Goal: Information Seeking & Learning: Learn about a topic

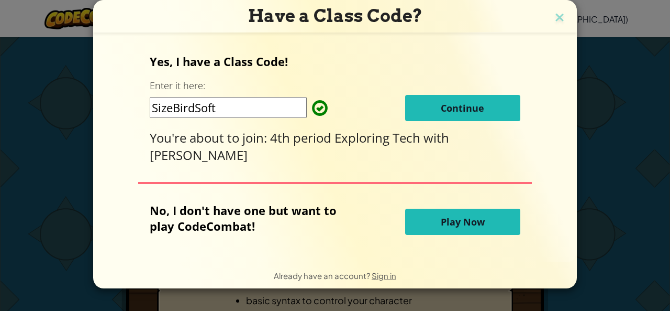
click at [286, 129] on span "4th period Exploring Tech" at bounding box center [346, 137] width 153 height 17
click at [281, 108] on input "SizeBirdSoft" at bounding box center [228, 107] width 157 height 21
click at [362, 79] on div "Yes, I have a Class Code! Enter it here: SizeBirdSoft Continue You're about to …" at bounding box center [335, 108] width 370 height 110
click at [452, 105] on span "Continue" at bounding box center [462, 108] width 43 height 13
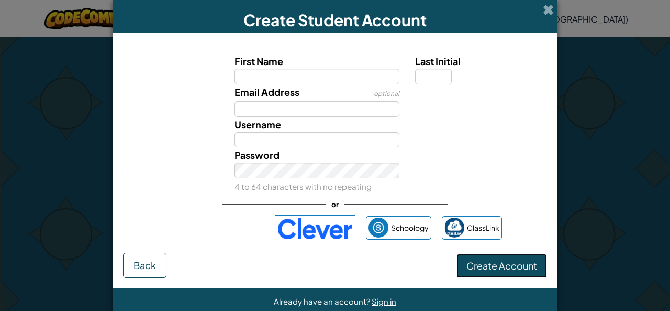
click at [490, 256] on button "Create Account" at bounding box center [502, 265] width 91 height 24
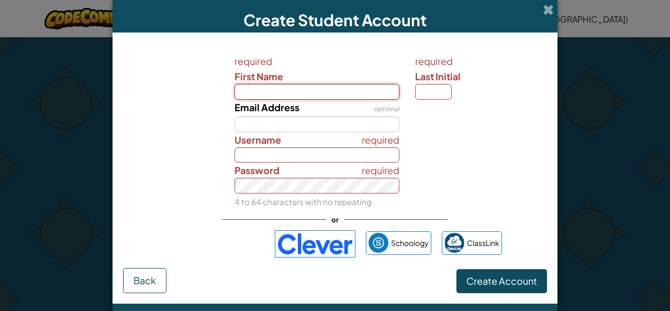
click at [325, 89] on input "First Name" at bounding box center [317, 92] width 165 height 16
type input "lillyana"
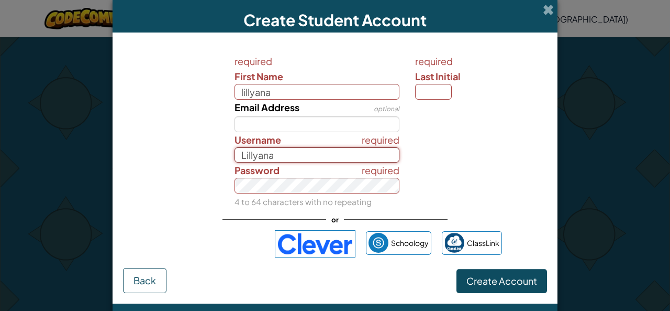
click at [263, 147] on input "Lillyana" at bounding box center [317, 155] width 165 height 16
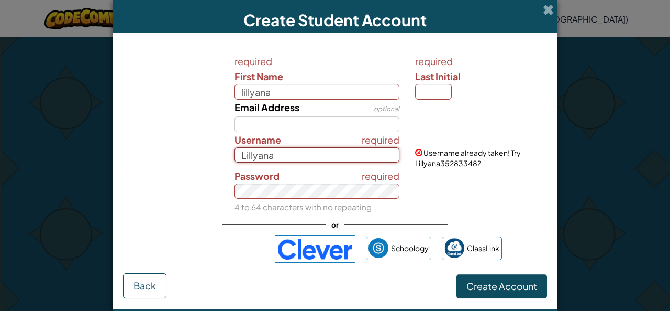
click at [286, 157] on input "Lillyana" at bounding box center [317, 155] width 165 height 16
type input "L"
type input "shipmll"
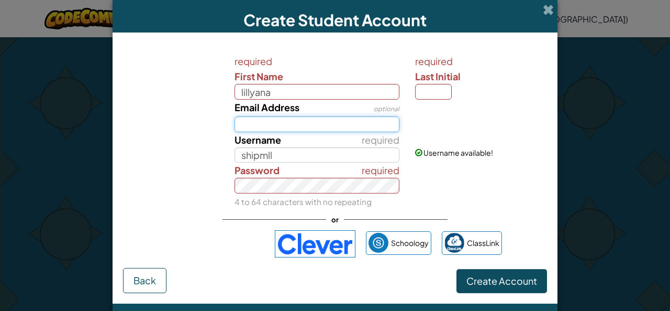
click at [272, 117] on input "Email Address" at bounding box center [317, 124] width 165 height 16
type input "shipmll@student.okaloosaschools.com"
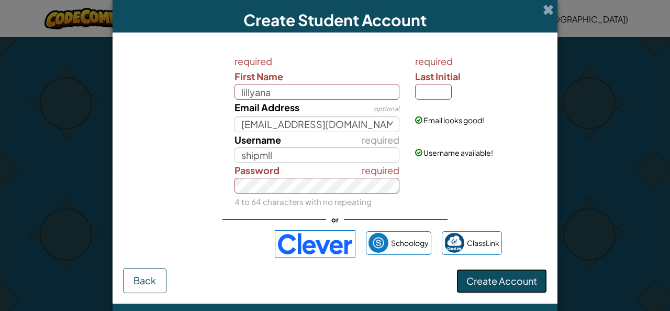
click at [496, 274] on span "Create Account" at bounding box center [502, 280] width 71 height 12
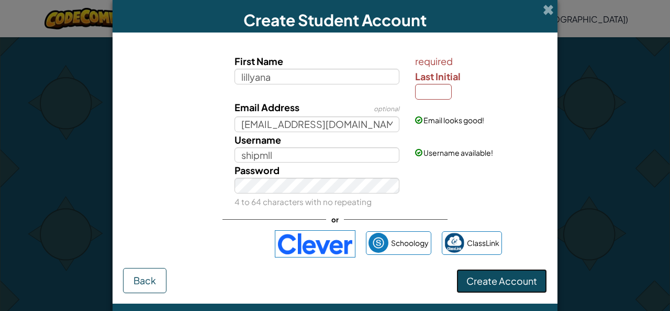
click at [496, 274] on span "Create Account" at bounding box center [502, 280] width 71 height 12
click at [508, 193] on div "Password 4 to 64 characters with no repeating" at bounding box center [335, 185] width 435 height 47
click at [439, 93] on input "Last Initial" at bounding box center [433, 92] width 37 height 16
type input "s"
click at [491, 272] on form "First Name lillyana required Last Initial s Email Address optional shipmll@stud…" at bounding box center [335, 167] width 445 height 271
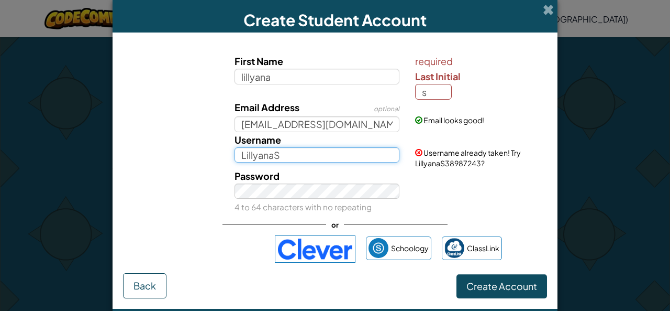
click at [332, 147] on input "LillyanaS" at bounding box center [317, 155] width 165 height 16
type input "L"
type input "shipmll"
click at [457, 274] on button "Create Account" at bounding box center [502, 286] width 91 height 24
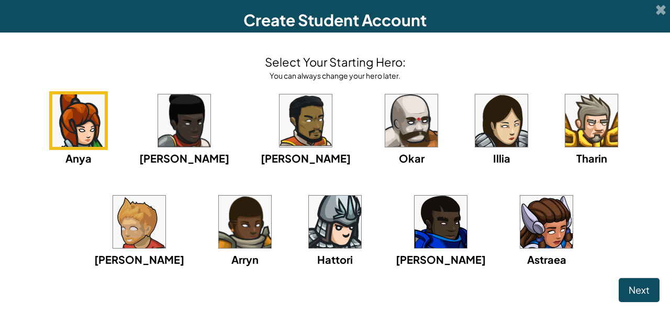
click at [476, 123] on img at bounding box center [502, 120] width 52 height 52
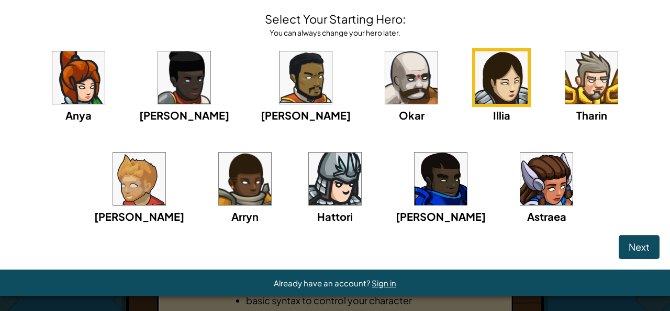
scroll to position [38, 0]
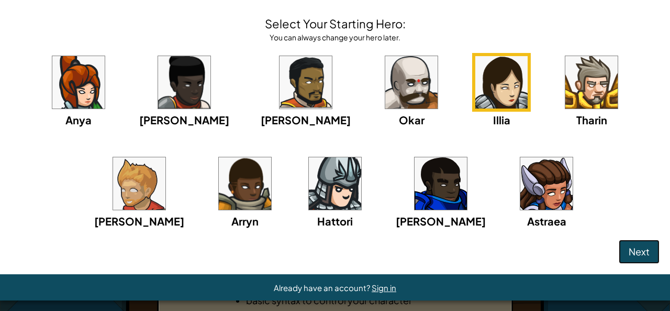
click at [629, 249] on span "Next" at bounding box center [639, 251] width 21 height 12
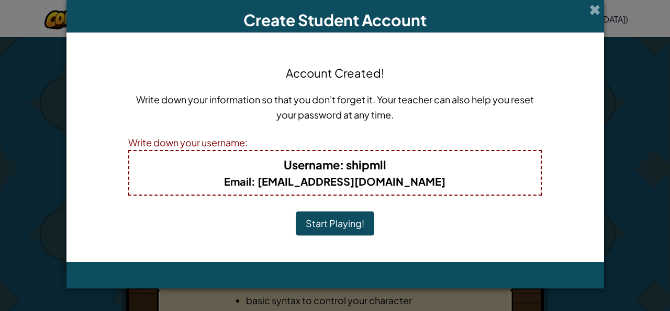
click at [342, 222] on button "Start Playing!" at bounding box center [335, 223] width 79 height 24
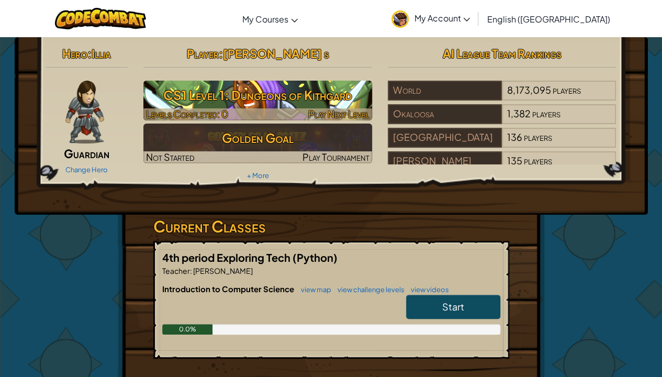
click at [252, 86] on h3 "CS1 Level 1: Dungeons of Kithgard" at bounding box center [257, 95] width 229 height 24
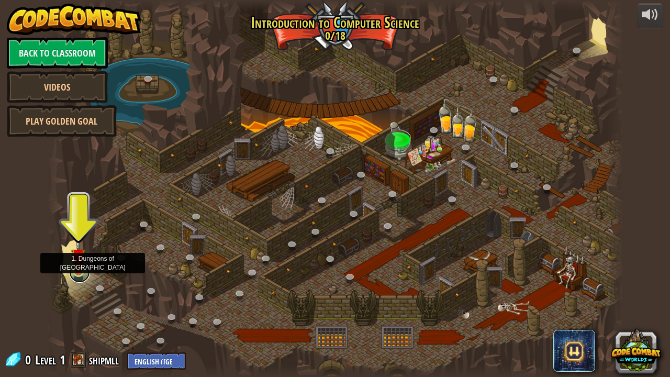
click at [83, 274] on link at bounding box center [79, 272] width 21 height 21
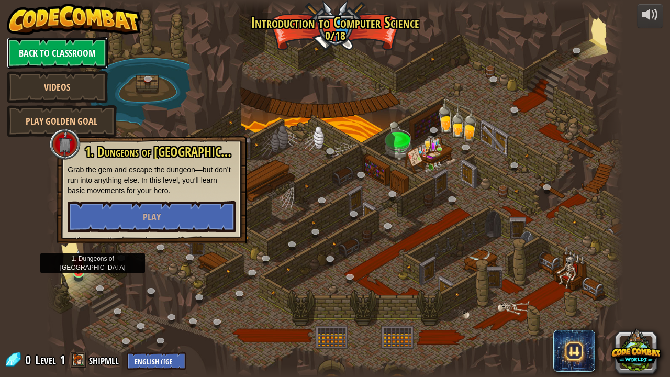
click at [70, 52] on link "Back to Classroom" at bounding box center [57, 52] width 101 height 31
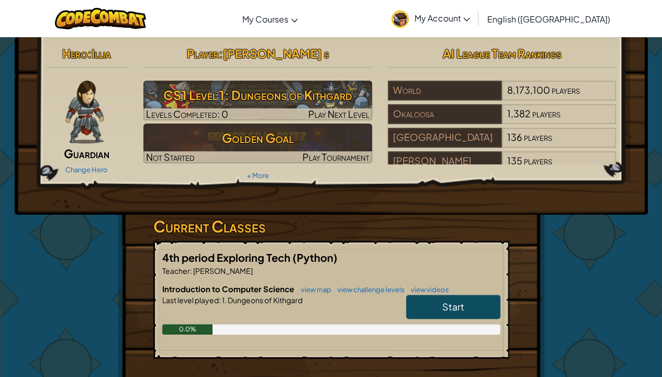
click at [461, 307] on span "Start" at bounding box center [454, 307] width 22 height 12
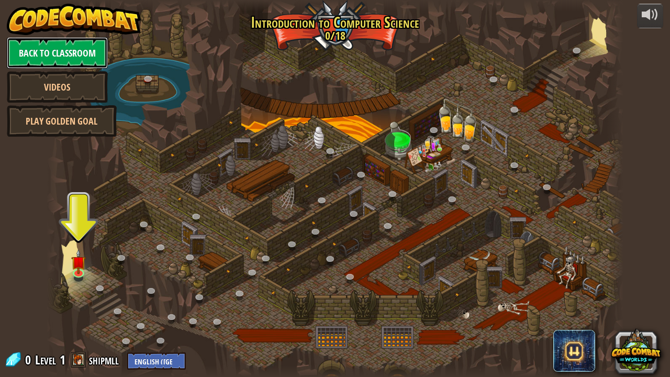
click at [90, 52] on link "Back to Classroom" at bounding box center [57, 52] width 101 height 31
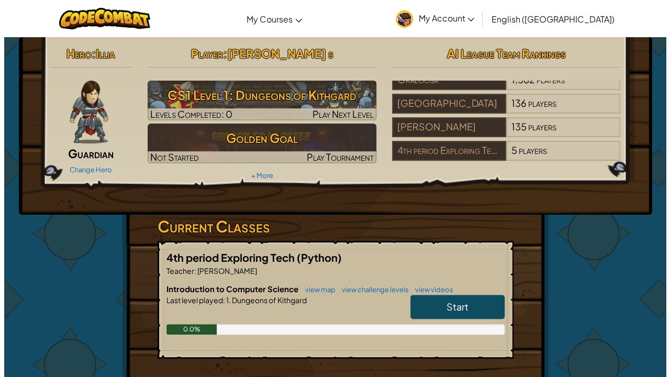
scroll to position [44, 0]
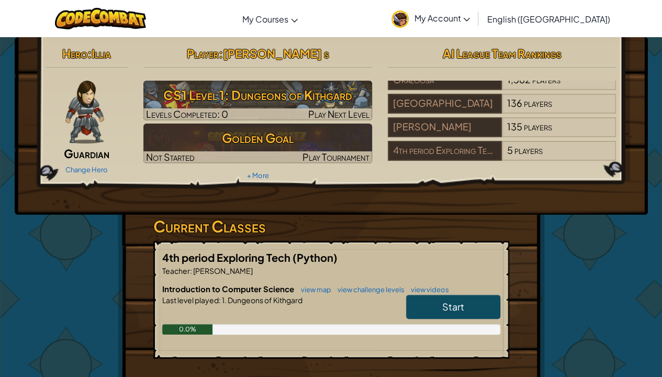
click at [90, 89] on img at bounding box center [84, 112] width 38 height 63
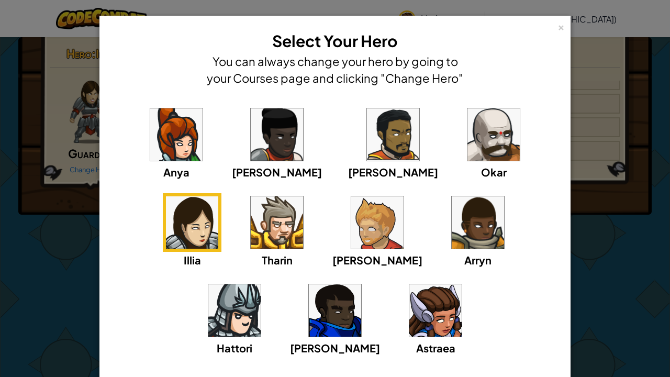
click at [410, 310] on img at bounding box center [436, 310] width 52 height 52
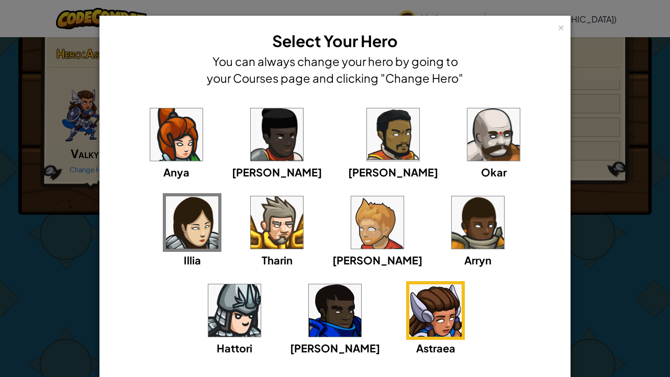
click at [410, 310] on img at bounding box center [436, 310] width 52 height 52
click at [621, 300] on div "× Select Your Hero You can always change your hero by going to your Courses pag…" at bounding box center [335, 188] width 670 height 377
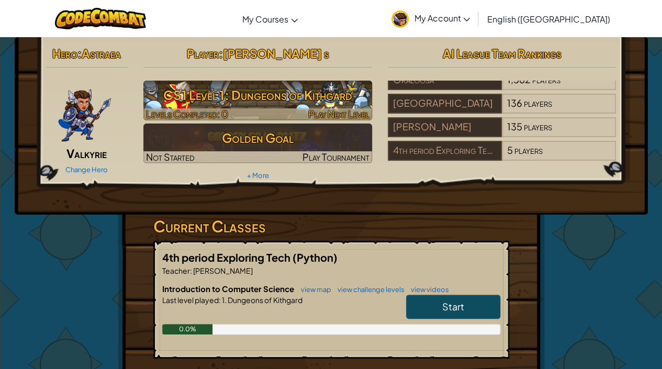
click at [194, 98] on h3 "CS1 Level 1: Dungeons of Kithgard" at bounding box center [257, 95] width 229 height 24
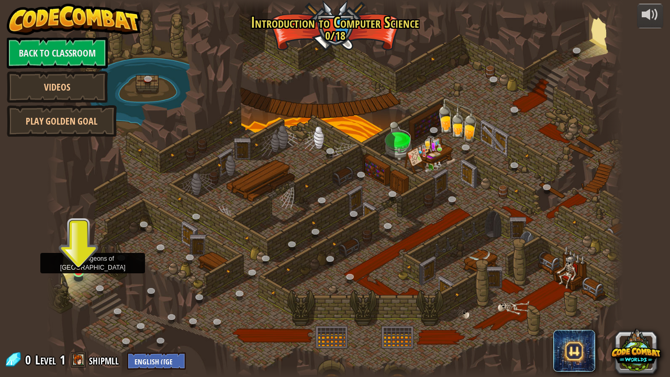
click at [78, 262] on img at bounding box center [78, 255] width 14 height 32
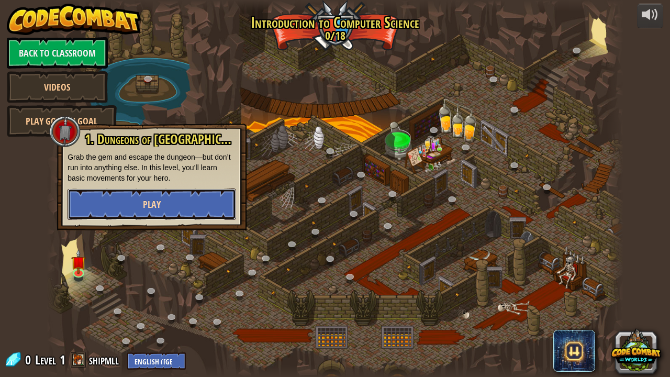
click at [169, 202] on button "Play" at bounding box center [152, 204] width 169 height 31
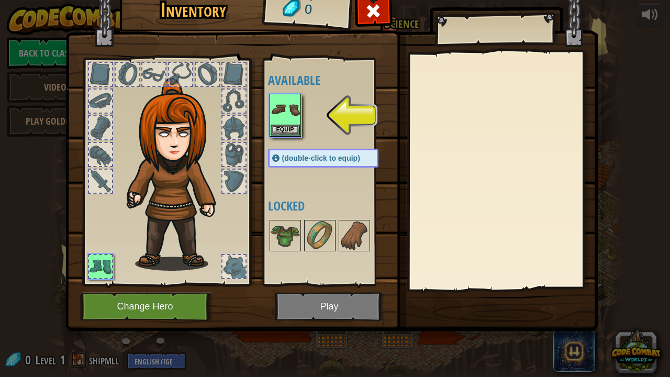
click at [169, 202] on img at bounding box center [178, 174] width 113 height 193
click at [289, 123] on img at bounding box center [285, 109] width 29 height 29
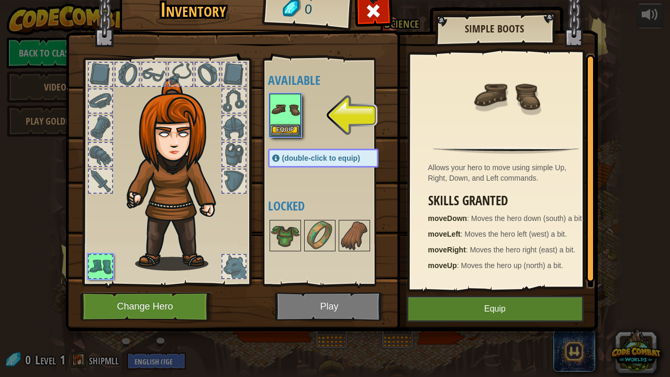
click at [461, 285] on div "Allows your hero to move using simple Up, Right, Down, and Left commands. Skill…" at bounding box center [506, 170] width 193 height 235
click at [452, 310] on button "Equip" at bounding box center [495, 309] width 177 height 26
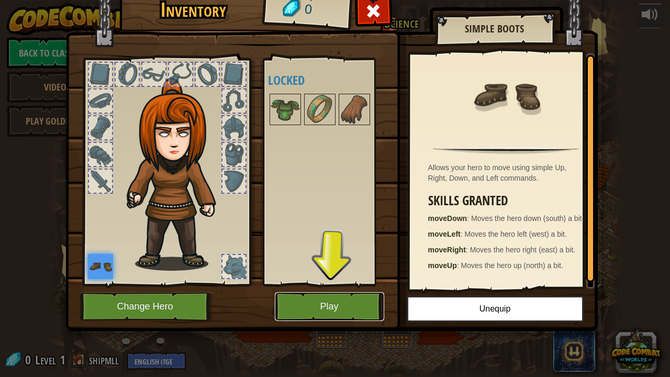
click at [362, 305] on button "Play" at bounding box center [329, 306] width 109 height 29
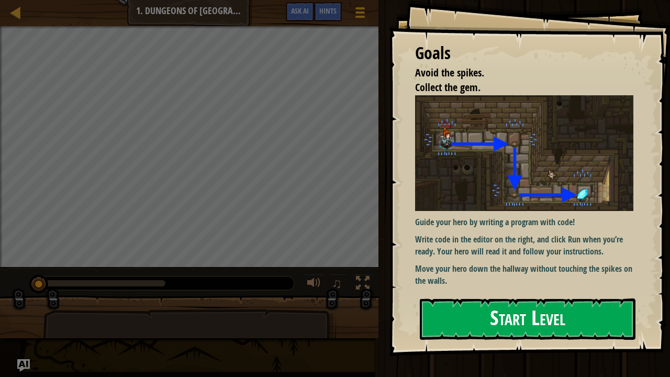
click at [535, 310] on button "Start Level" at bounding box center [528, 319] width 216 height 41
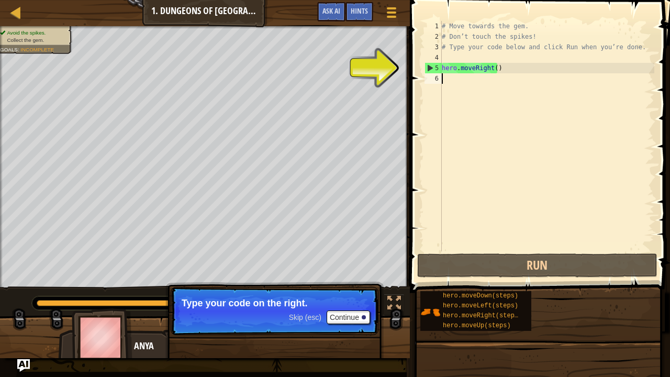
click at [452, 70] on div "# Move towards the gem. # Don’t touch the spikes! # Type your code below and cl…" at bounding box center [547, 146] width 215 height 251
click at [500, 69] on div "# Move towards the gem. # Don’t touch the spikes! # Type your code below and cl…" at bounding box center [547, 146] width 215 height 251
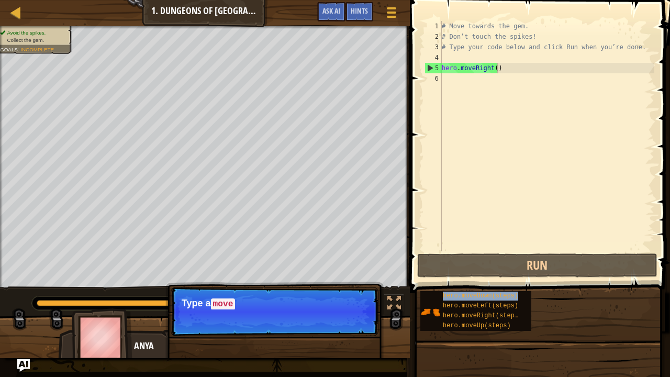
type textarea "hero.moveRight()hero.moveDown(steps)"
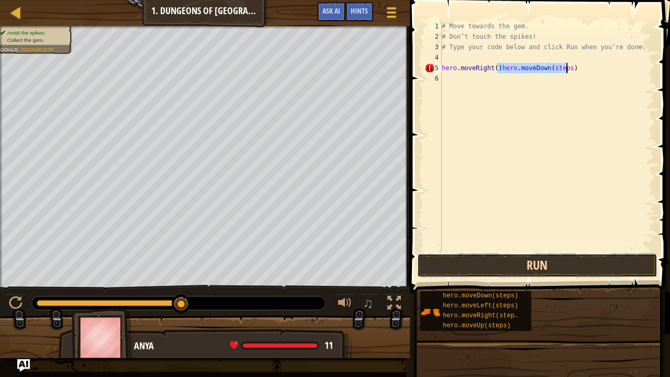
click at [484, 268] on button "Run" at bounding box center [537, 265] width 240 height 24
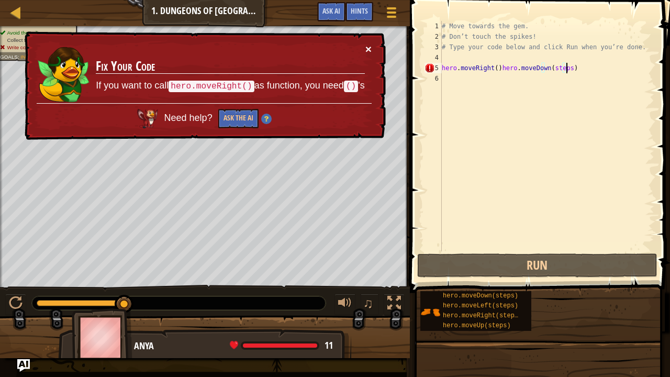
click at [368, 46] on button "×" at bounding box center [369, 48] width 6 height 11
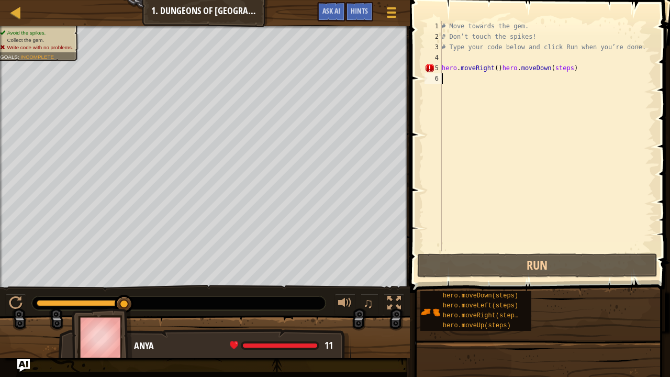
drag, startPoint x: 537, startPoint y: 75, endPoint x: 528, endPoint y: 95, distance: 21.8
click at [528, 95] on div "# Move towards the gem. # Don’t touch the spikes! # Type your code below and cl…" at bounding box center [547, 146] width 215 height 251
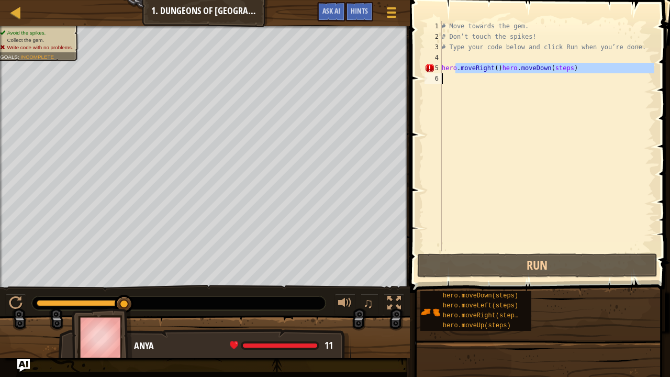
drag, startPoint x: 455, startPoint y: 69, endPoint x: 478, endPoint y: 100, distance: 38.9
click at [478, 100] on div "# Move towards the gem. # Don’t touch the spikes! # Type your code below and cl…" at bounding box center [547, 146] width 215 height 251
click at [446, 51] on div "# Move towards the gem. # Don’t touch the spikes! # Type your code below and cl…" at bounding box center [547, 146] width 215 height 251
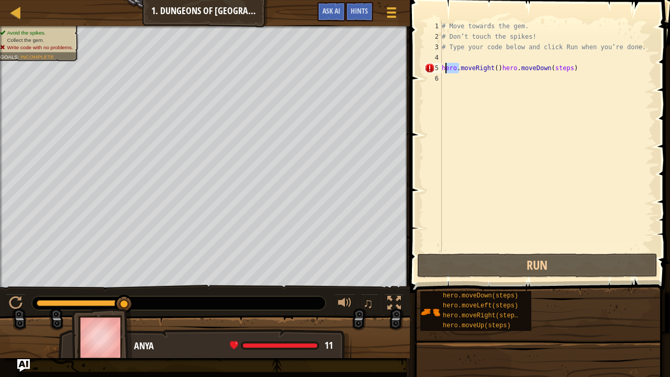
drag, startPoint x: 460, startPoint y: 67, endPoint x: 445, endPoint y: 65, distance: 15.2
click at [445, 65] on div "# Move towards the gem. # Don’t touch the spikes! # Type your code below and cl…" at bounding box center [547, 146] width 215 height 251
type textarea "hero.moveRight()hero.moveDown(steps)"
click at [573, 74] on div "# Move towards the gem. # Don’t touch the spikes! # Type your code below and cl…" at bounding box center [547, 146] width 215 height 251
click at [569, 69] on div "# Move towards the gem. # Don’t touch the spikes! # Type your code below and cl…" at bounding box center [547, 146] width 215 height 251
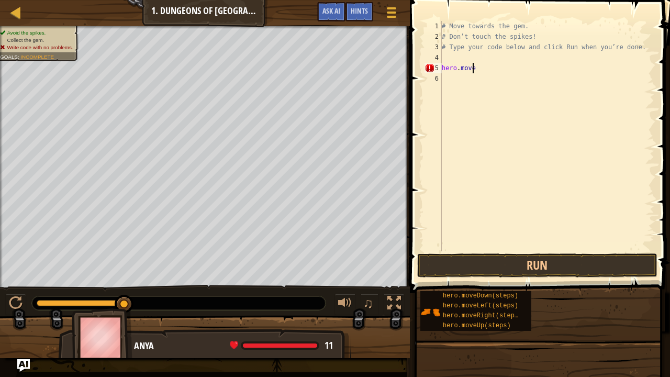
type textarea "h"
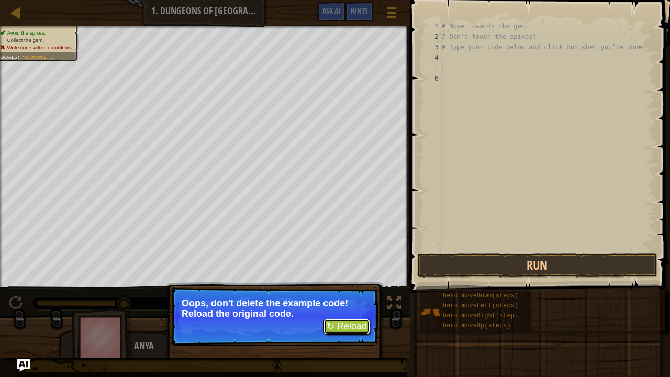
click at [353, 310] on button "↻ Reload" at bounding box center [347, 327] width 47 height 16
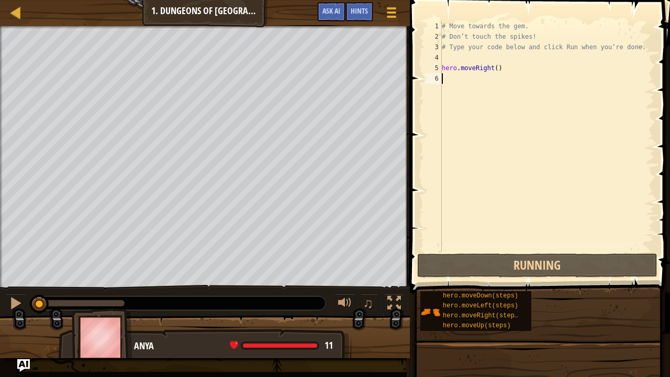
scroll to position [5, 0]
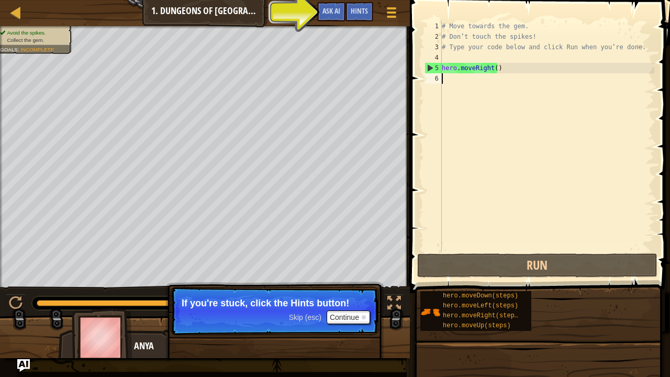
click at [444, 84] on div "# Move towards the gem. # Don’t touch the spikes! # Type your code below and cl…" at bounding box center [547, 146] width 215 height 251
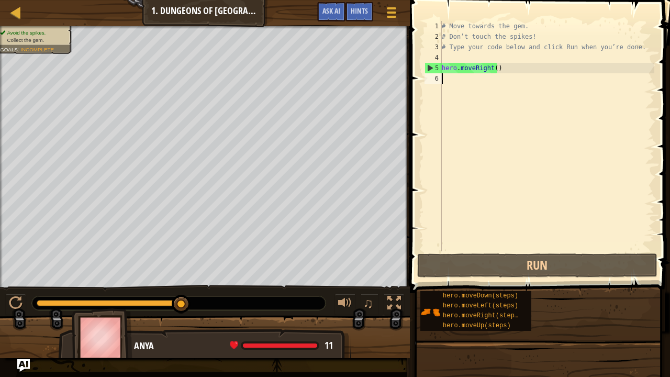
click at [447, 82] on div "# Move towards the gem. # Don’t touch the spikes! # Type your code below and cl…" at bounding box center [547, 146] width 215 height 251
click at [502, 72] on div "# Move towards the gem. # Don’t touch the spikes! # Type your code below and cl…" at bounding box center [547, 146] width 215 height 251
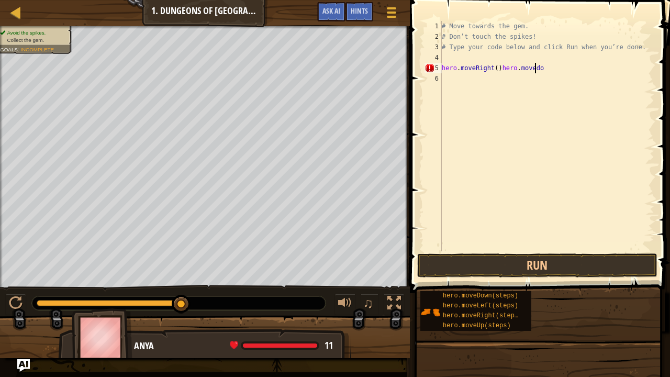
scroll to position [5, 7]
type textarea "hero.moveRight()hero.movedown"
click at [551, 68] on div "# Move towards the gem. # Don’t touch the spikes! # Type your code below and cl…" at bounding box center [547, 146] width 215 height 251
type textarea "h"
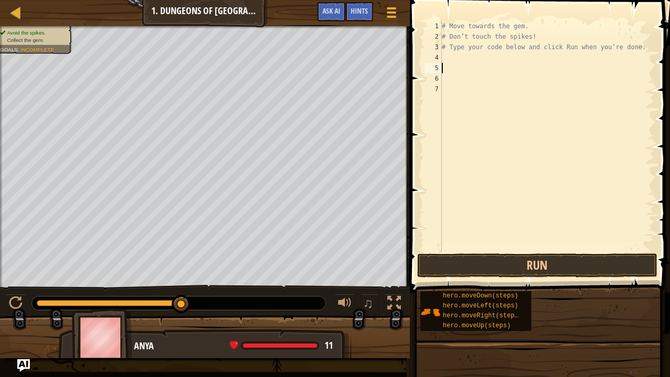
click at [448, 79] on div "# Move towards the gem. # Don’t touch the spikes! # Type your code below and cl…" at bounding box center [547, 146] width 215 height 251
click at [445, 59] on div "# Move towards the gem. # Don’t touch the spikes! # Type your code below and cl…" at bounding box center [547, 146] width 215 height 251
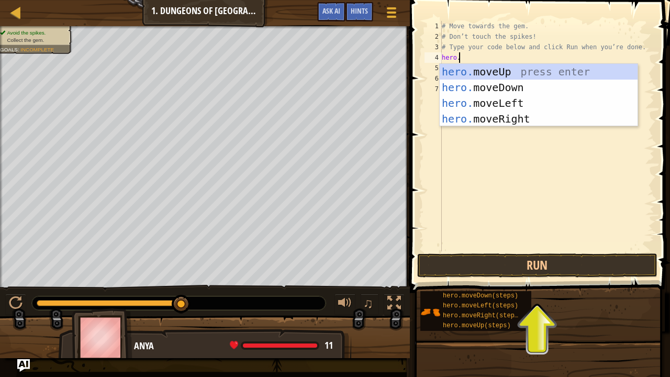
scroll to position [5, 1]
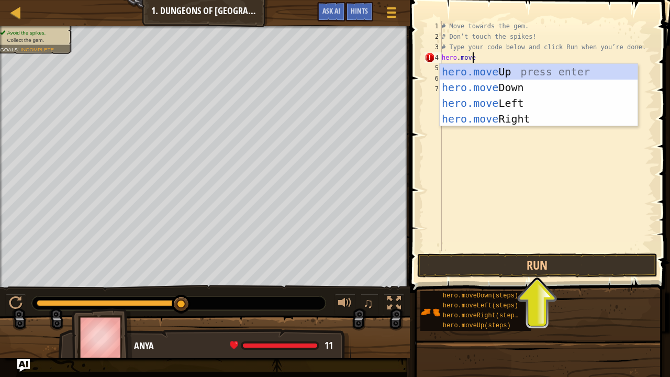
type textarea "hero.movedo"
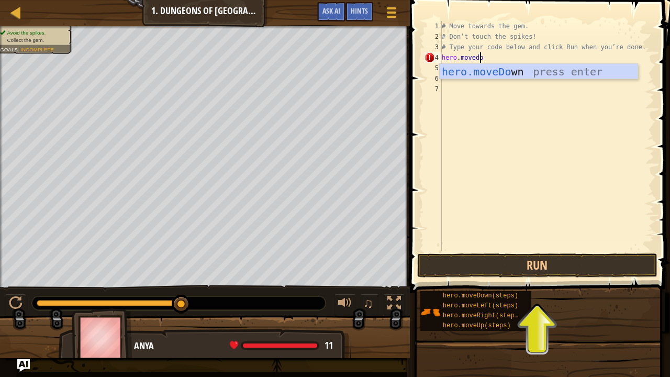
scroll to position [5, 3]
click at [482, 67] on div "hero.moveDo wn press enter" at bounding box center [539, 87] width 198 height 47
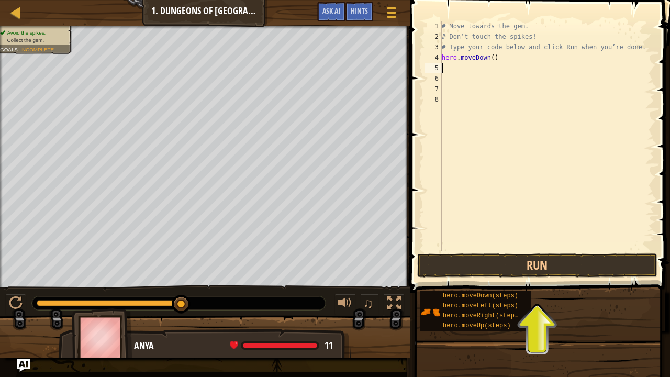
scroll to position [5, 0]
click at [493, 272] on button "Run" at bounding box center [537, 265] width 240 height 24
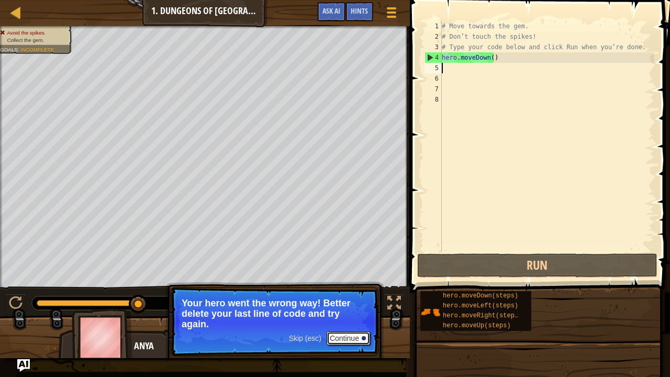
click at [349, 310] on button "Continue" at bounding box center [348, 338] width 43 height 14
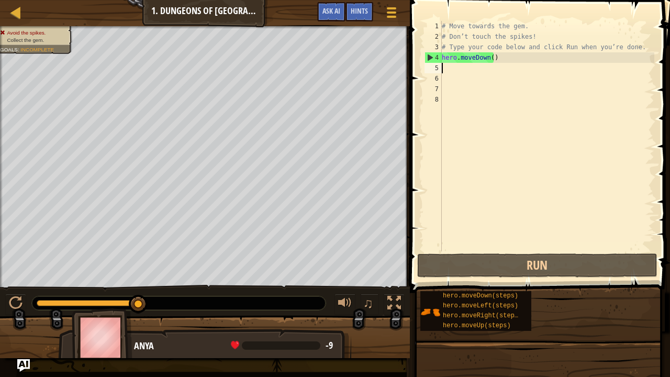
click at [497, 54] on div "# Move towards the gem. # Don’t touch the spikes! # Type your code below and cl…" at bounding box center [547, 146] width 215 height 251
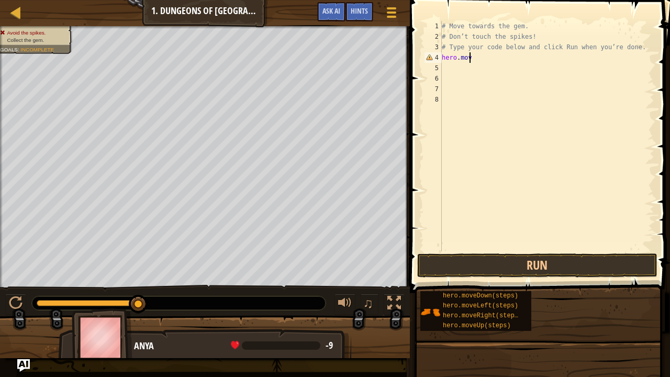
type textarea "hero.move"
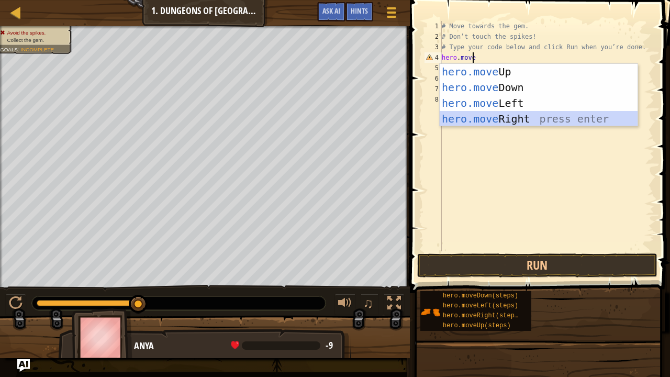
click at [501, 116] on div "hero.move Up press enter hero.move Down press enter hero.move Left press enter …" at bounding box center [539, 111] width 198 height 94
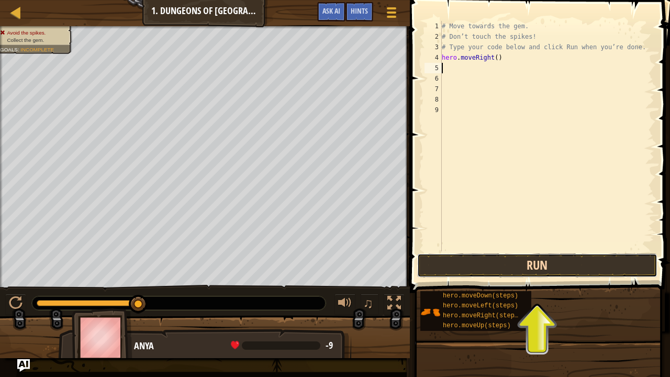
click at [511, 260] on button "Run" at bounding box center [537, 265] width 240 height 24
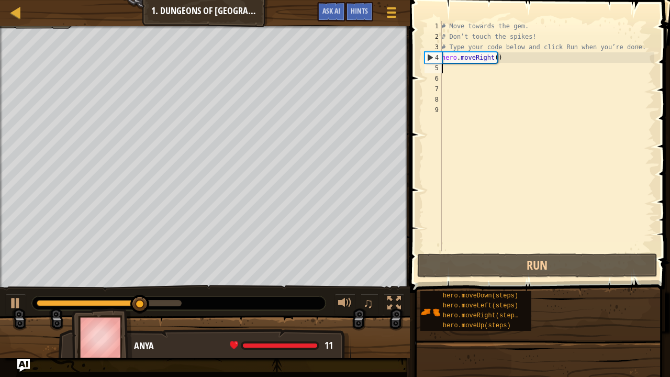
type textarea "h"
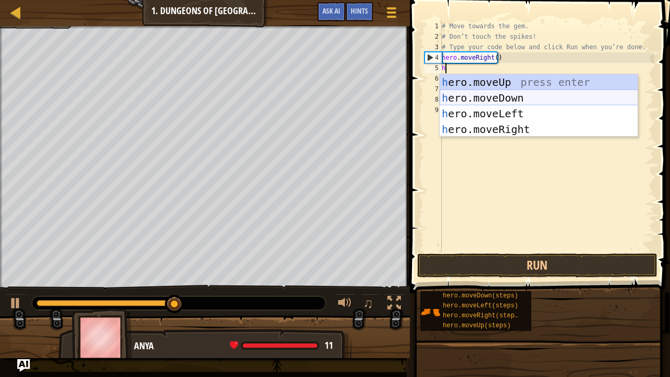
click at [489, 92] on div "h ero.moveUp press enter h ero.moveDown press enter h ero.moveLeft press enter …" at bounding box center [539, 121] width 198 height 94
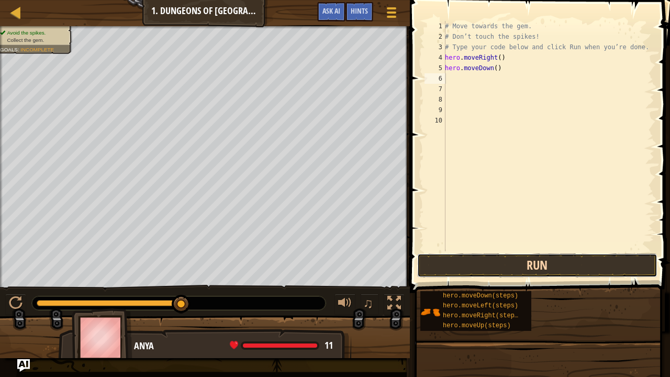
click at [482, 265] on button "Run" at bounding box center [537, 265] width 240 height 24
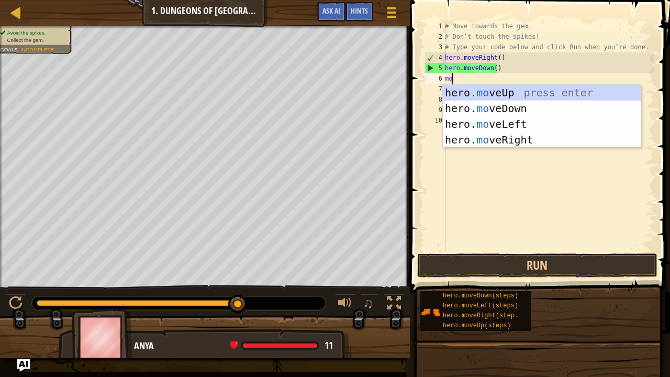
type textarea "move"
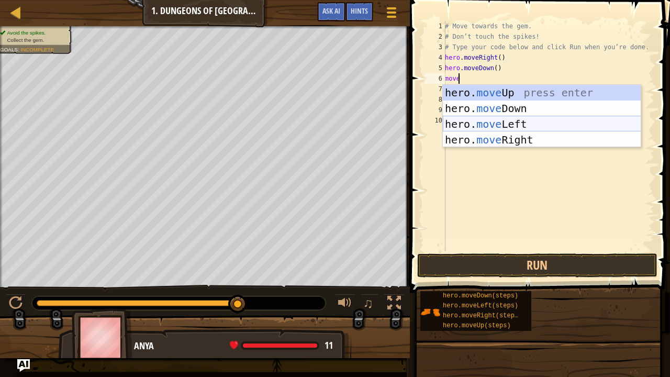
click at [489, 122] on div "hero. move Up press enter hero. move Down press enter hero. move Left press ent…" at bounding box center [542, 132] width 198 height 94
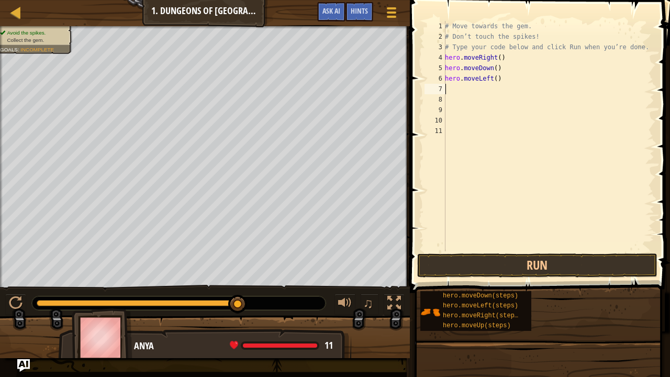
scroll to position [5, 0]
click at [478, 263] on button "Run" at bounding box center [537, 265] width 240 height 24
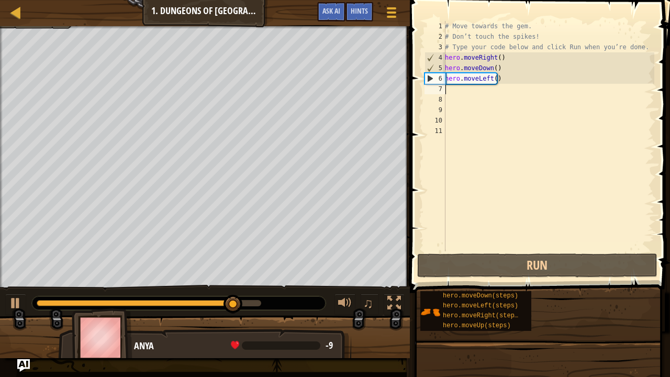
click at [501, 78] on div "# Move towards the gem. # Don’t touch the spikes! # Type your code below and cl…" at bounding box center [549, 146] width 212 height 251
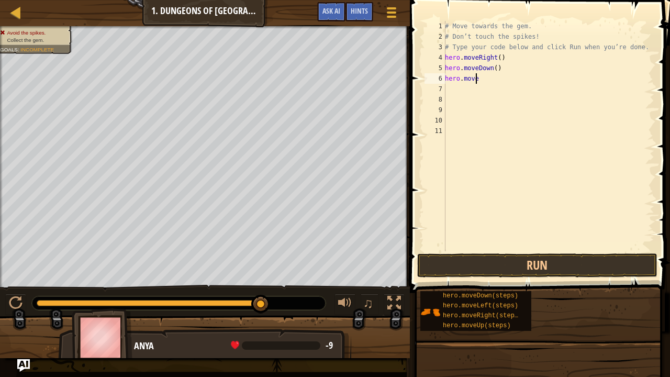
type textarea "hero.mover"
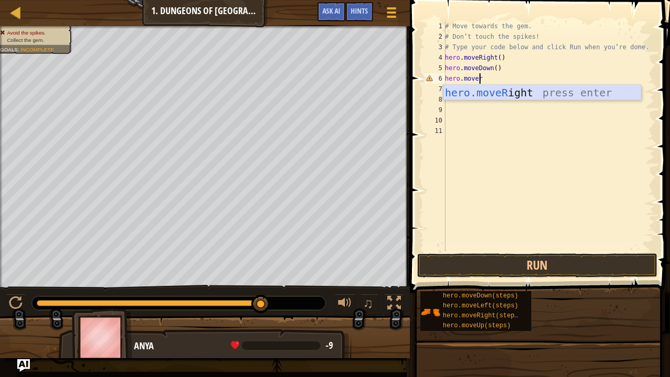
click at [515, 92] on div "hero.moveR ight press enter" at bounding box center [542, 108] width 198 height 47
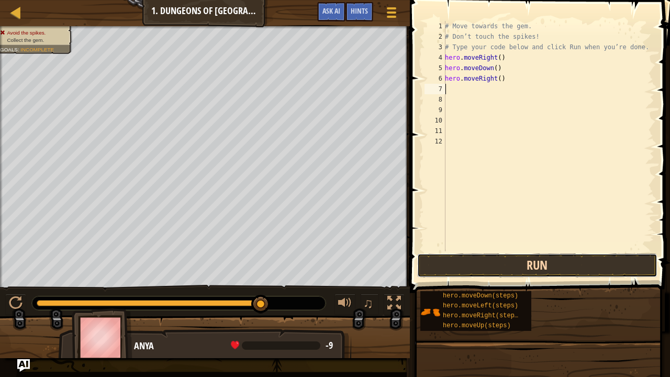
click at [466, 263] on button "Run" at bounding box center [537, 265] width 240 height 24
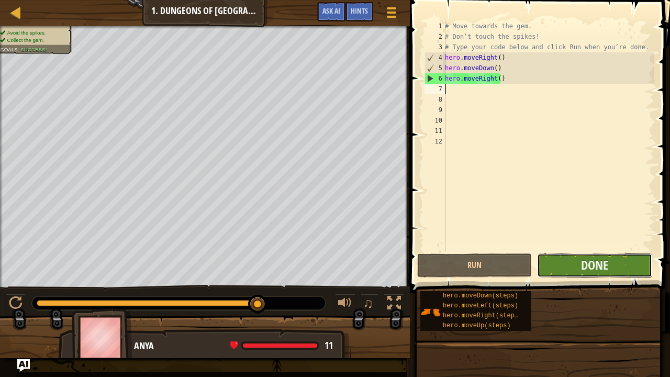
click at [578, 261] on button "Done" at bounding box center [594, 265] width 115 height 24
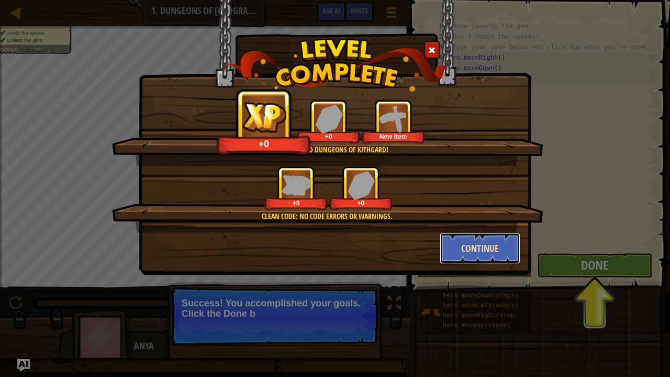
click at [491, 249] on button "Continue" at bounding box center [480, 248] width 81 height 31
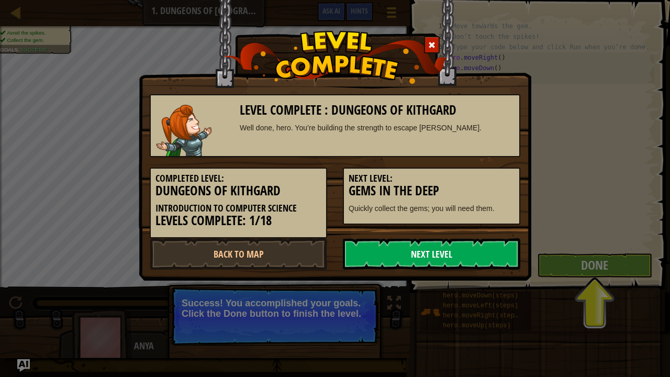
click at [498, 258] on link "Next Level" at bounding box center [432, 253] width 178 height 31
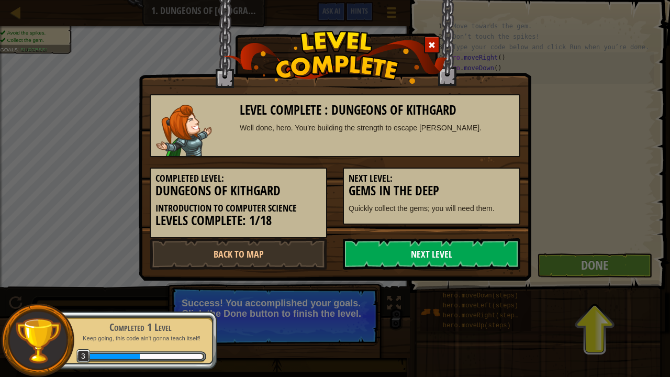
click at [489, 256] on link "Next Level" at bounding box center [432, 253] width 178 height 31
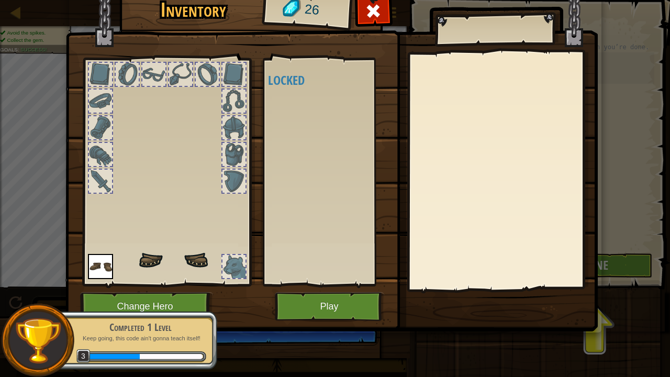
click at [595, 1] on body "Map Introduction to Computer Science 1. Dungeons of Kithgard Game Menu Done Hin…" at bounding box center [335, 0] width 670 height 1
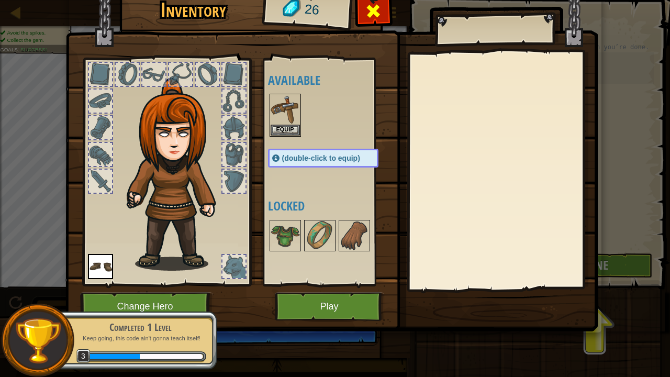
click at [372, 13] on span at bounding box center [373, 11] width 17 height 17
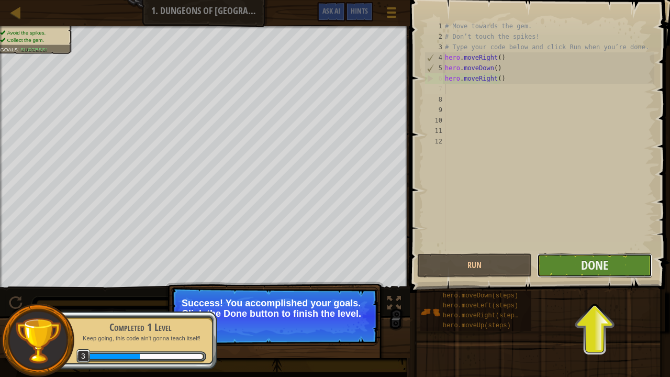
click at [588, 274] on button "Done" at bounding box center [594, 265] width 115 height 24
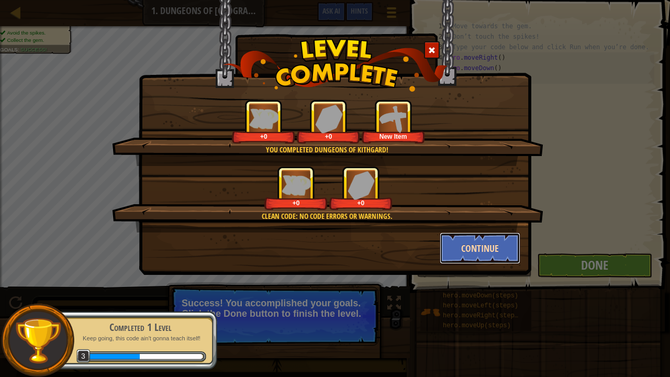
click at [483, 251] on button "Continue" at bounding box center [480, 248] width 81 height 31
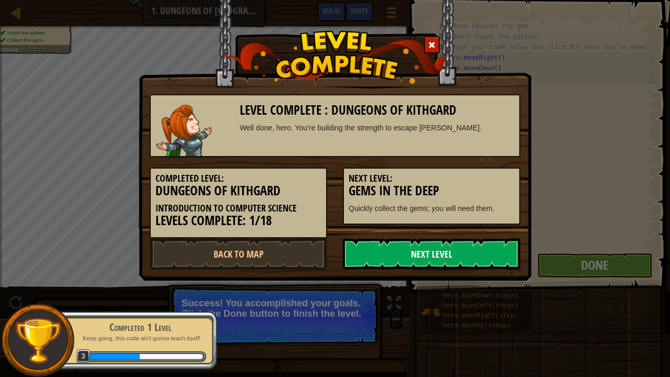
click at [480, 255] on link "Next Level" at bounding box center [432, 253] width 178 height 31
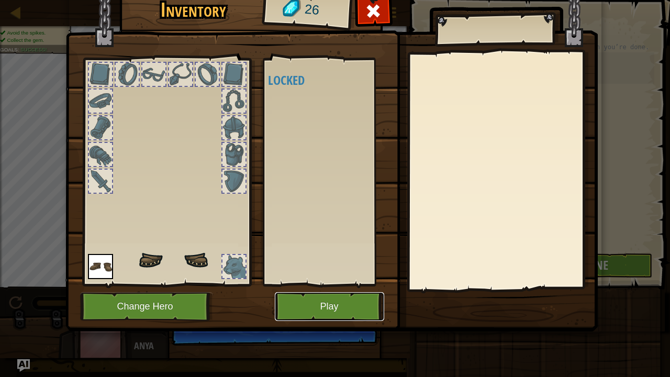
click at [335, 301] on button "Play" at bounding box center [329, 306] width 109 height 29
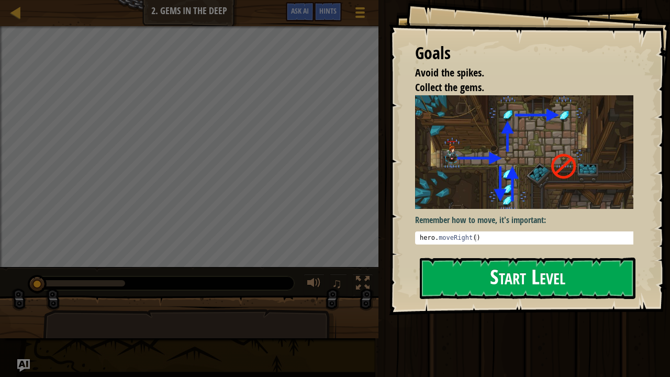
click at [468, 276] on button "Start Level" at bounding box center [528, 278] width 216 height 41
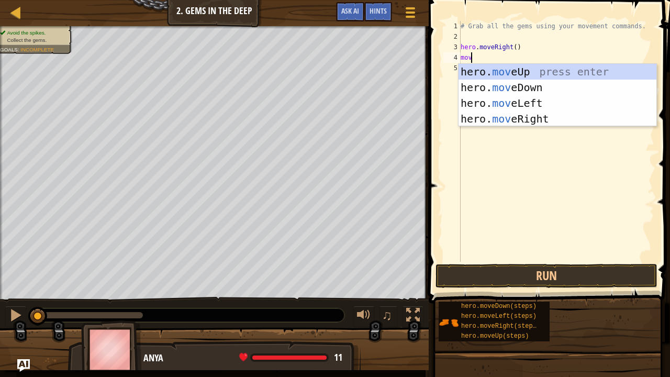
scroll to position [5, 0]
type textarea "m"
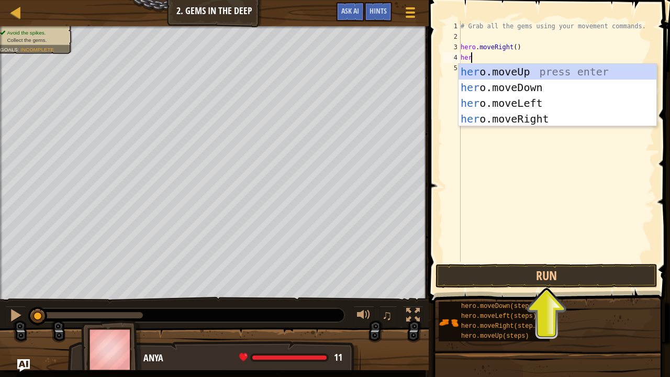
scroll to position [5, 1]
type textarea "hero."
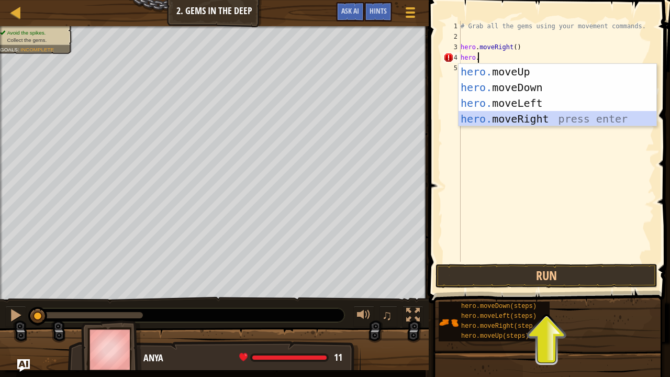
click at [521, 120] on div "hero. moveUp press enter hero. moveDown press enter hero. moveLeft press enter …" at bounding box center [558, 111] width 198 height 94
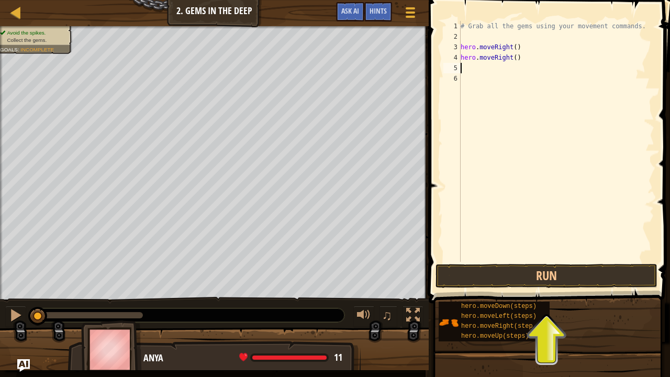
click at [521, 58] on div "# Grab all the gems using your movement commands. hero . moveRight ( ) hero . m…" at bounding box center [557, 152] width 196 height 262
type textarea "h"
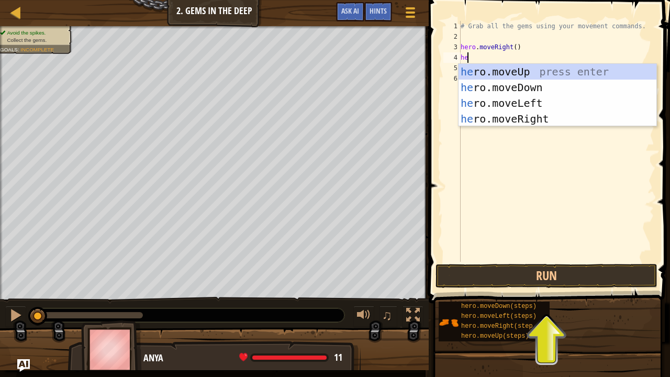
type textarea "her"
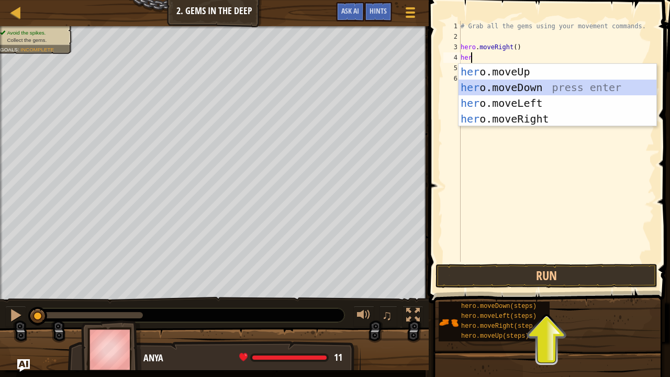
click at [521, 84] on div "her o.moveUp press enter her o.moveDown press enter her o.moveLeft press enter …" at bounding box center [558, 111] width 198 height 94
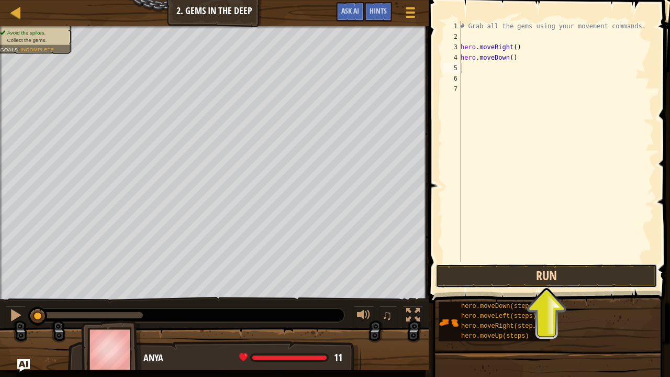
click at [512, 284] on button "Run" at bounding box center [547, 276] width 222 height 24
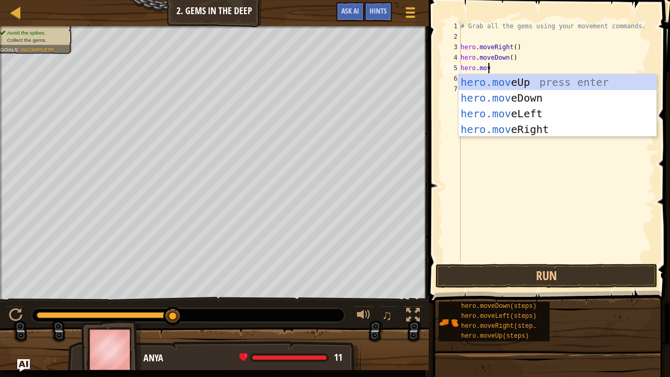
scroll to position [5, 2]
type textarea "hero.move"
click at [512, 78] on div "hero.move Up press enter hero.move Down press enter hero.move Left press enter …" at bounding box center [558, 121] width 198 height 94
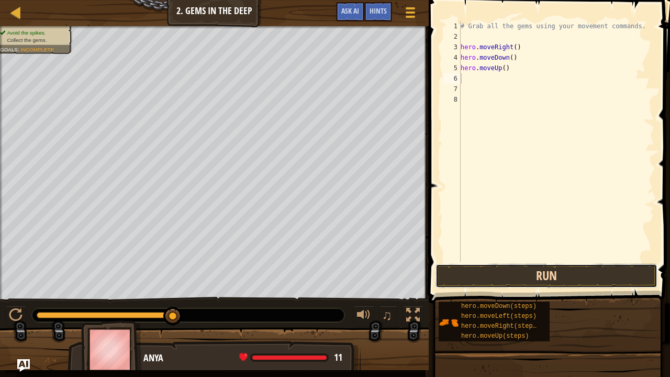
click at [496, 268] on button "Run" at bounding box center [547, 276] width 222 height 24
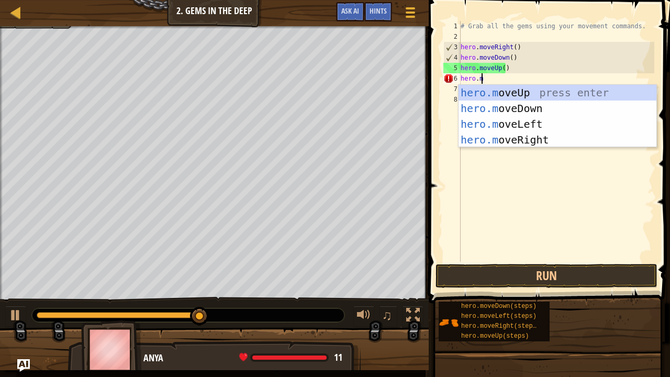
type textarea "[DOMAIN_NAME]"
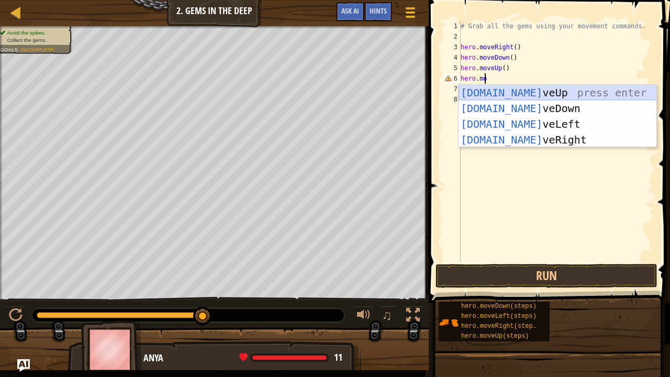
click at [527, 90] on div "[DOMAIN_NAME] veUp press enter [DOMAIN_NAME] veDown press enter [DOMAIN_NAME] v…" at bounding box center [558, 132] width 198 height 94
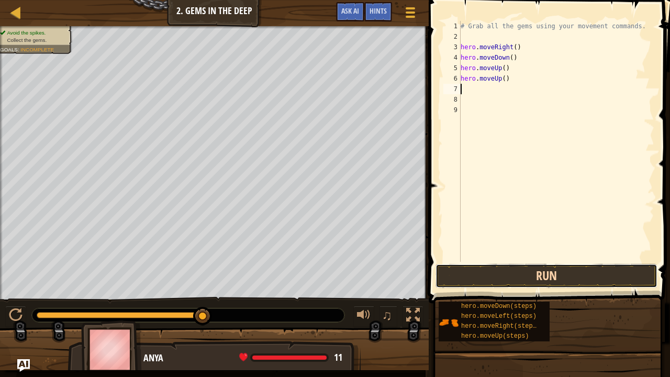
click at [478, 279] on button "Run" at bounding box center [547, 276] width 222 height 24
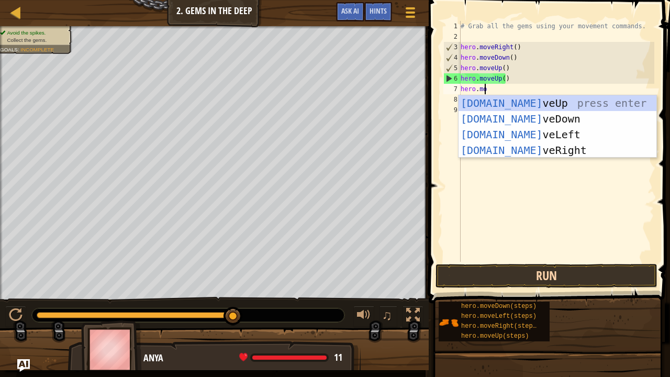
scroll to position [5, 2]
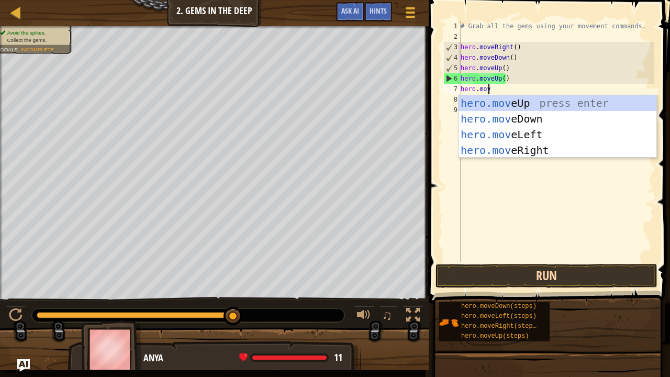
type textarea "hero.move"
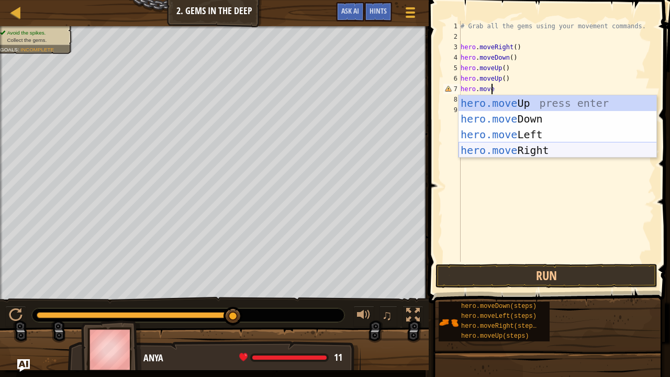
click at [531, 147] on div "hero.move Up press enter hero.move Down press enter hero.move Left press enter …" at bounding box center [558, 142] width 198 height 94
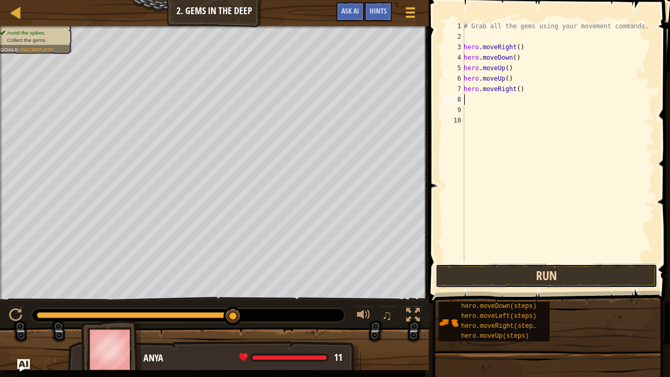
click at [511, 273] on button "Run" at bounding box center [547, 276] width 222 height 24
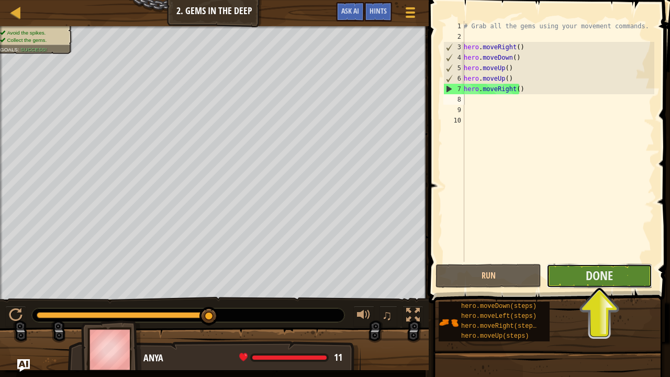
click at [606, 265] on button "Done" at bounding box center [600, 276] width 106 height 24
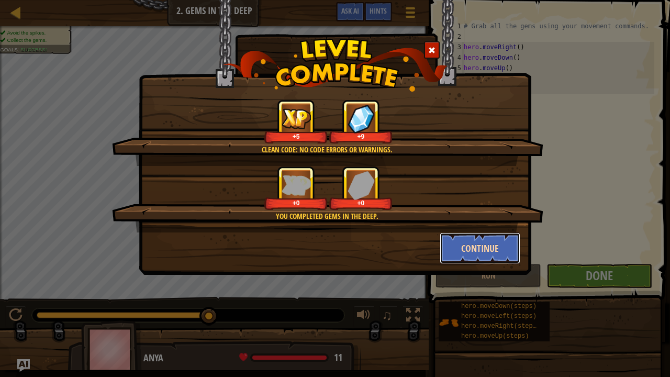
click at [496, 256] on button "Continue" at bounding box center [480, 248] width 81 height 31
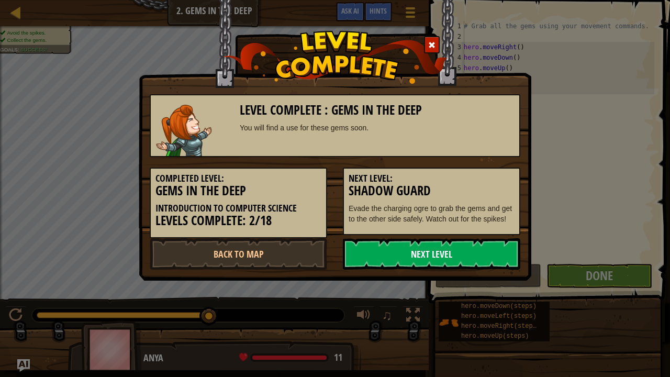
click at [442, 263] on link "Next Level" at bounding box center [432, 253] width 178 height 31
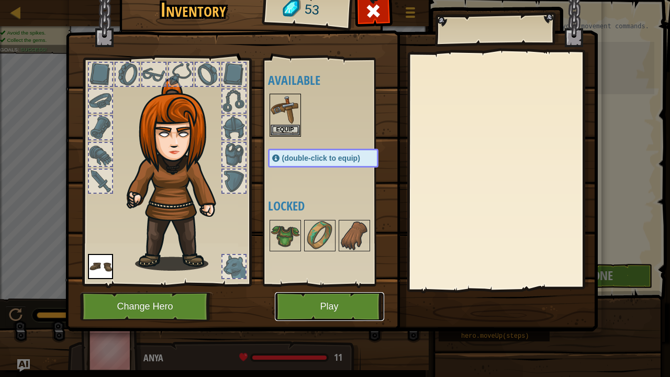
click at [323, 300] on button "Play" at bounding box center [329, 306] width 109 height 29
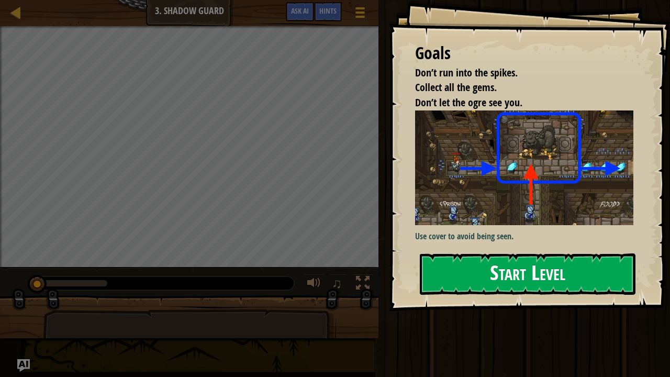
click at [527, 253] on button "Start Level" at bounding box center [528, 273] width 216 height 41
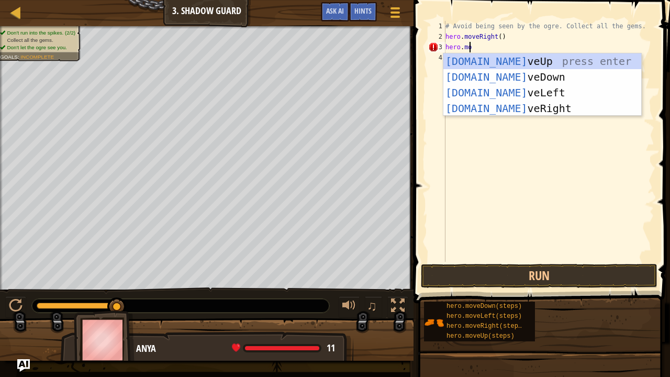
scroll to position [5, 2]
type textarea "hero.move"
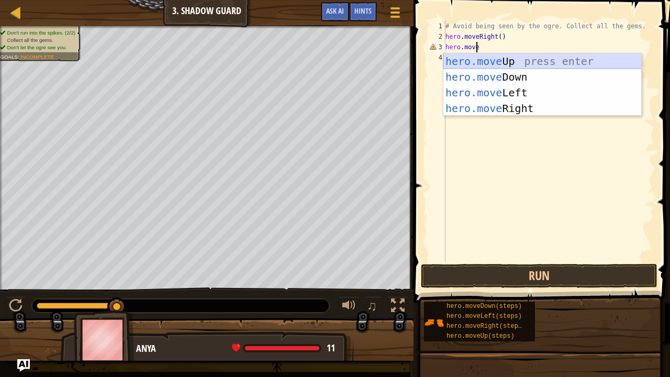
click at [489, 56] on div "hero.move Up press enter hero.move Down press enter hero.move Left press enter …" at bounding box center [543, 100] width 198 height 94
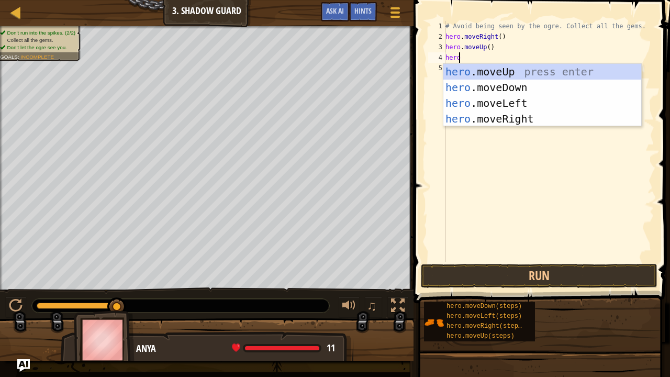
scroll to position [5, 1]
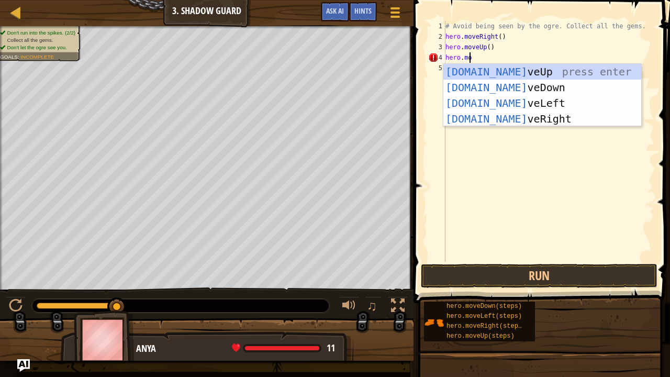
type textarea "hero.move"
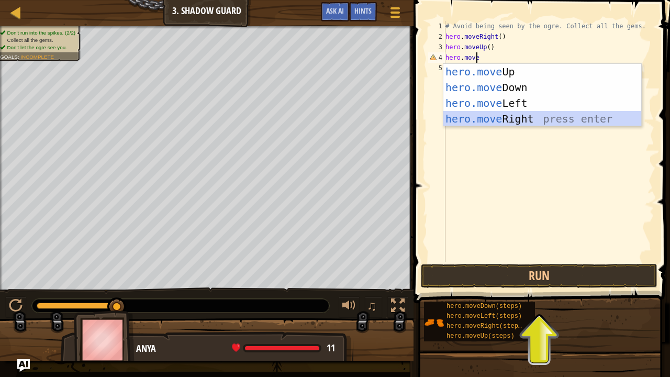
click at [507, 117] on div "hero.move Up press enter hero.move Down press enter hero.move Left press enter …" at bounding box center [543, 111] width 198 height 94
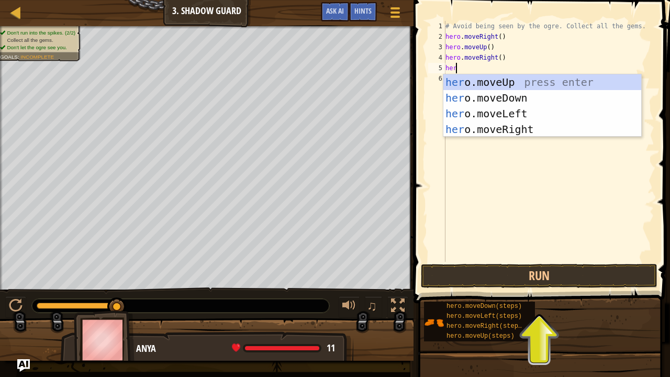
scroll to position [5, 1]
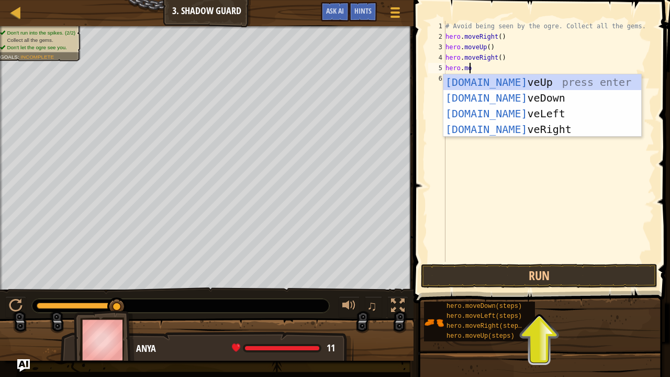
type textarea "hero.move"
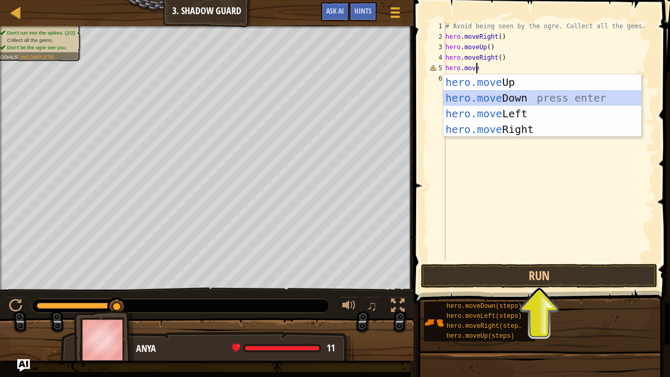
click at [515, 94] on div "hero.move Up press enter hero.move Down press enter hero.move Left press enter …" at bounding box center [543, 121] width 198 height 94
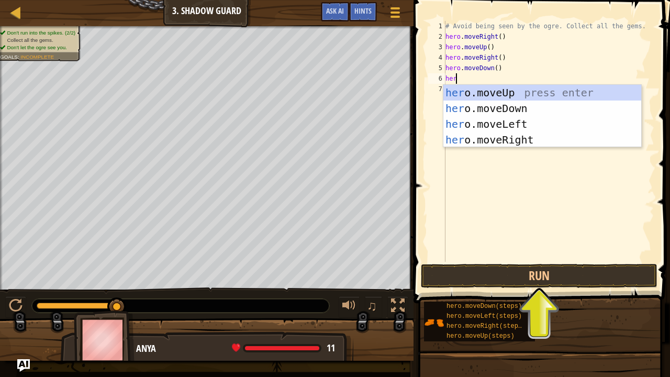
type textarea "hero"
click at [515, 136] on div "hero .moveUp press enter hero .moveDown press enter hero .moveLeft press enter …" at bounding box center [543, 132] width 198 height 94
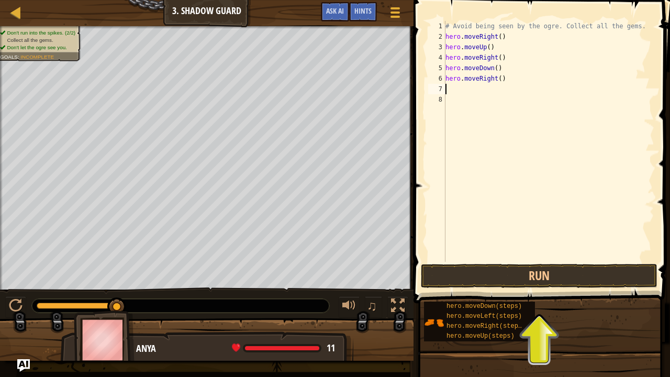
scroll to position [5, 0]
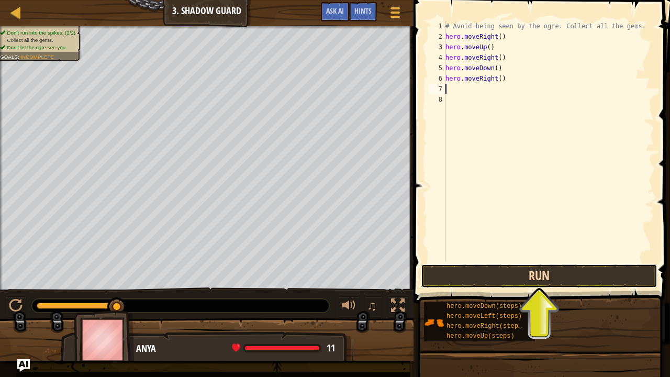
click at [473, 272] on button "Run" at bounding box center [539, 276] width 237 height 24
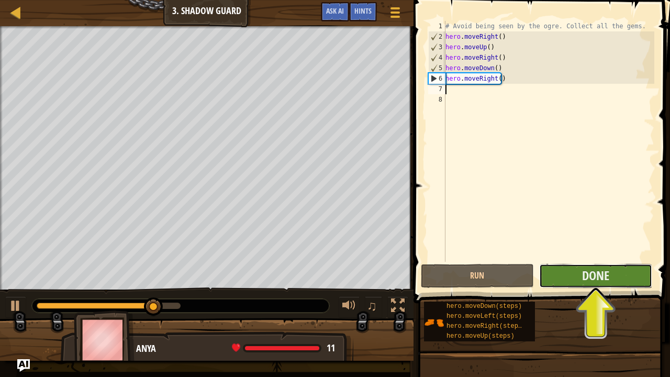
click at [579, 276] on button "Done" at bounding box center [595, 276] width 113 height 24
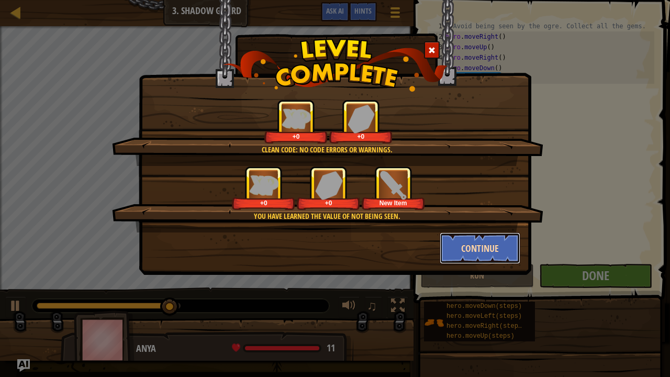
click at [501, 253] on button "Continue" at bounding box center [480, 248] width 81 height 31
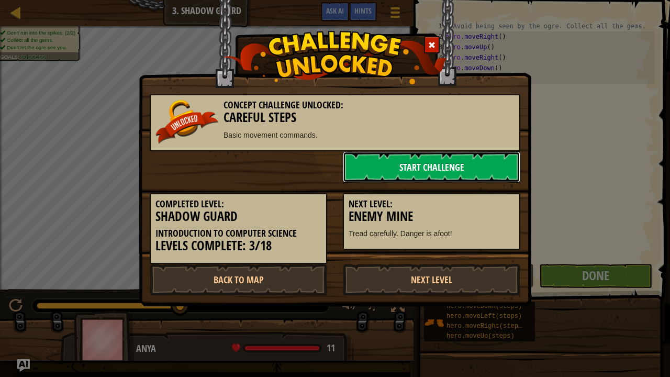
click at [433, 168] on link "Start Challenge" at bounding box center [432, 166] width 178 height 31
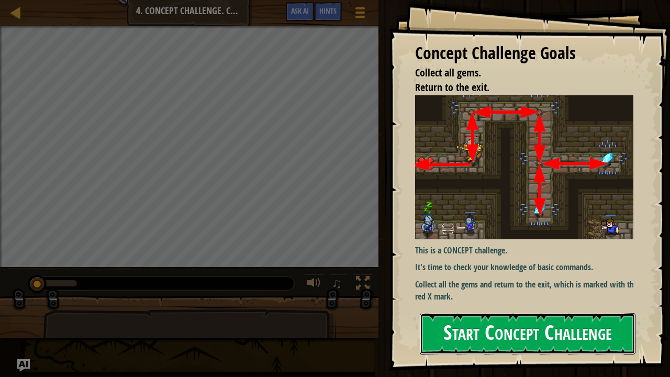
click at [470, 310] on button "Start Concept Challenge" at bounding box center [528, 333] width 216 height 41
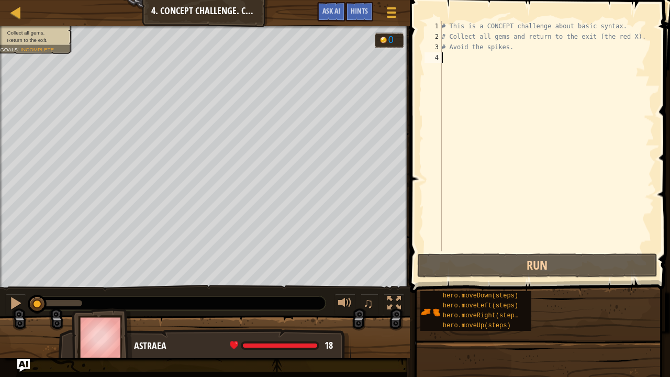
type textarea "m"
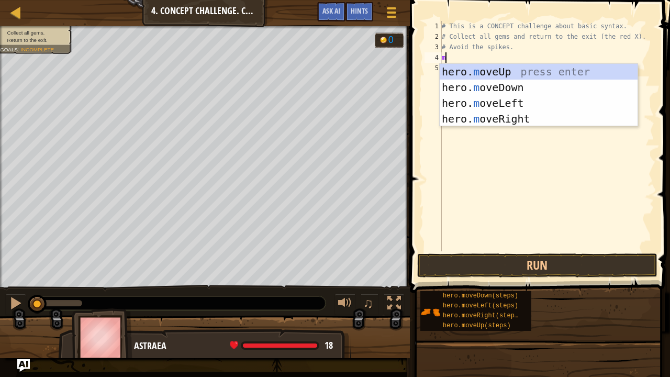
scroll to position [5, 0]
type textarea "hero"
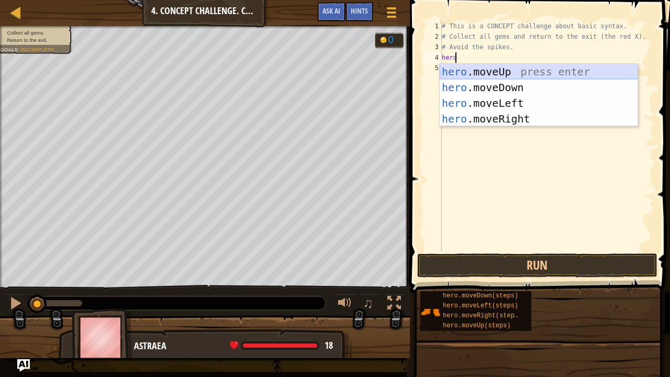
click at [482, 68] on div "hero .moveUp press enter hero .moveDown press enter hero .moveLeft press enter …" at bounding box center [539, 111] width 198 height 94
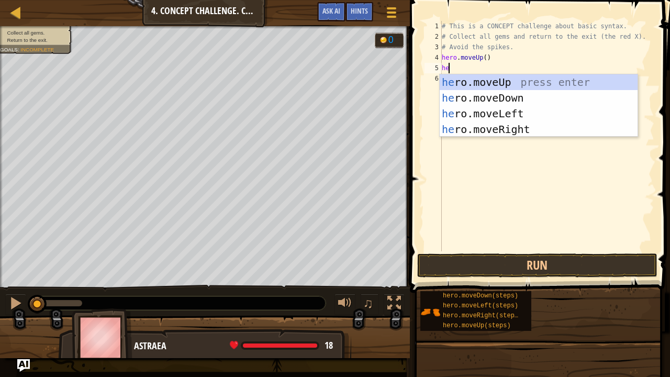
type textarea "hero"
click at [501, 131] on div "hero .moveUp press enter hero .moveDown press enter hero .moveLeft press enter …" at bounding box center [539, 121] width 198 height 94
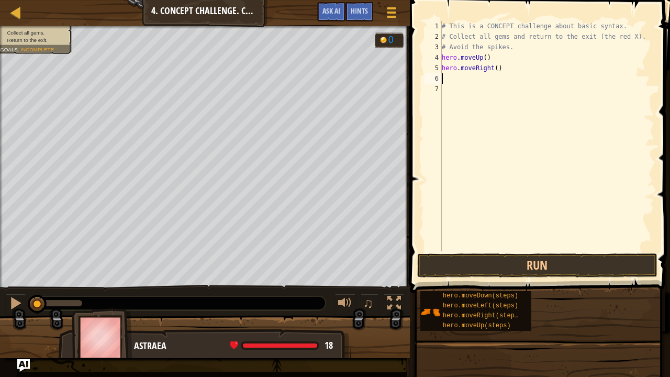
scroll to position [5, 0]
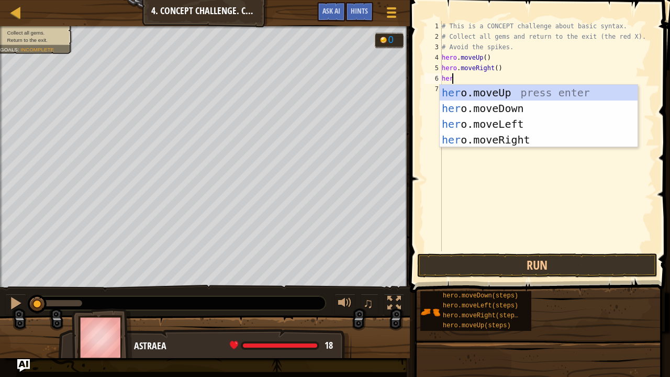
type textarea "hero"
click at [511, 106] on div "hero .moveUp press enter hero .moveDown press enter hero .moveLeft press enter …" at bounding box center [539, 132] width 198 height 94
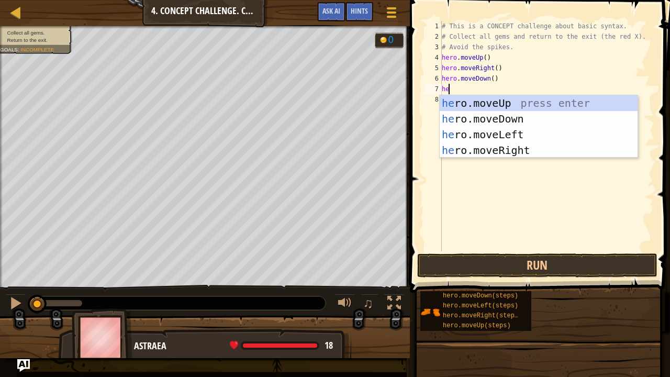
type textarea "her"
click at [508, 120] on div "her o.moveUp press enter her o.moveDown press enter her o.moveLeft press enter …" at bounding box center [539, 142] width 198 height 94
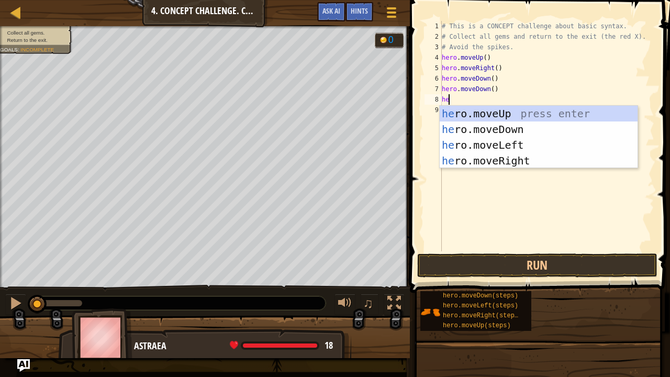
type textarea "h"
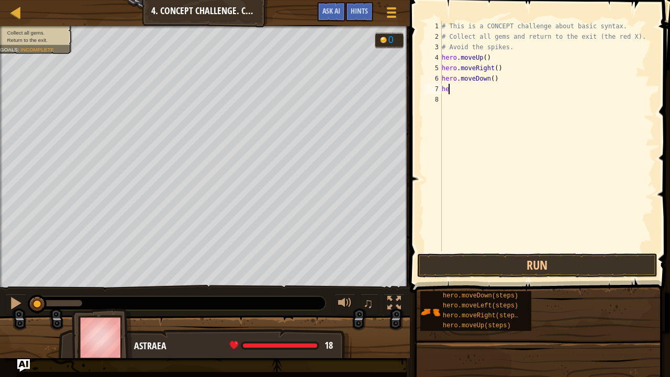
type textarea "h"
type textarea "hero.moveDown(2)"
click at [450, 93] on div "# This is a CONCEPT challenge about basic syntax. # Collect all gems and return…" at bounding box center [547, 146] width 215 height 251
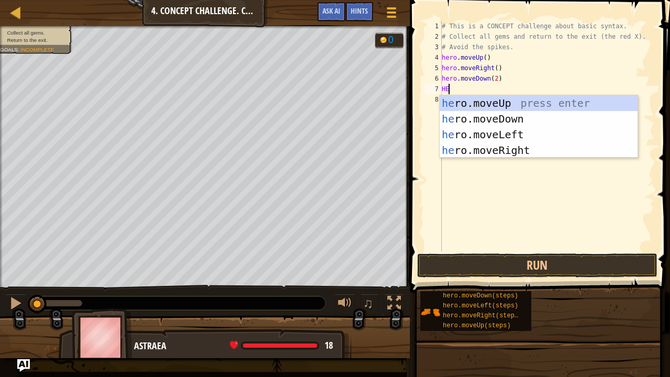
scroll to position [5, 0]
type textarea "H"
type textarea "hero"
click at [509, 100] on div "hero .moveUp press enter hero .moveDown press enter hero .moveLeft press enter …" at bounding box center [539, 142] width 198 height 94
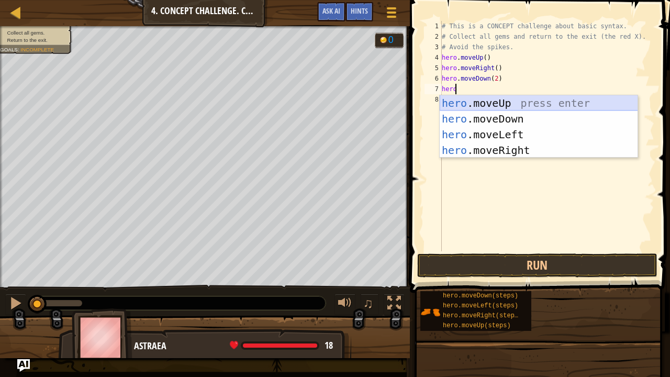
scroll to position [5, 0]
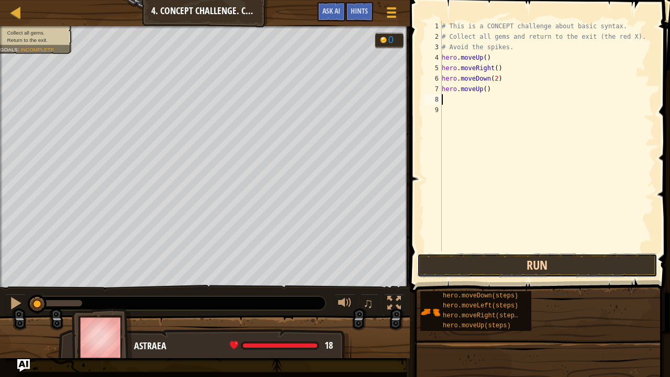
click at [542, 264] on button "Run" at bounding box center [537, 265] width 240 height 24
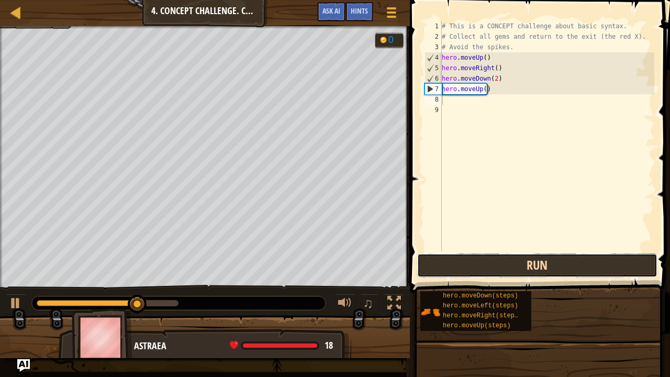
click at [542, 264] on button "Run" at bounding box center [537, 265] width 240 height 24
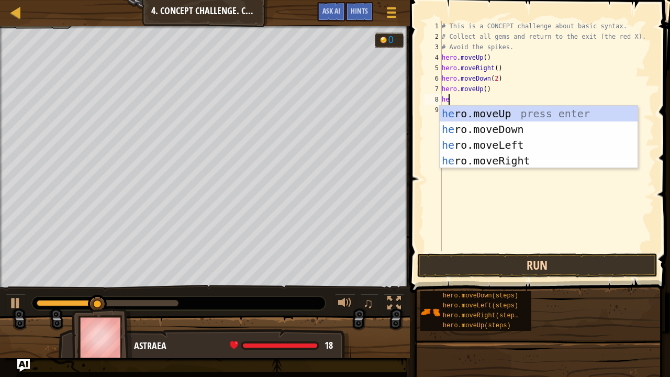
type textarea "her"
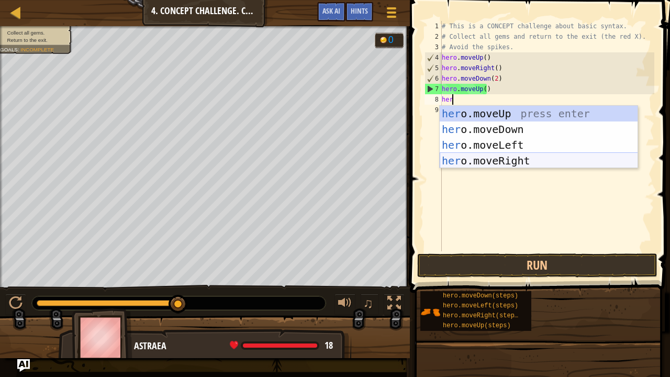
click at [499, 160] on div "her o.moveUp press enter her o.moveDown press enter her o.moveLeft press enter …" at bounding box center [539, 153] width 198 height 94
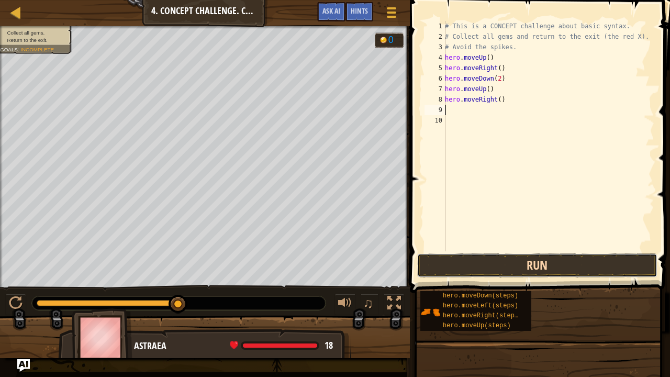
click at [466, 263] on button "Run" at bounding box center [537, 265] width 240 height 24
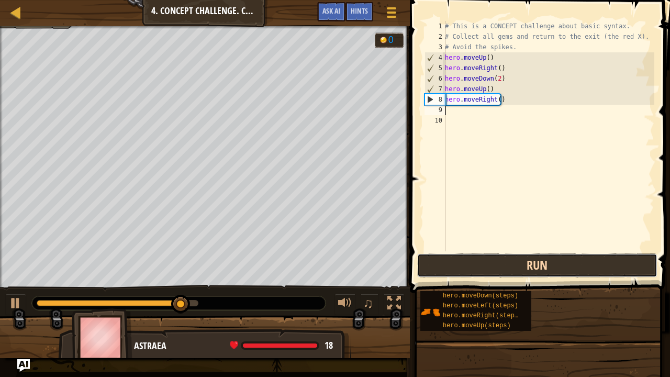
click at [466, 263] on button "Run" at bounding box center [537, 265] width 240 height 24
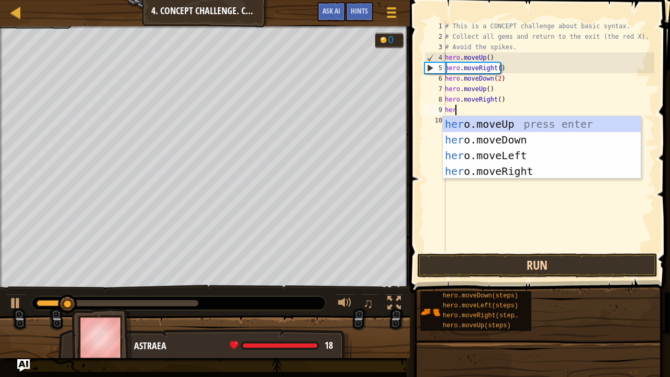
type textarea "hero"
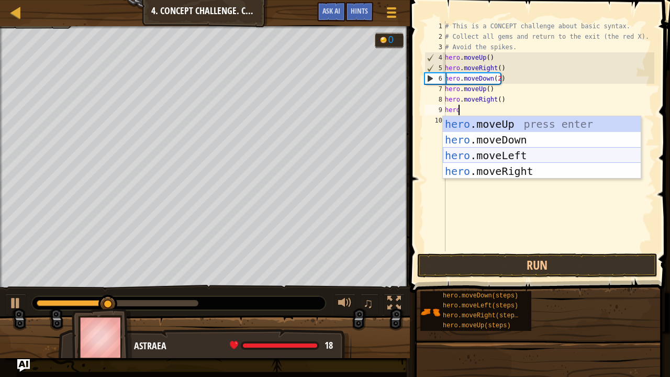
click at [502, 152] on div "hero .moveUp press enter hero .moveDown press enter hero .moveLeft press enter …" at bounding box center [542, 163] width 198 height 94
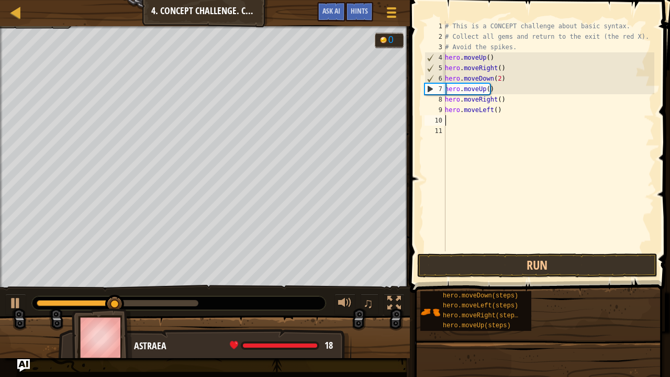
scroll to position [5, 0]
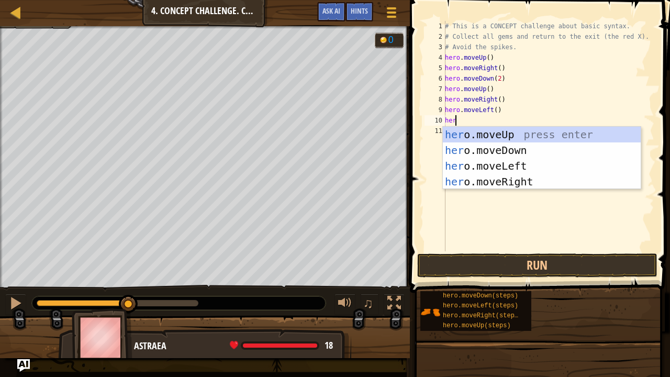
type textarea "hero"
click at [505, 134] on div "hero .moveUp press enter hero .moveDown press enter hero .moveLeft press enter …" at bounding box center [542, 174] width 198 height 94
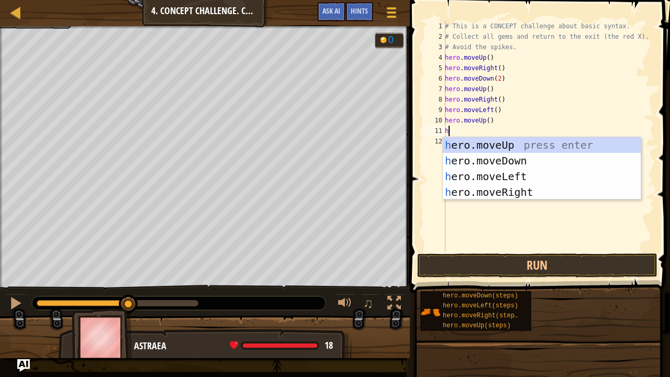
type textarea "her"
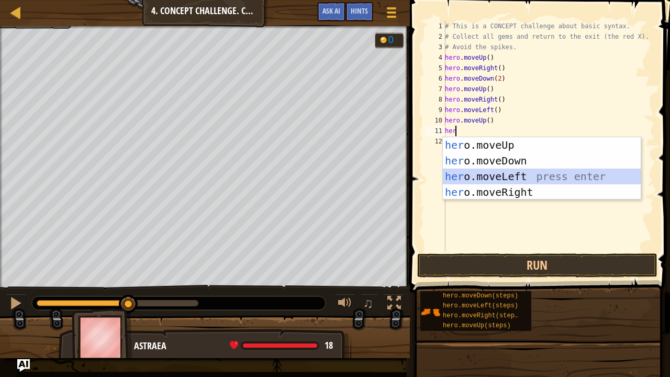
click at [499, 175] on div "her o.moveUp press enter her o.moveDown press enter her o.moveLeft press enter …" at bounding box center [542, 184] width 198 height 94
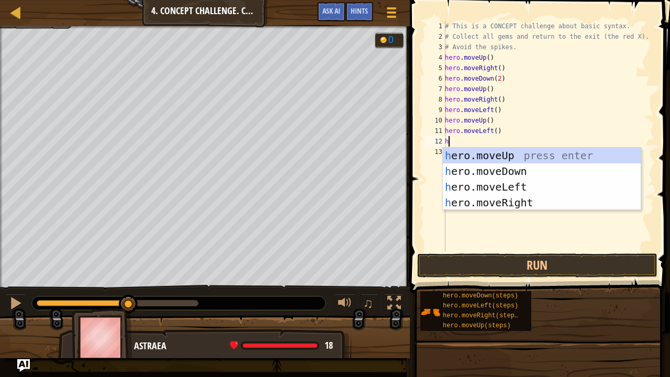
type textarea "her"
click at [504, 165] on div "her o.moveUp press enter her o.moveDown press enter her o.moveLeft press enter …" at bounding box center [542, 195] width 198 height 94
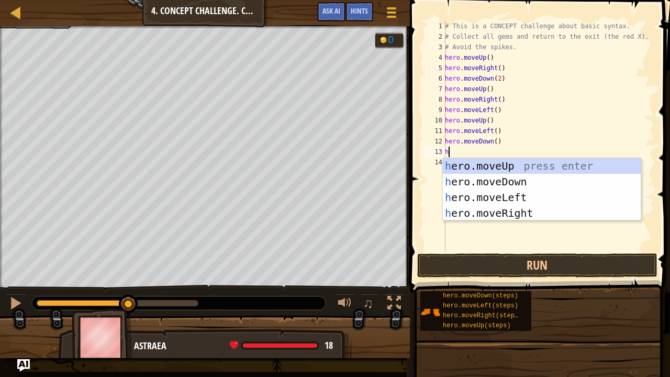
type textarea "her"
click at [503, 191] on div "her o.moveUp press enter her o.moveDown press enter her o.moveLeft press enter …" at bounding box center [542, 205] width 198 height 94
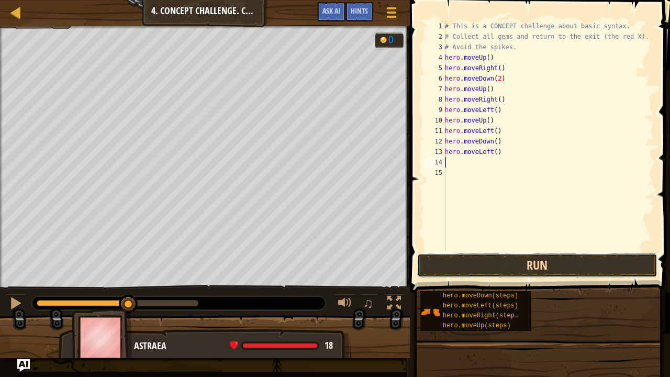
click at [516, 263] on button "Run" at bounding box center [537, 265] width 240 height 24
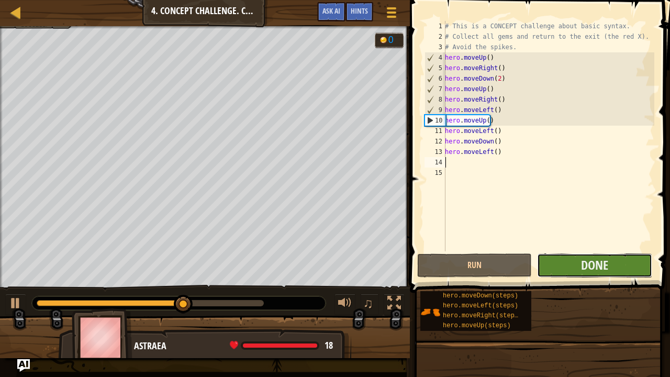
click at [569, 266] on button "Done" at bounding box center [594, 265] width 115 height 24
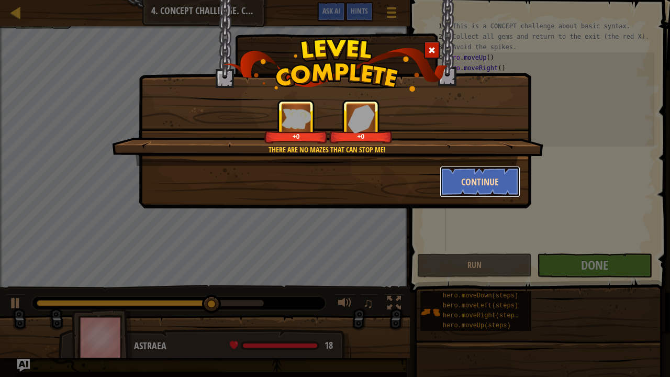
click at [496, 175] on button "Continue" at bounding box center [480, 181] width 81 height 31
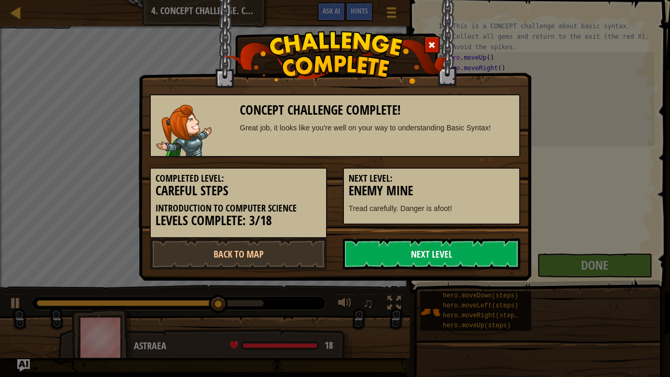
click at [443, 256] on link "Next Level" at bounding box center [432, 253] width 178 height 31
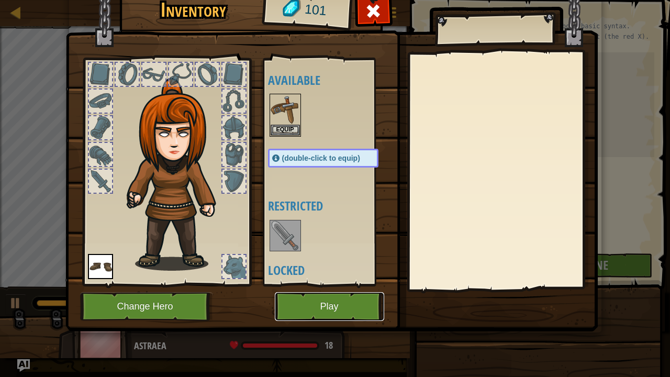
click at [337, 302] on button "Play" at bounding box center [329, 306] width 109 height 29
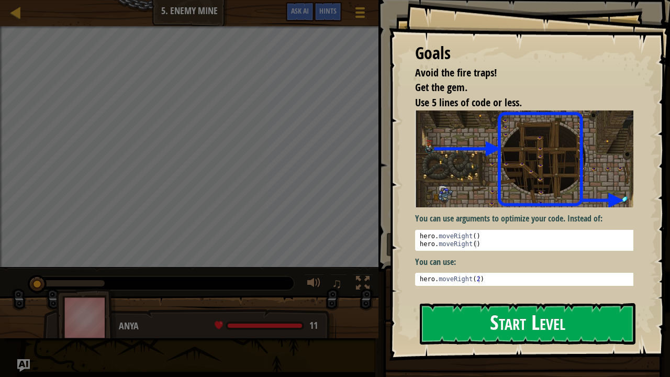
click at [490, 303] on button "Start Level" at bounding box center [528, 323] width 216 height 41
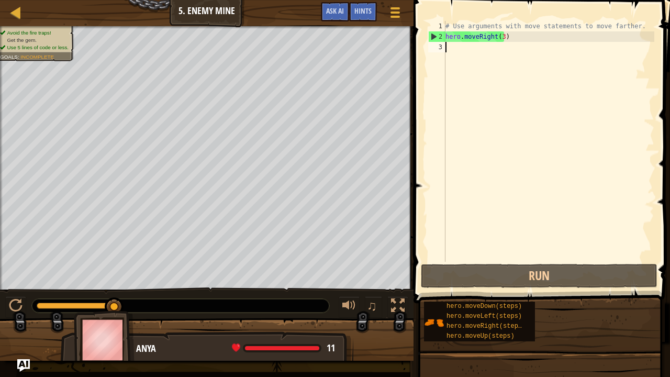
scroll to position [5, 0]
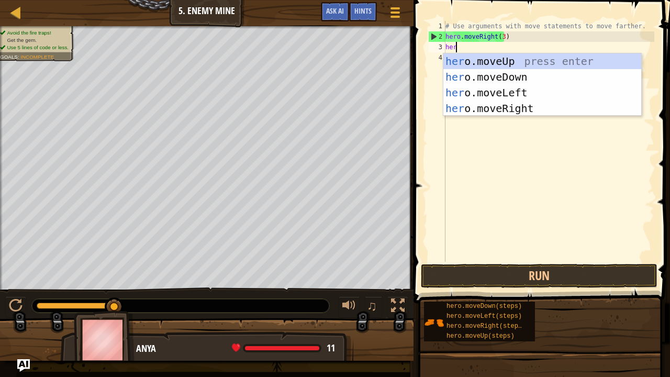
type textarea "hero"
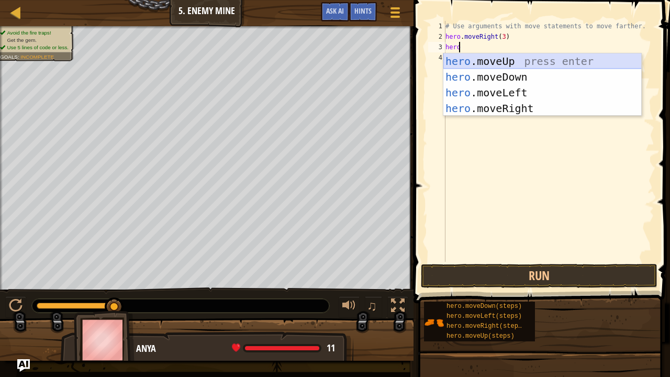
click at [468, 60] on div "hero .moveUp press enter hero .moveDown press enter hero .moveLeft press enter …" at bounding box center [543, 100] width 198 height 94
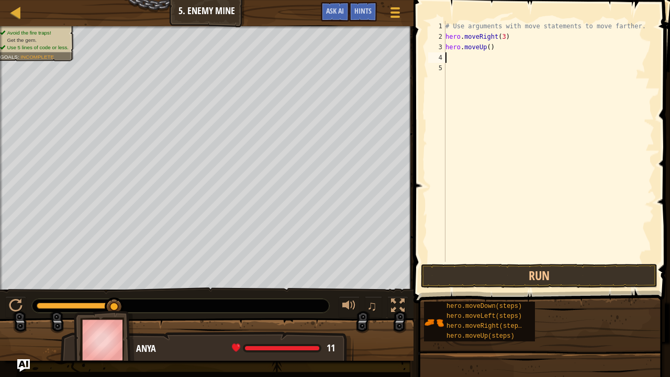
scroll to position [5, 0]
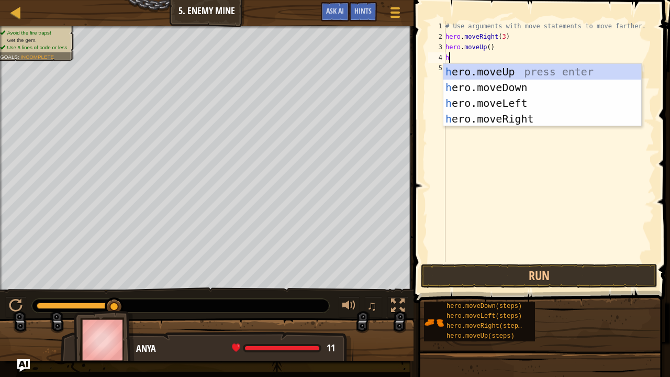
type textarea "her"
click at [512, 114] on div "her o.moveUp press enter her o.moveDown press enter her o.moveLeft press enter …" at bounding box center [543, 111] width 198 height 94
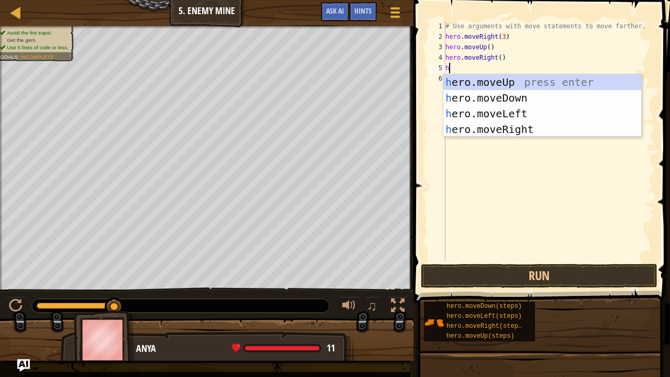
type textarea "her"
click at [508, 94] on div "her o.moveUp press enter her o.moveDown press enter her o.moveLeft press enter …" at bounding box center [543, 121] width 198 height 94
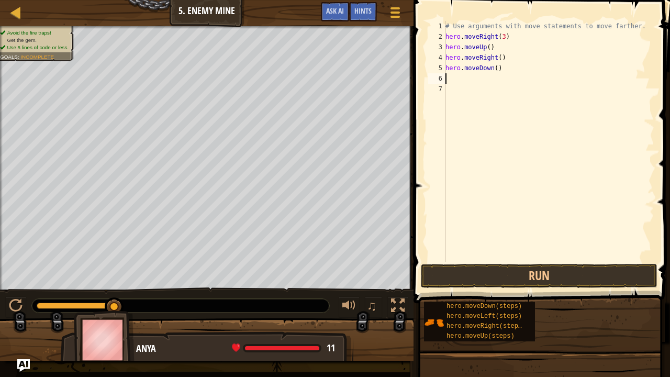
click at [495, 69] on div "# Use arguments with move statements to move farther. hero . moveRight ( 3 ) he…" at bounding box center [549, 152] width 211 height 262
click at [496, 67] on div "# Use arguments with move statements to move farther. hero . moveRight ( 3 ) he…" at bounding box center [549, 152] width 211 height 262
click at [471, 271] on button "Run" at bounding box center [539, 276] width 237 height 24
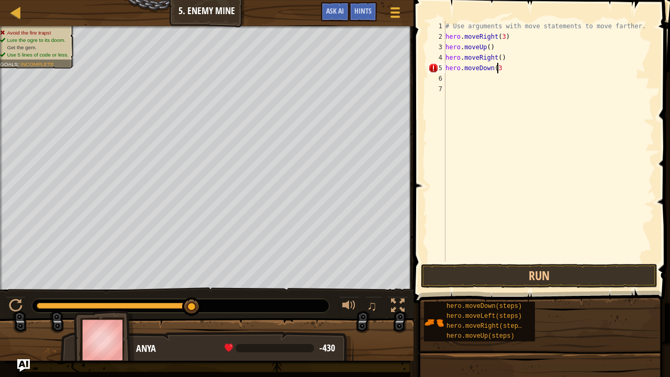
type textarea "hero.moveDown(3)"
click at [483, 274] on button "Run" at bounding box center [539, 276] width 237 height 24
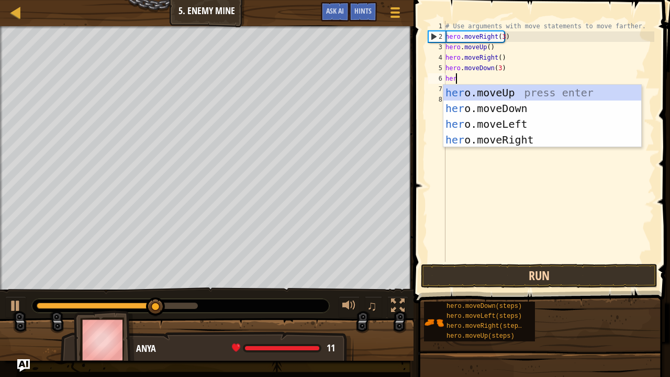
type textarea "hero"
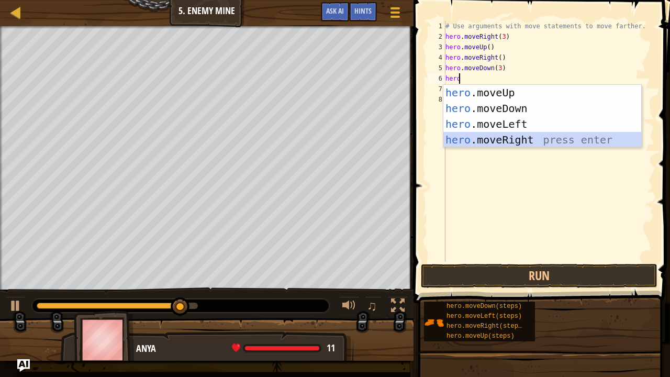
click at [533, 134] on div "hero .moveUp press enter hero .moveDown press enter hero .moveLeft press enter …" at bounding box center [543, 132] width 198 height 94
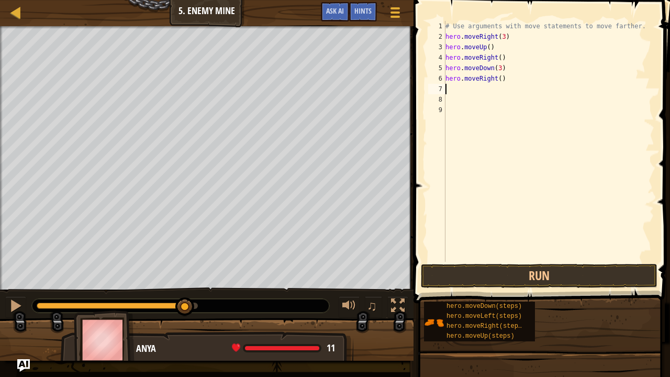
click at [503, 75] on div "# Use arguments with move statements to move farther. hero . moveRight ( 3 ) he…" at bounding box center [549, 152] width 211 height 262
type textarea "hero.moveRight(2)"
click at [498, 272] on button "Run" at bounding box center [539, 276] width 237 height 24
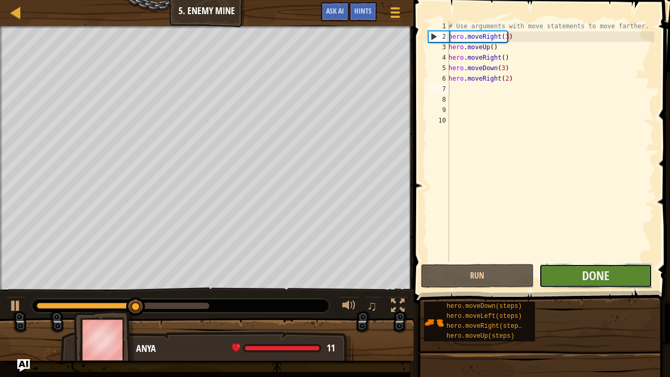
click at [559, 264] on button "Done" at bounding box center [595, 276] width 113 height 24
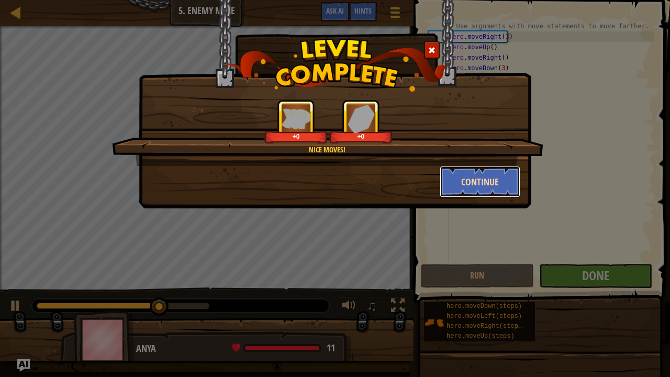
click at [481, 181] on button "Continue" at bounding box center [480, 181] width 81 height 31
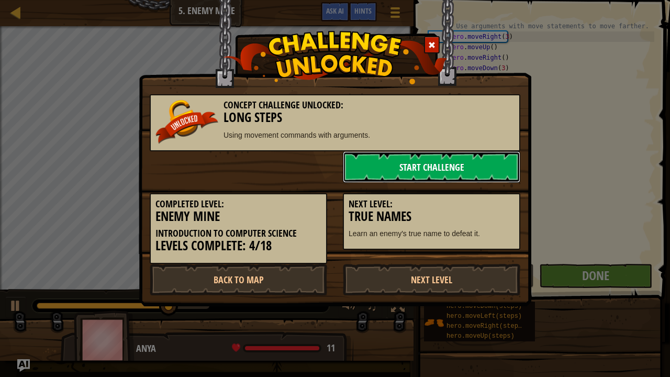
click at [461, 157] on link "Start Challenge" at bounding box center [432, 166] width 178 height 31
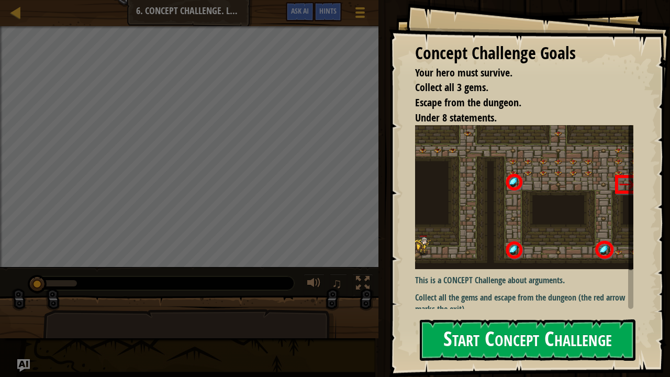
click at [501, 310] on button "Start Concept Challenge" at bounding box center [528, 339] width 216 height 41
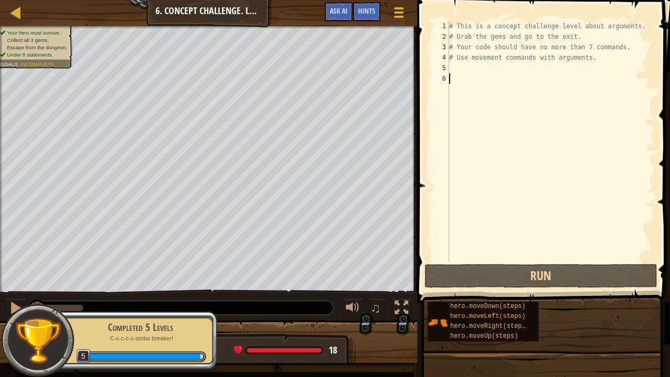
scroll to position [5, 0]
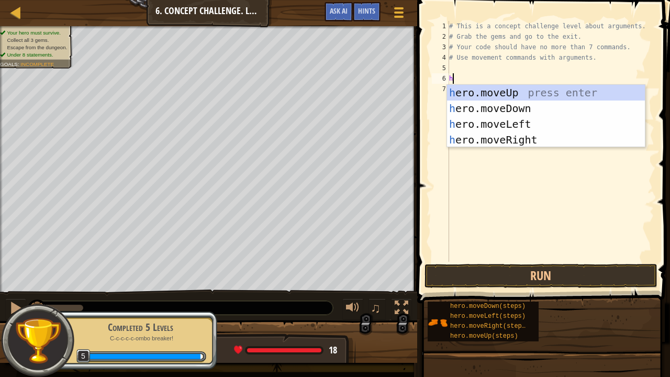
type textarea "her"
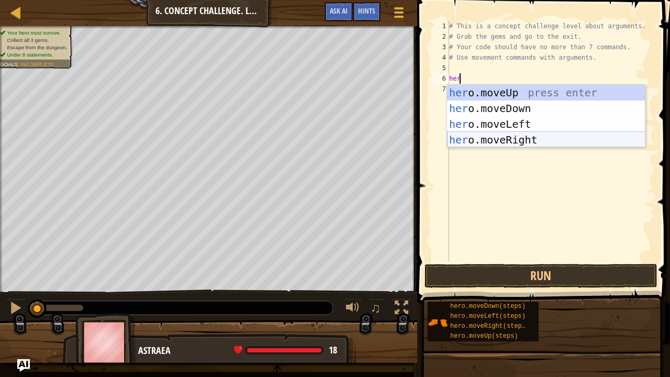
click at [520, 136] on div "her o.moveUp press enter her o.moveDown press enter her o.moveLeft press enter …" at bounding box center [546, 132] width 198 height 94
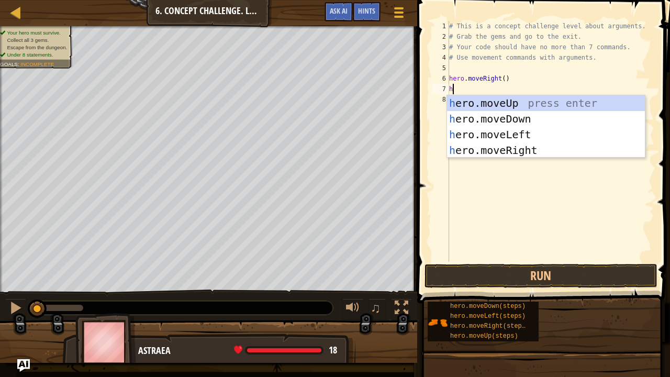
type textarea "hre"
click at [520, 100] on div "h e r o.mov e Up press enter h e r o.mov e Down press enter h e r o.mov e Left …" at bounding box center [546, 142] width 198 height 94
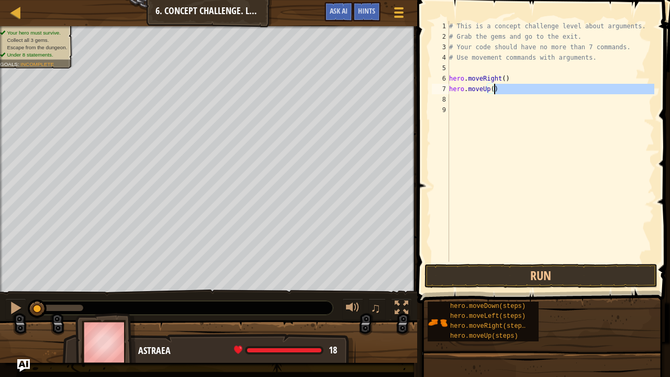
drag, startPoint x: 520, startPoint y: 100, endPoint x: 498, endPoint y: 90, distance: 24.1
click at [498, 90] on div "# This is a concept challenge level about arguments. # Grab the gems and go to …" at bounding box center [550, 152] width 207 height 262
type textarea "hero.moveUp(3)"
click at [455, 106] on div "# This is a concept challenge level about arguments. # Grab the gems and go to …" at bounding box center [550, 152] width 207 height 262
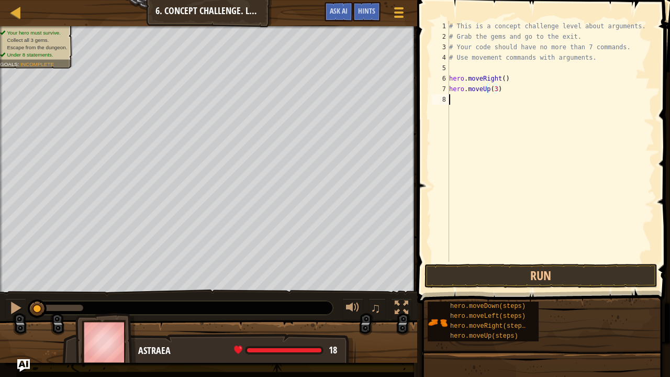
scroll to position [5, 0]
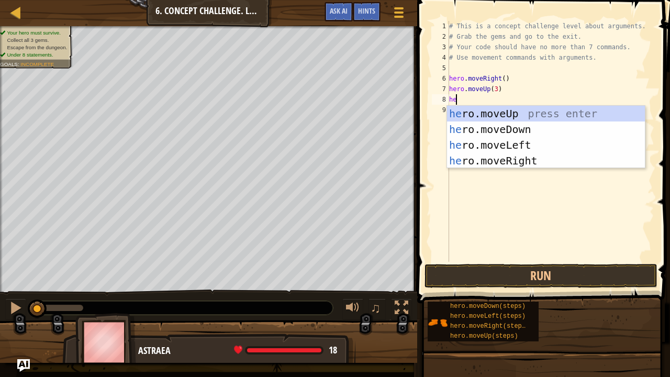
type textarea "her"
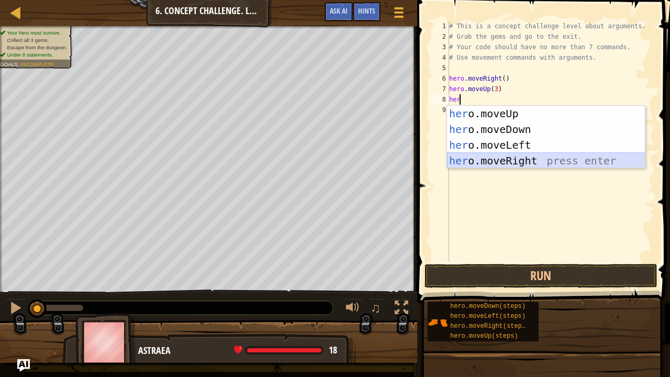
click at [491, 158] on div "her o.moveUp press enter her o.moveDown press enter her o.moveLeft press enter …" at bounding box center [546, 153] width 198 height 94
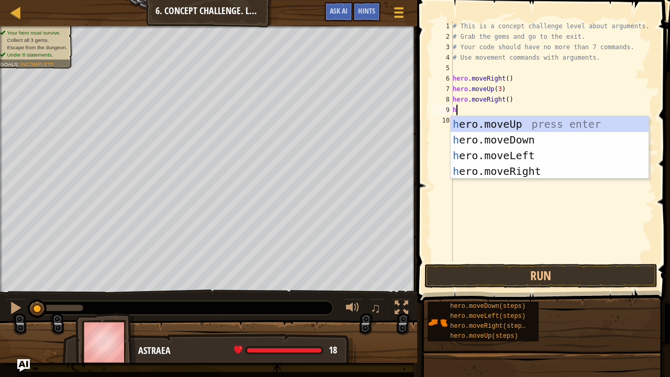
type textarea "her"
click at [513, 167] on div "her o.moveUp press enter her o.moveDown press enter her o.moveLeft press enter …" at bounding box center [550, 163] width 198 height 94
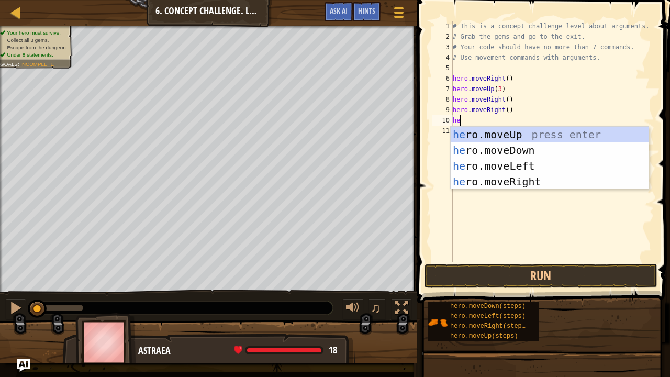
type textarea "her"
click at [520, 152] on div "her o.moveUp press enter her o.moveDown press enter her o.moveLeft press enter …" at bounding box center [550, 174] width 198 height 94
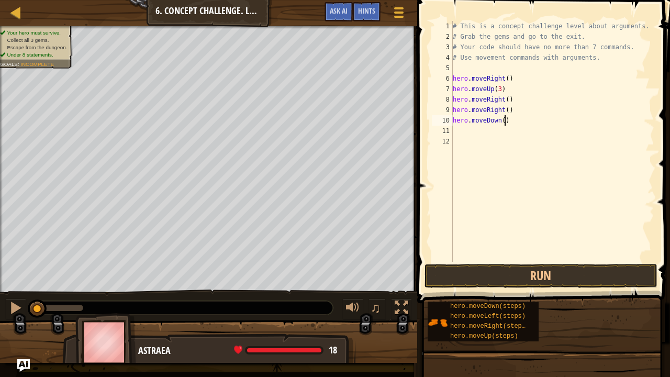
click at [506, 120] on div "# This is a concept challenge level about arguments. # Grab the gems and go to …" at bounding box center [553, 152] width 204 height 262
type textarea "hero.moveDown(3)"
click at [445, 270] on button "Run" at bounding box center [541, 276] width 233 height 24
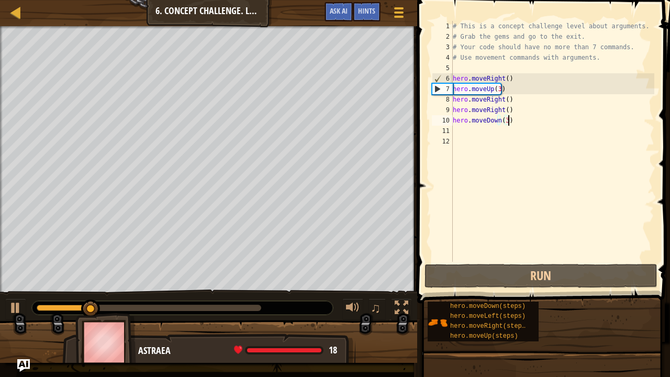
click at [458, 130] on div "# This is a concept challenge level about arguments. # Grab the gems and go to …" at bounding box center [553, 152] width 204 height 262
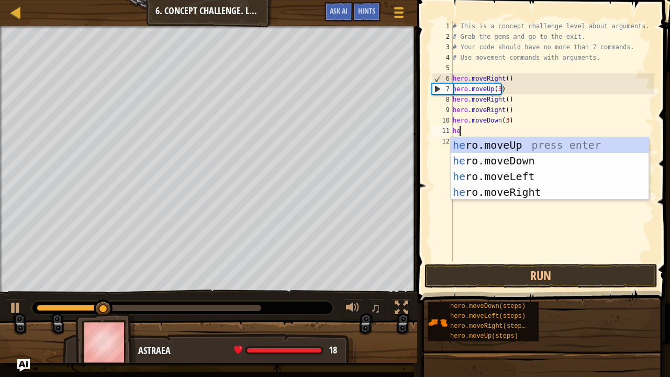
type textarea "her"
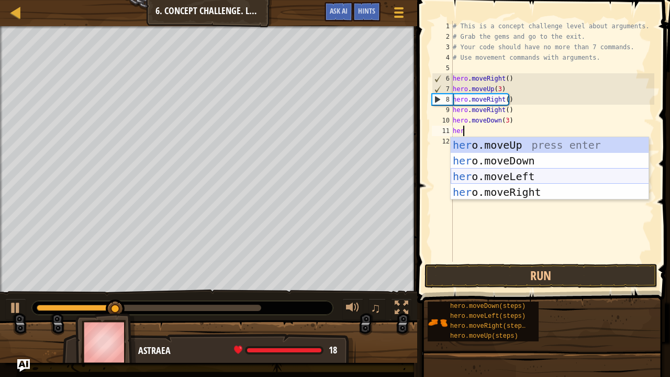
click at [488, 174] on div "her o.moveUp press enter her o.moveDown press enter her o.moveLeft press enter …" at bounding box center [550, 184] width 198 height 94
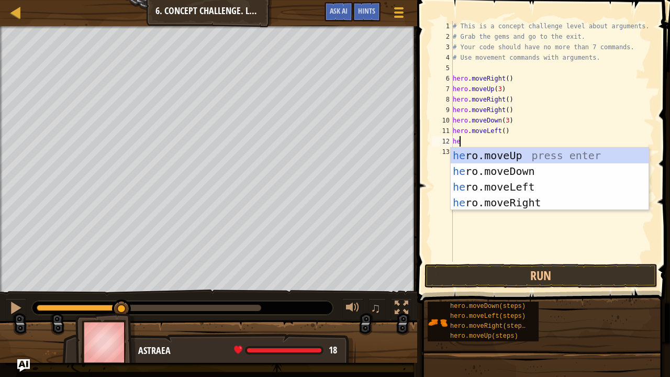
type textarea "her"
click at [512, 154] on div "her o.moveUp press enter her o.moveDown press enter her o.moveLeft press enter …" at bounding box center [550, 195] width 198 height 94
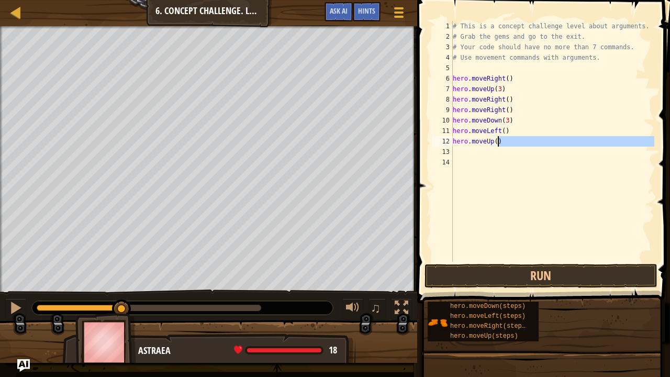
drag, startPoint x: 512, startPoint y: 154, endPoint x: 500, endPoint y: 145, distance: 15.7
click at [500, 145] on div "# This is a concept challenge level about arguments. # Grab the gems and go to …" at bounding box center [553, 152] width 204 height 262
type textarea "hero.moveUp(2)"
click at [457, 152] on div "# This is a concept challenge level about arguments. # Grab the gems and go to …" at bounding box center [553, 152] width 204 height 262
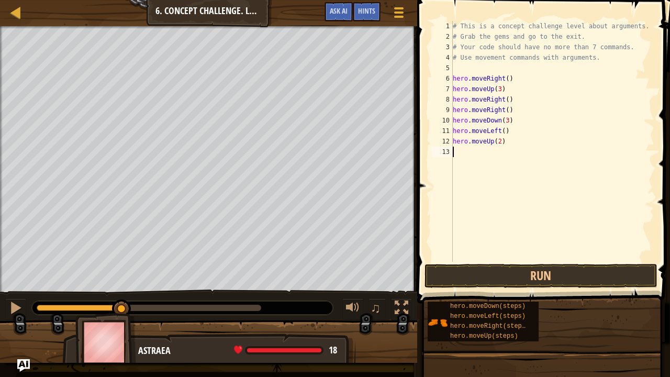
scroll to position [5, 0]
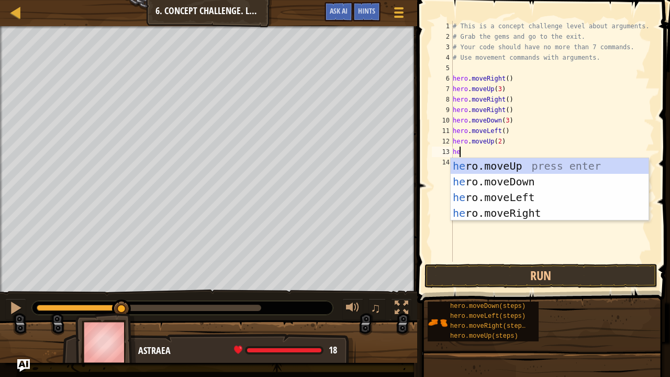
type textarea "her"
click at [502, 178] on div "her o.moveUp press enter her o.moveDown press enter her o.moveLeft press enter …" at bounding box center [550, 205] width 198 height 94
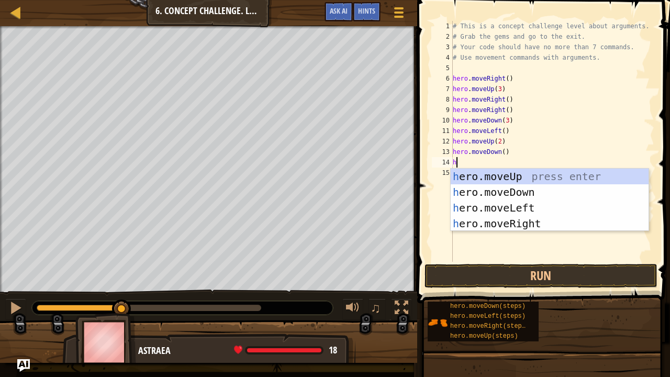
type textarea "her"
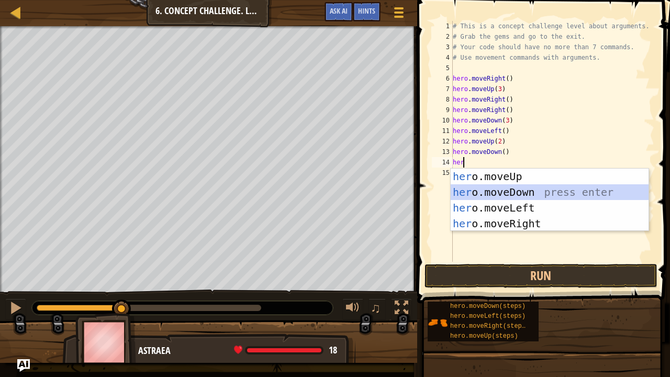
click at [513, 190] on div "her o.moveUp press enter her o.moveDown press enter her o.moveLeft press enter …" at bounding box center [550, 216] width 198 height 94
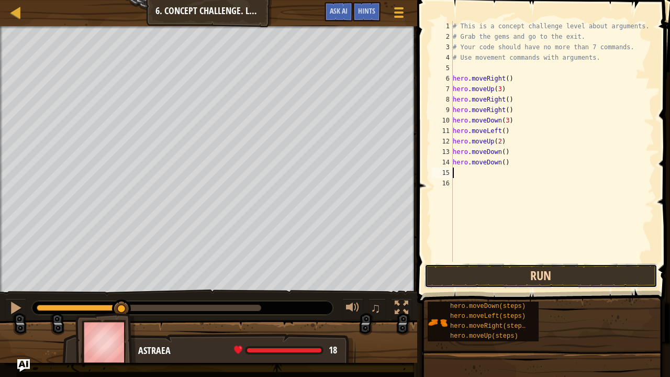
click at [535, 274] on button "Run" at bounding box center [541, 276] width 233 height 24
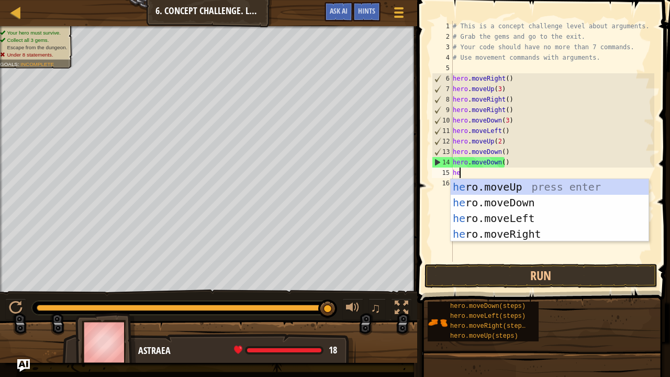
type textarea "her"
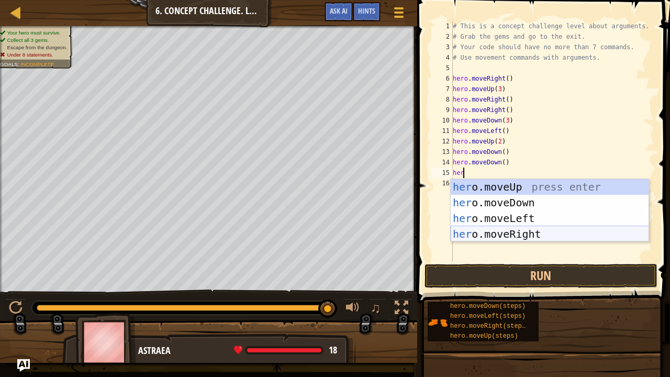
click at [527, 233] on div "her o.moveUp press enter her o.moveDown press enter her o.moveLeft press enter …" at bounding box center [550, 226] width 198 height 94
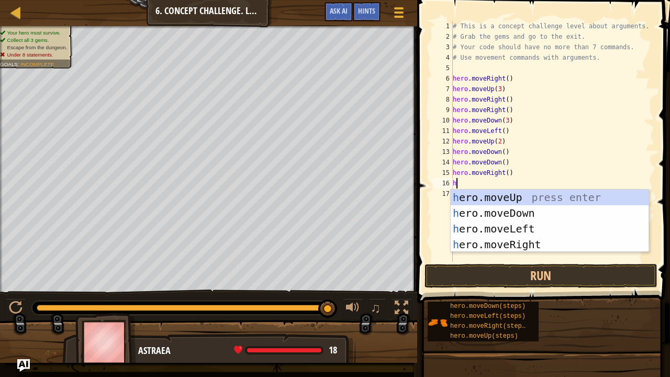
type textarea "her"
click at [505, 241] on div "her o.moveUp press enter her o.moveDown press enter her o.moveLeft press enter …" at bounding box center [550, 237] width 198 height 94
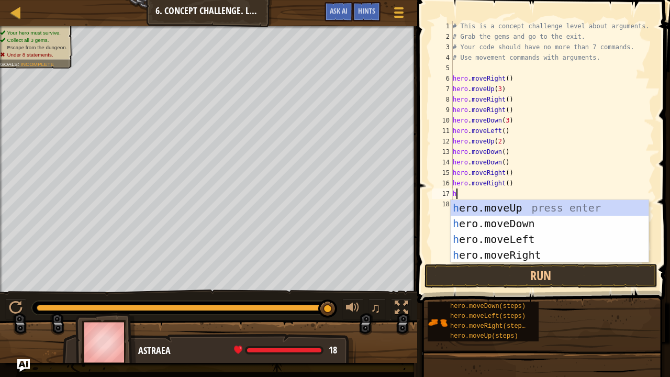
type textarea "her"
click at [503, 205] on div "her o.moveUp press enter her o.moveDown press enter her o.moveLeft press enter …" at bounding box center [550, 247] width 198 height 94
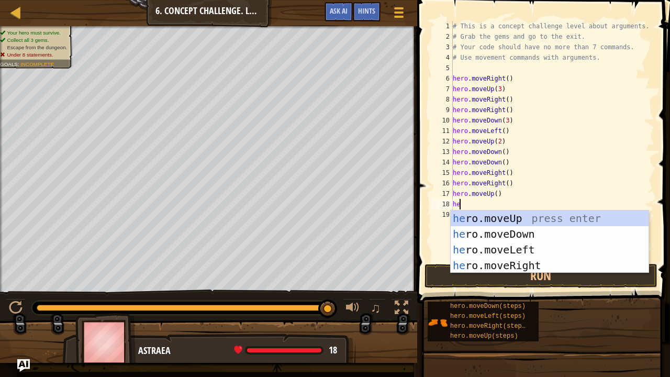
type textarea "her"
click at [507, 211] on div "her o.moveUp press enter her o.moveDown press enter her o.moveLeft press enter …" at bounding box center [550, 258] width 198 height 94
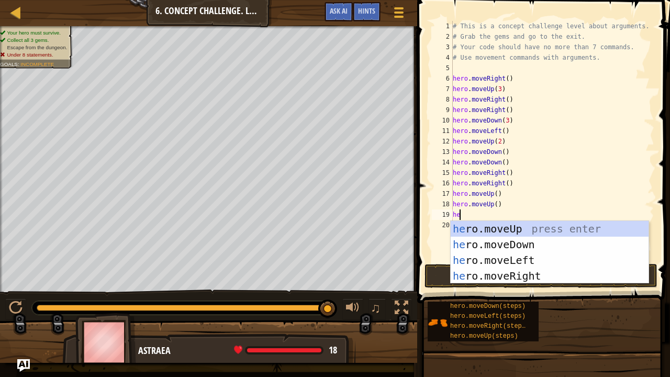
type textarea "her"
click at [509, 272] on div "her o.moveUp press enter her o.moveDown press enter her o.moveLeft press enter …" at bounding box center [550, 268] width 198 height 94
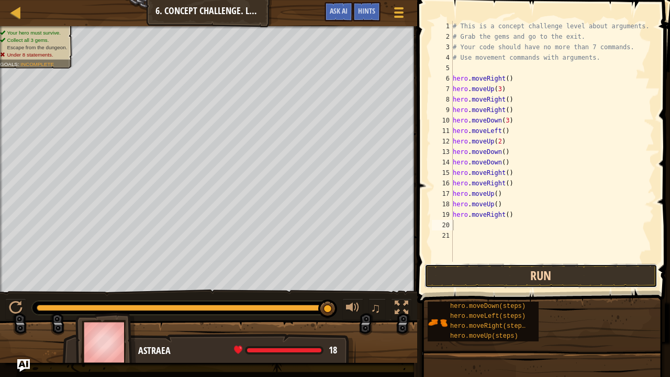
click at [505, 281] on button "Run" at bounding box center [541, 276] width 233 height 24
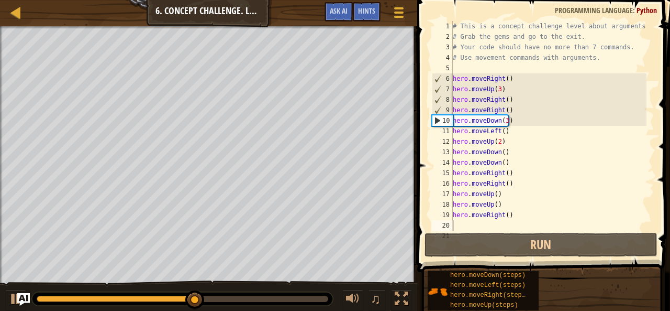
click at [593, 278] on div "hero.moveDown(steps) hero.moveLeft(steps) hero.moveRight(steps) hero.moveUp(ste…" at bounding box center [545, 290] width 236 height 41
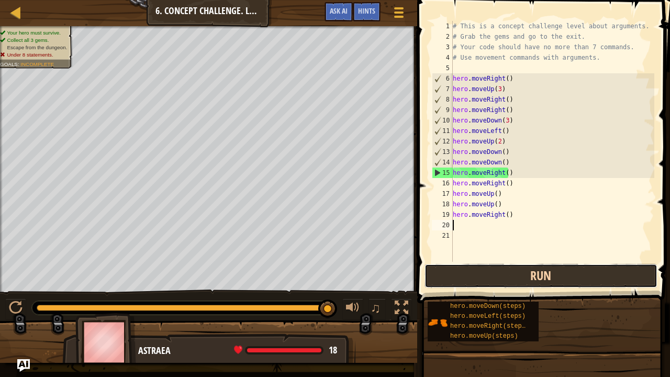
click at [559, 273] on button "Run" at bounding box center [541, 276] width 233 height 24
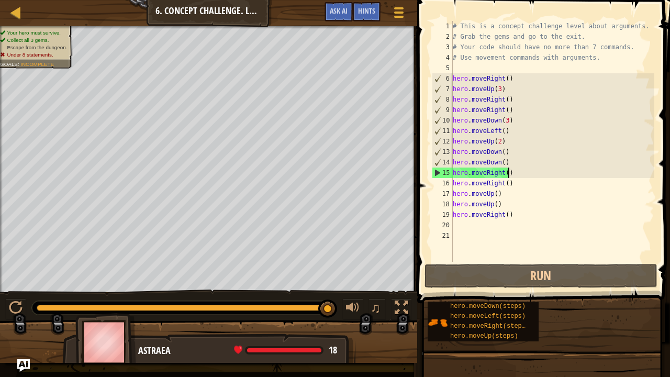
click at [510, 173] on div "# This is a concept challenge level about arguments. # Grab the gems and go to …" at bounding box center [553, 152] width 204 height 262
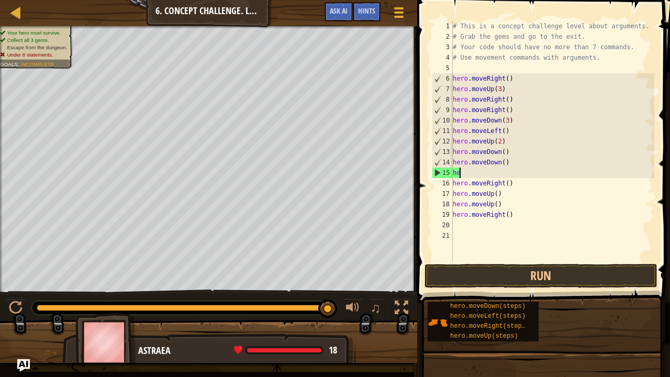
type textarea "h"
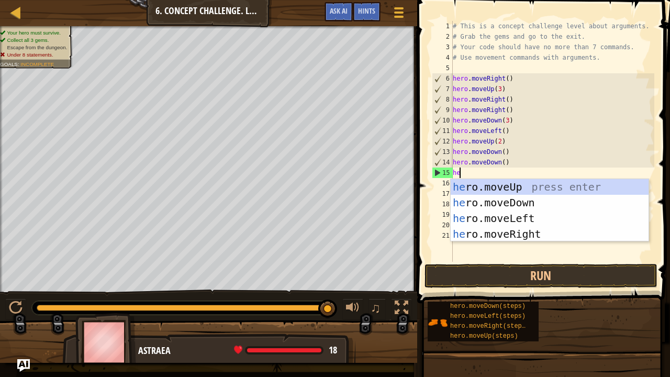
type textarea "her"
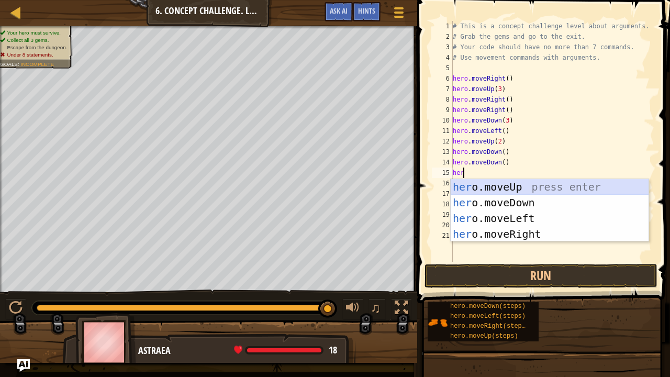
click at [525, 188] on div "her o.moveUp press enter her o.moveDown press enter her o.moveLeft press enter …" at bounding box center [550, 226] width 198 height 94
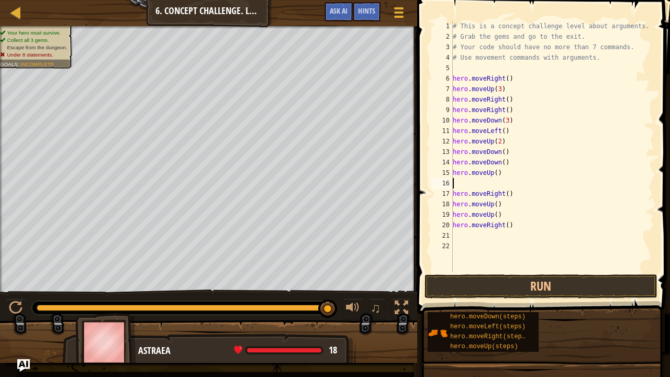
click at [499, 172] on div "# This is a concept challenge level about arguments. # Grab the gems and go to …" at bounding box center [553, 157] width 204 height 272
type textarea "hero.moveUp(2)"
click at [458, 184] on div "# This is a concept challenge level about arguments. # Grab the gems and go to …" at bounding box center [553, 157] width 204 height 272
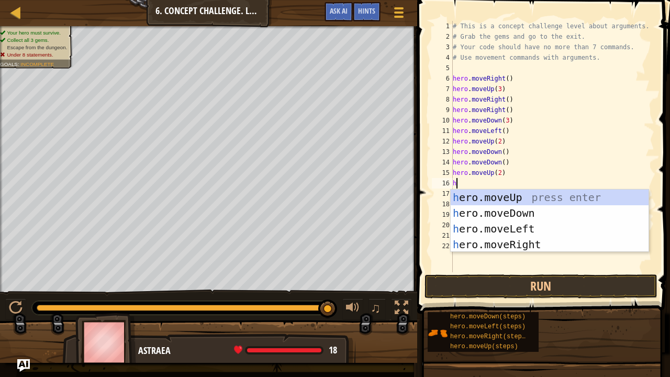
type textarea "her"
click at [482, 241] on div "her o.moveUp press enter her o.moveDown press enter her o.moveLeft press enter …" at bounding box center [550, 237] width 198 height 94
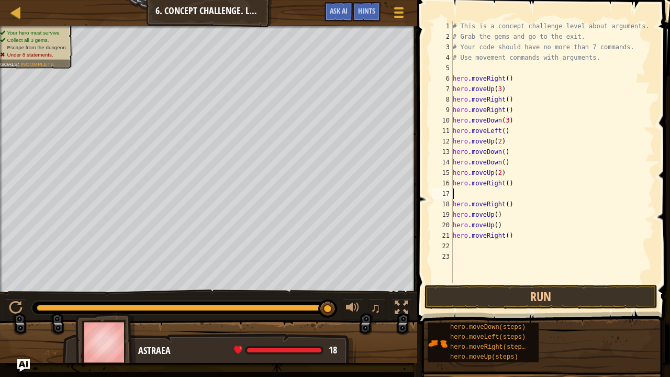
click at [507, 183] on div "# This is a concept challenge level about arguments. # Grab the gems and go to …" at bounding box center [553, 162] width 204 height 283
click at [509, 239] on div "# This is a concept challenge level about arguments. # Grab the gems and go to …" at bounding box center [553, 162] width 204 height 283
type textarea "h"
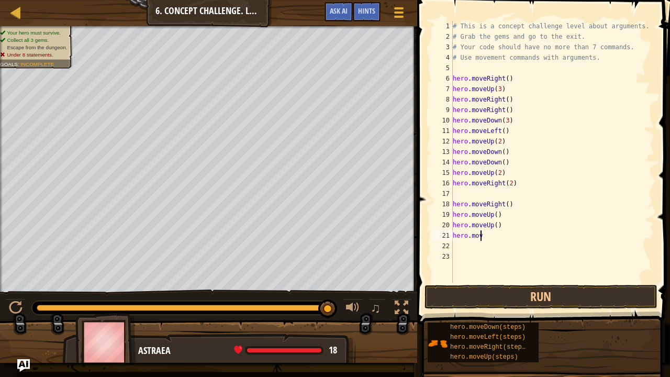
scroll to position [5, 0]
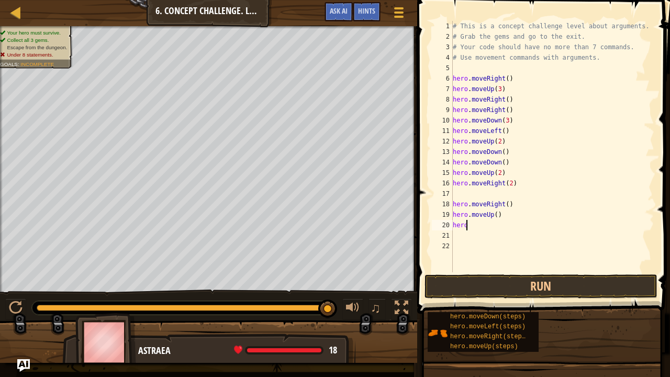
type textarea "h"
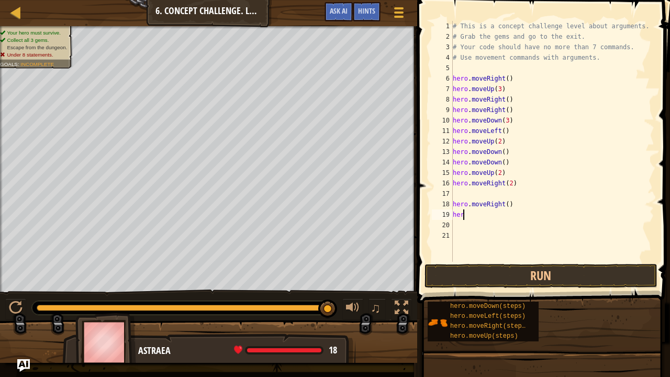
type textarea "h"
click at [535, 283] on button "Run" at bounding box center [541, 276] width 233 height 24
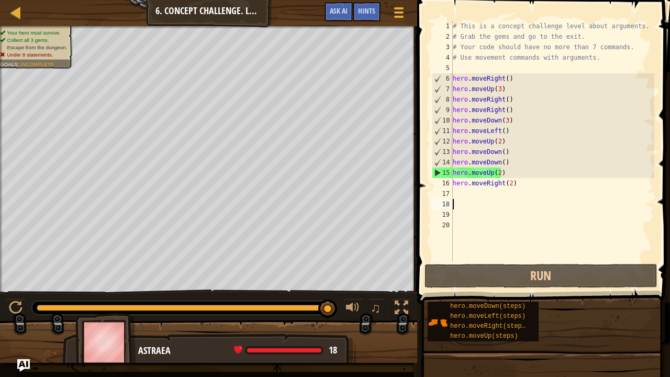
click at [501, 173] on div "# This is a concept challenge level about arguments. # Grab the gems and go to …" at bounding box center [553, 152] width 204 height 262
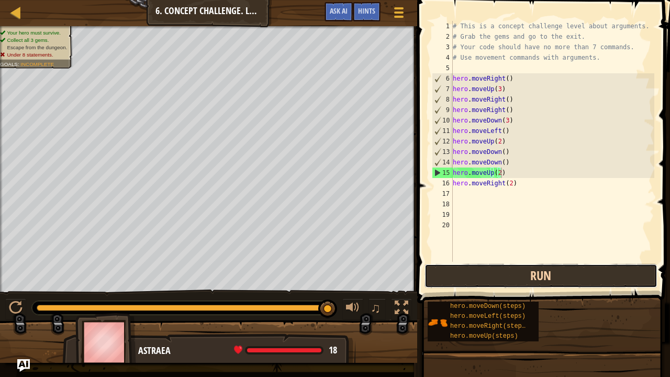
click at [529, 281] on button "Run" at bounding box center [541, 276] width 233 height 24
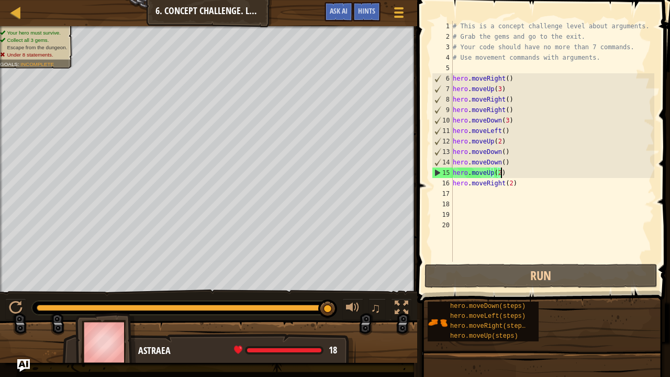
click at [505, 150] on div "# This is a concept challenge level about arguments. # Grab the gems and go to …" at bounding box center [553, 152] width 204 height 262
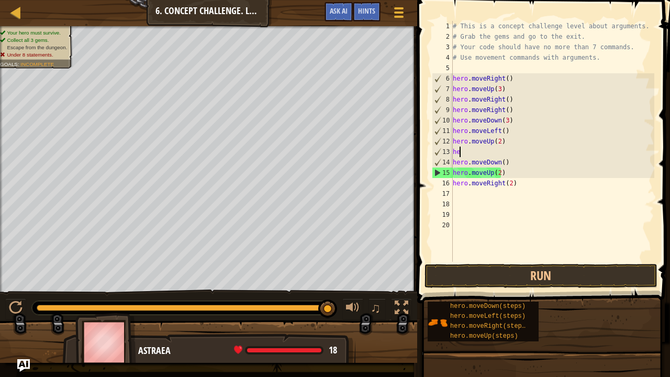
type textarea "h"
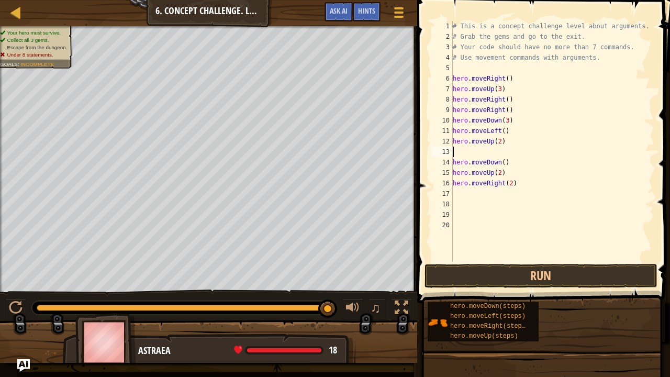
click at [506, 162] on div "# This is a concept challenge level about arguments. # Grab the gems and go to …" at bounding box center [553, 152] width 204 height 262
type textarea "h"
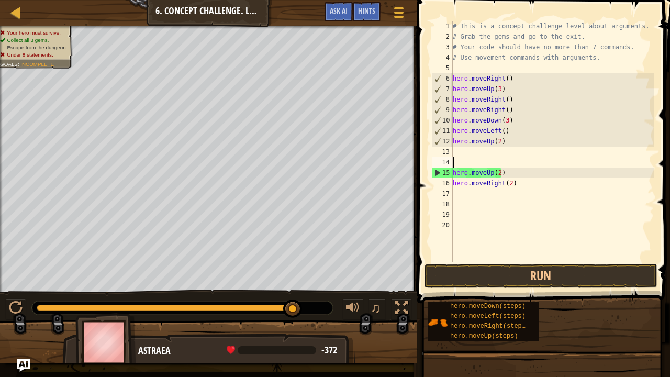
click at [506, 170] on div "# This is a concept challenge level about arguments. # Grab the gems and go to …" at bounding box center [553, 152] width 204 height 262
type textarea "h"
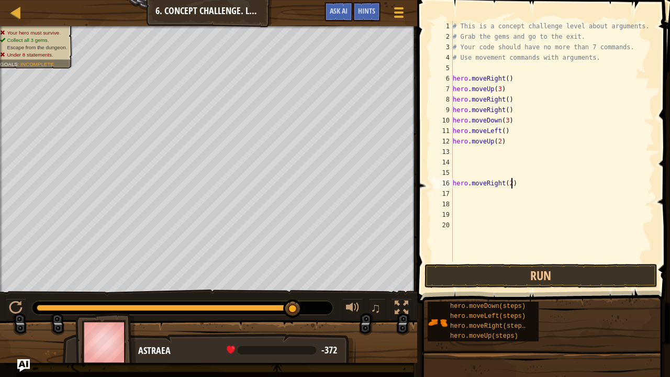
click at [514, 183] on div "# This is a concept challenge level about arguments. # Grab the gems and go to …" at bounding box center [553, 152] width 204 height 262
type textarea "h"
click at [520, 269] on button "Run" at bounding box center [541, 276] width 233 height 24
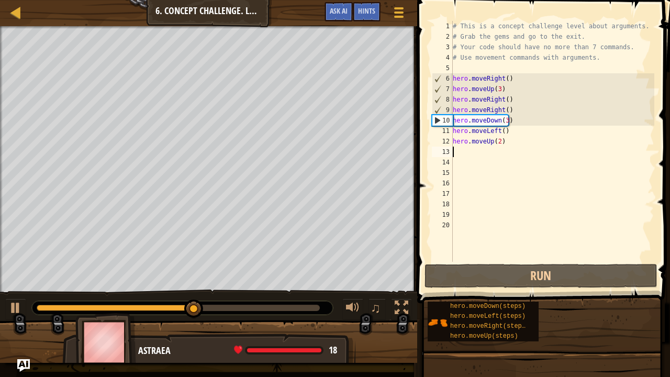
click at [453, 150] on div "# This is a concept challenge level about arguments. # Grab the gems and go to …" at bounding box center [553, 152] width 204 height 262
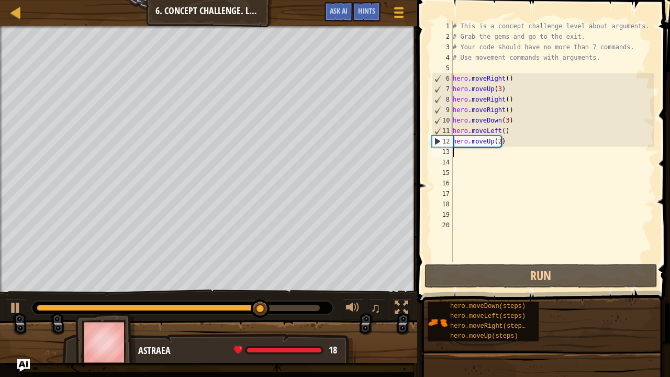
type textarea "h"
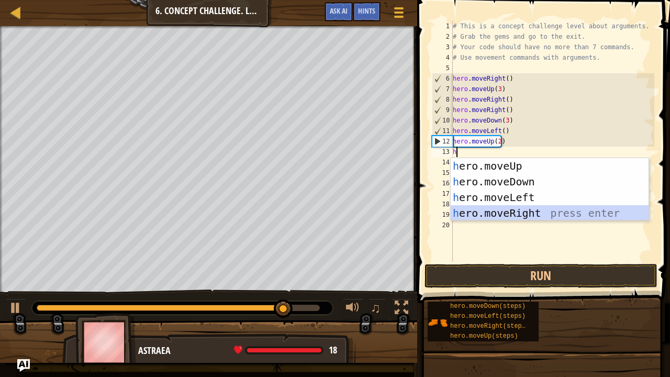
click at [505, 211] on div "h ero.moveUp press enter h ero.moveDown press enter h ero.moveLeft press enter …" at bounding box center [550, 205] width 198 height 94
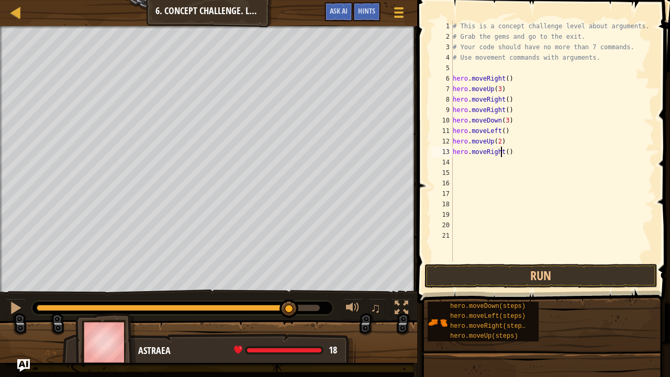
click at [503, 150] on div "# This is a concept challenge level about arguments. # Grab the gems and go to …" at bounding box center [553, 152] width 204 height 262
click at [505, 153] on div "# This is a concept challenge level about arguments. # Grab the gems and go to …" at bounding box center [553, 152] width 204 height 262
type textarea "hero.moveRight(3)"
click at [544, 270] on button "Run" at bounding box center [541, 276] width 233 height 24
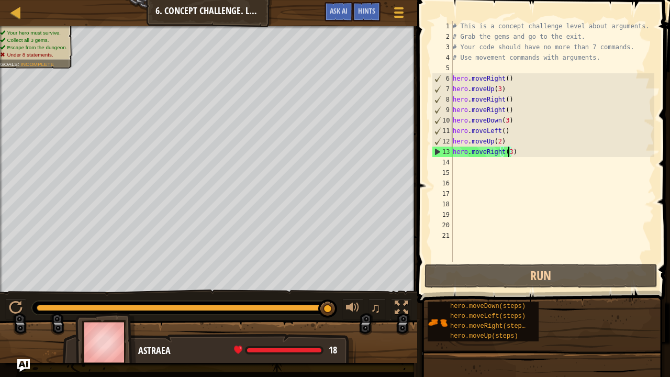
click at [455, 162] on div "# This is a concept challenge level about arguments. # Grab the gems and go to …" at bounding box center [553, 152] width 204 height 262
type textarea "hero.moveRight(3)"
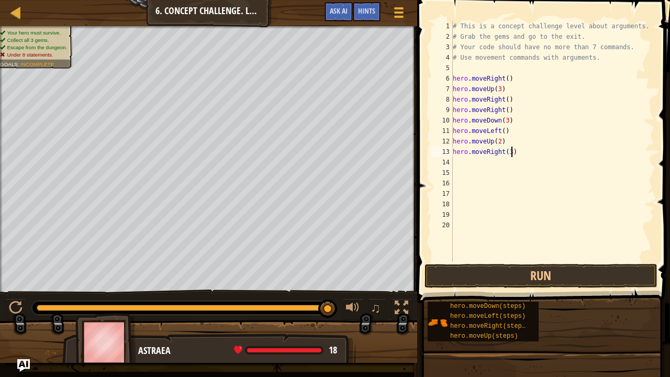
click at [458, 232] on div "# This is a concept challenge level about arguments. # Grab the gems and go to …" at bounding box center [553, 152] width 204 height 262
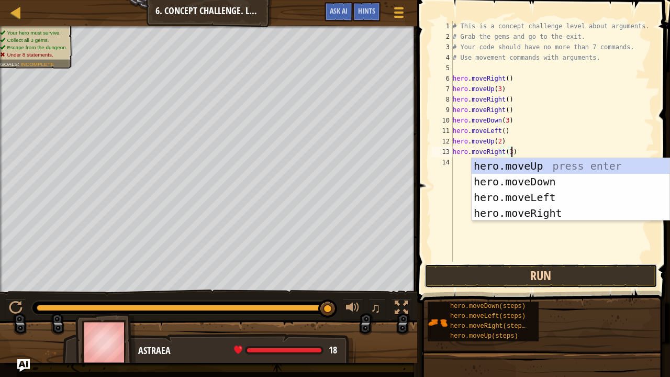
click at [471, 268] on button "Run" at bounding box center [541, 276] width 233 height 24
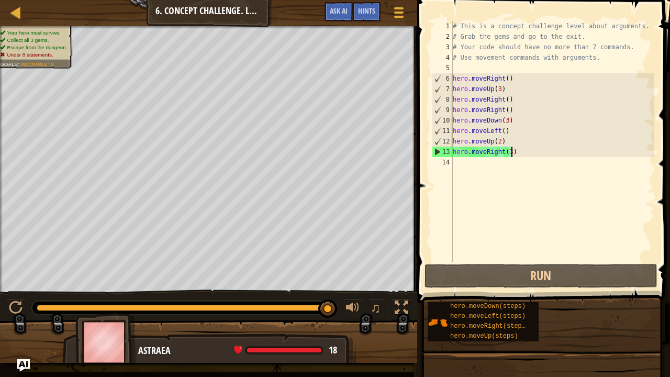
click at [510, 110] on div "# This is a concept challenge level about arguments. # Grab the gems and go to …" at bounding box center [553, 152] width 204 height 262
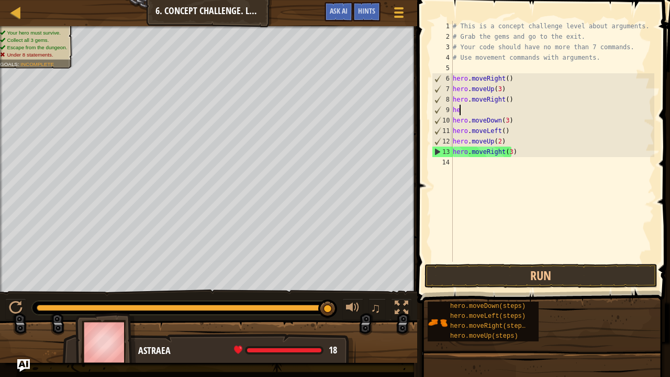
type textarea "h"
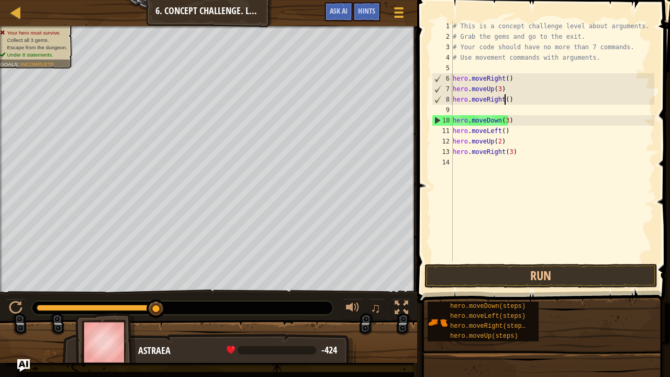
click at [505, 101] on div "# This is a concept challenge level about arguments. # Grab the gems and go to …" at bounding box center [553, 152] width 204 height 262
type textarea "hero.moveRight(2)"
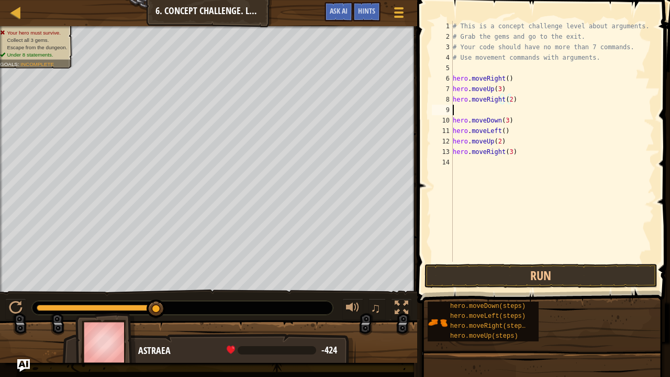
click at [456, 108] on div "# This is a concept challenge level about arguments. # Grab the gems and go to …" at bounding box center [553, 152] width 204 height 262
type textarea "hero.moveRight(2)"
click at [531, 271] on button "Run" at bounding box center [541, 276] width 233 height 24
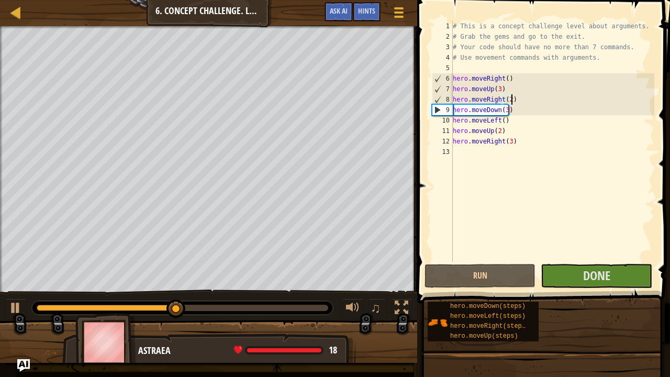
click at [453, 151] on div "# This is a concept challenge level about arguments. # Grab the gems and go to …" at bounding box center [553, 152] width 204 height 262
type textarea "hero.moveRight(3)"
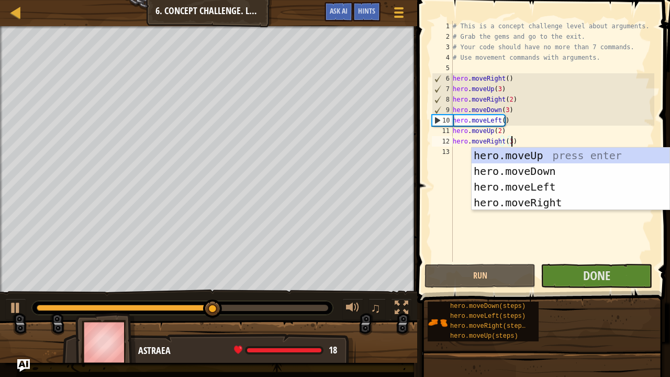
click at [453, 151] on div "# This is a concept challenge level about arguments. # Grab the gems and go to …" at bounding box center [553, 152] width 204 height 262
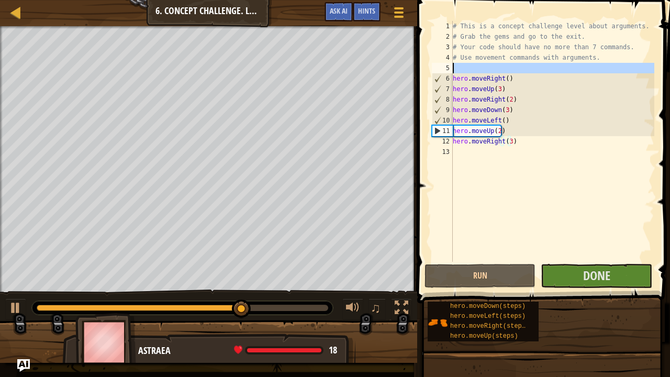
click at [452, 67] on div "5" at bounding box center [442, 68] width 21 height 10
type textarea "hero.moveRight()"
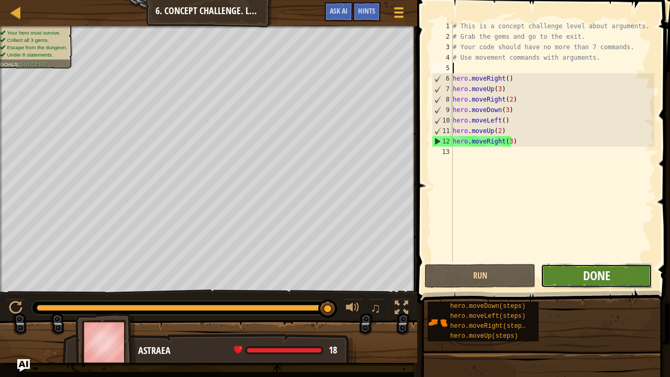
click at [597, 275] on span "Done" at bounding box center [596, 275] width 27 height 17
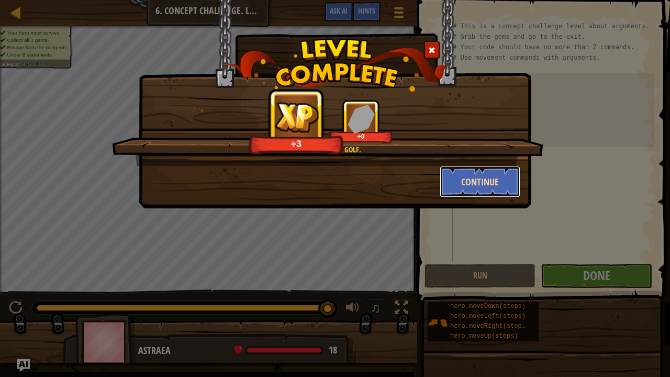
click at [471, 186] on button "Continue" at bounding box center [480, 181] width 81 height 31
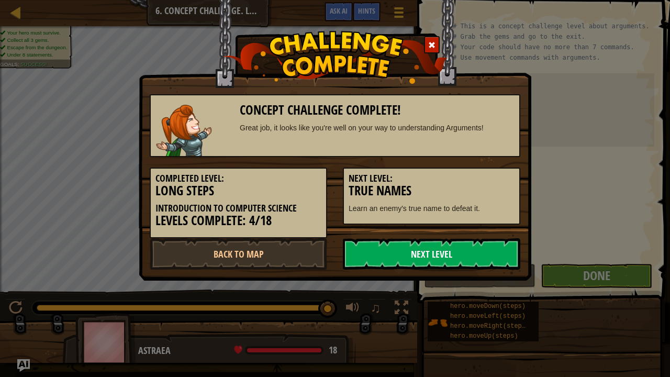
click at [456, 259] on link "Next Level" at bounding box center [432, 253] width 178 height 31
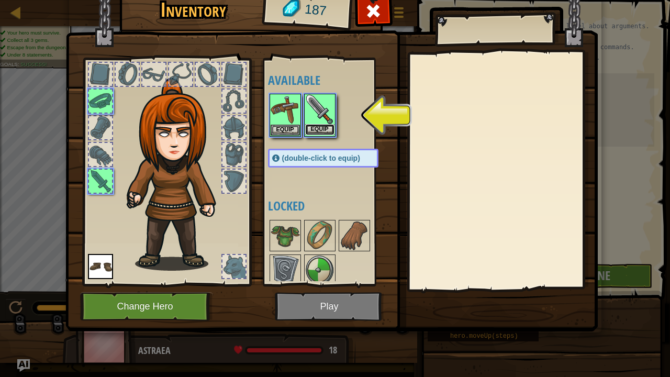
click at [318, 127] on button "Equip" at bounding box center [319, 129] width 29 height 11
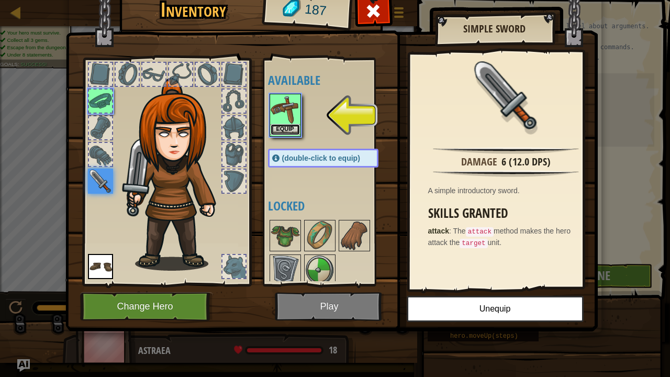
click at [274, 130] on button "Equip" at bounding box center [285, 129] width 29 height 11
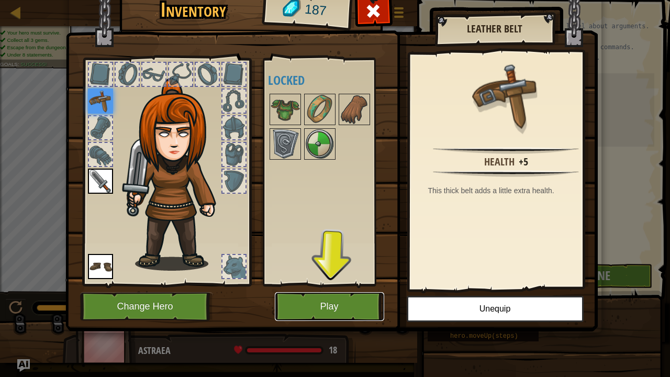
click at [323, 300] on button "Play" at bounding box center [329, 306] width 109 height 29
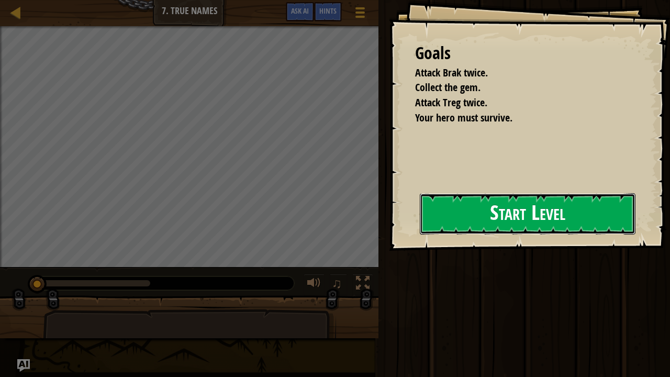
click at [464, 217] on button "Start Level" at bounding box center [528, 213] width 216 height 41
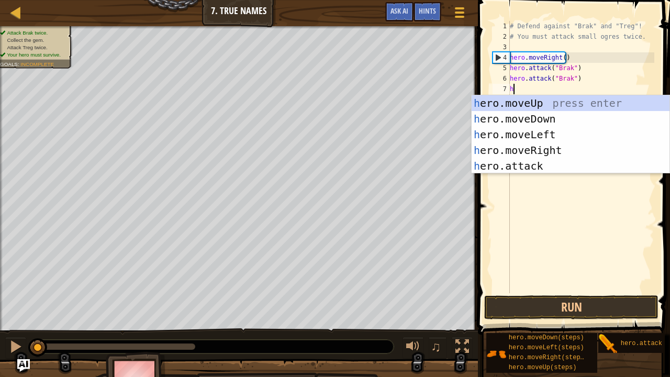
type textarea "her"
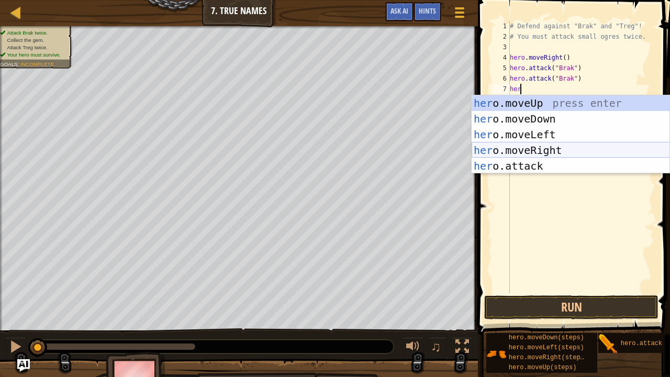
click at [541, 148] on div "her o.moveUp press enter her o.moveDown press enter her o.moveLeft press enter …" at bounding box center [571, 150] width 198 height 110
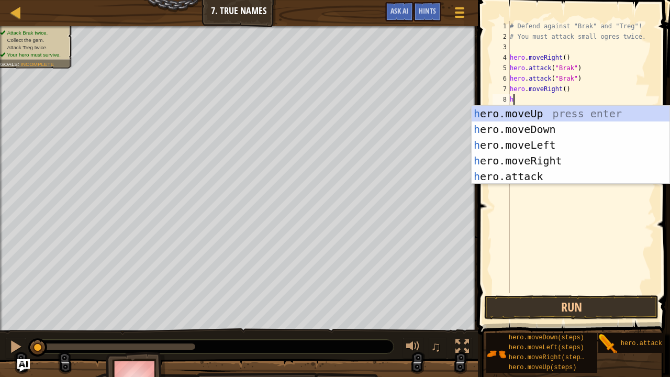
type textarea "her"
click at [532, 107] on div "her o.moveUp press enter her o.moveDown press enter her o.moveLeft press enter …" at bounding box center [571, 161] width 198 height 110
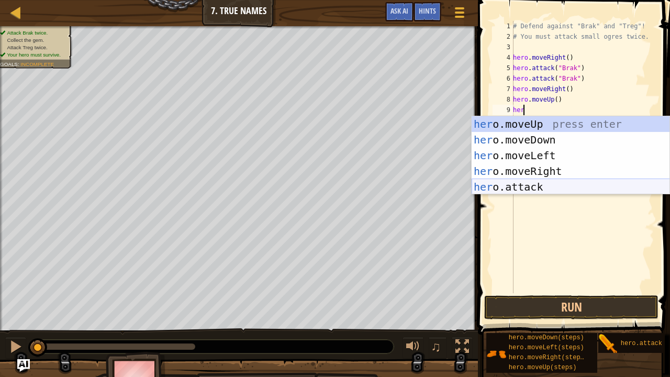
click at [524, 189] on div "her o.moveUp press enter her o.moveDown press enter her o.moveLeft press enter …" at bounding box center [571, 171] width 198 height 110
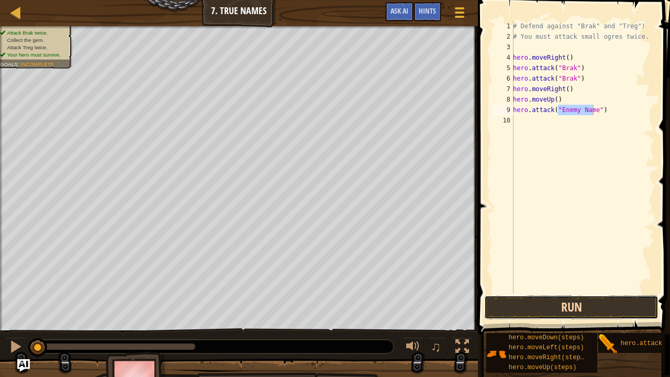
click at [555, 310] on button "Run" at bounding box center [571, 307] width 174 height 24
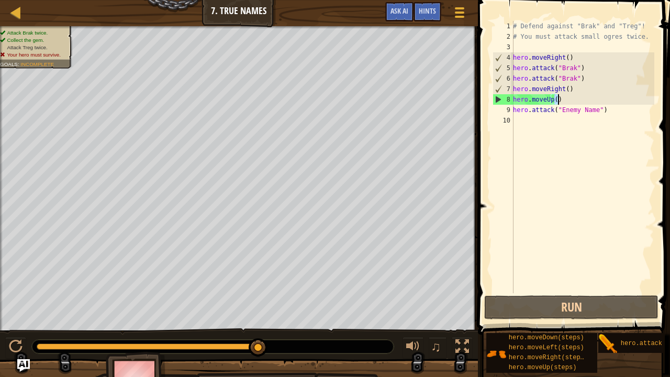
click at [557, 101] on div "# Defend against "Brak" and "Treg"! # You must attack small ogres twice. hero .…" at bounding box center [582, 167] width 143 height 293
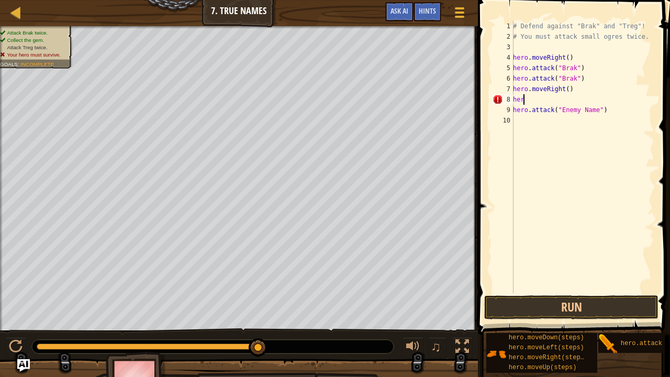
type textarea "h"
click at [584, 308] on button "Run" at bounding box center [571, 307] width 174 height 24
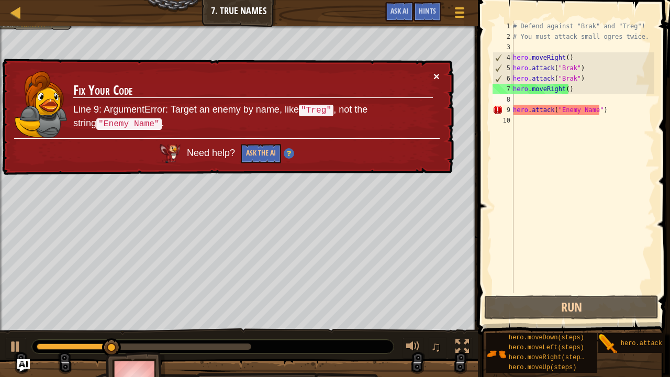
click at [437, 74] on button "×" at bounding box center [437, 76] width 6 height 11
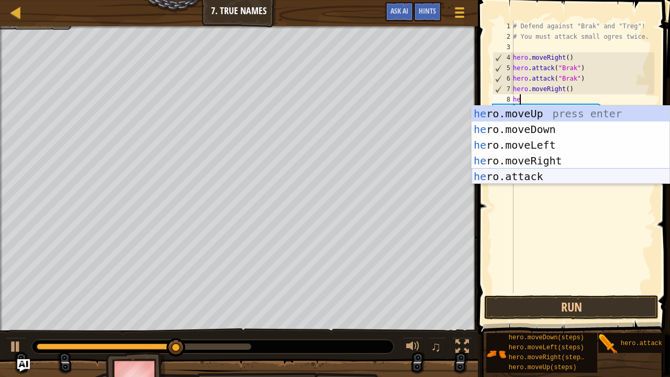
click at [518, 180] on div "he ro.moveUp press enter he ro.moveDown press enter he ro.moveLeft press enter …" at bounding box center [571, 161] width 198 height 110
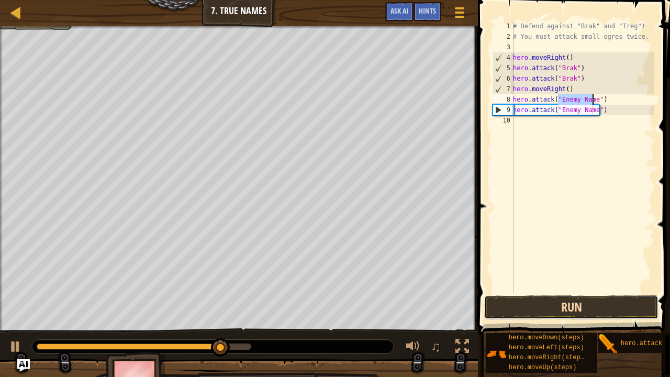
click at [568, 301] on button "Run" at bounding box center [571, 307] width 174 height 24
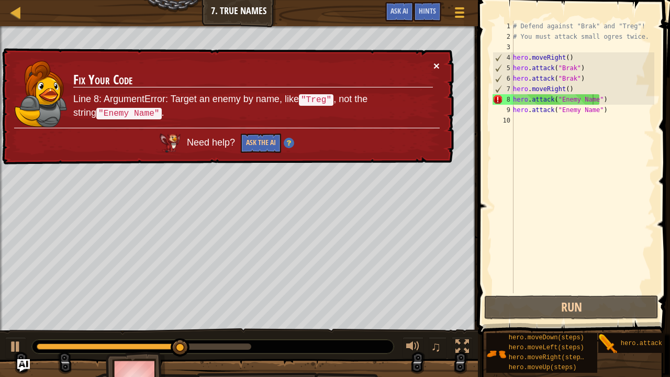
click at [436, 63] on button "×" at bounding box center [437, 65] width 6 height 11
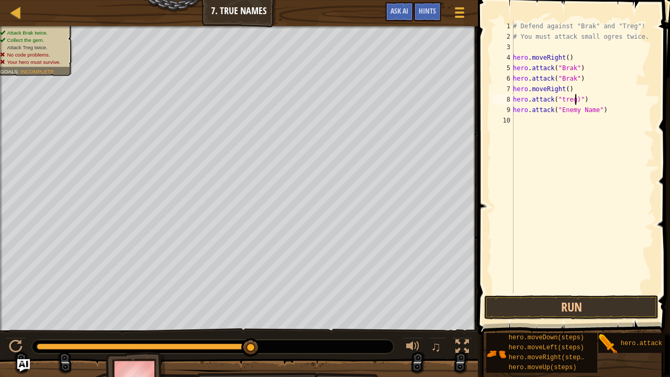
scroll to position [5, 5]
click at [562, 97] on div "# Defend against "Brak" and "Treg"! # You must attack small ogres twice. hero .…" at bounding box center [582, 167] width 143 height 293
click at [579, 309] on button "Run" at bounding box center [571, 307] width 174 height 24
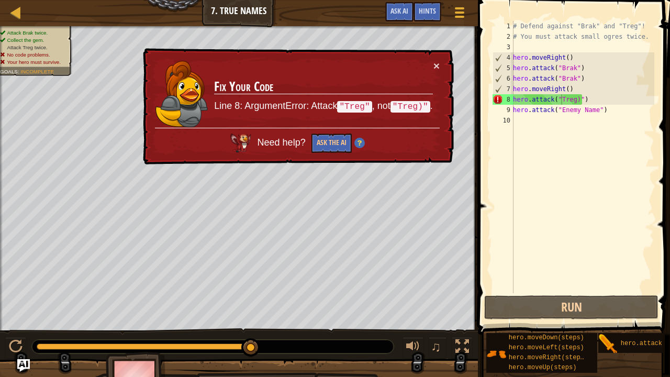
click at [428, 70] on td "Fix Your Code Line 8: ArgumentError: Attack "Treg" , not "Treg)" ." at bounding box center [323, 94] width 219 height 68
click at [432, 66] on td "Fix Your Code Line 8: ArgumentError: Attack "Treg" , not "Treg)" ." at bounding box center [323, 94] width 219 height 68
click at [439, 67] on button "×" at bounding box center [437, 65] width 6 height 11
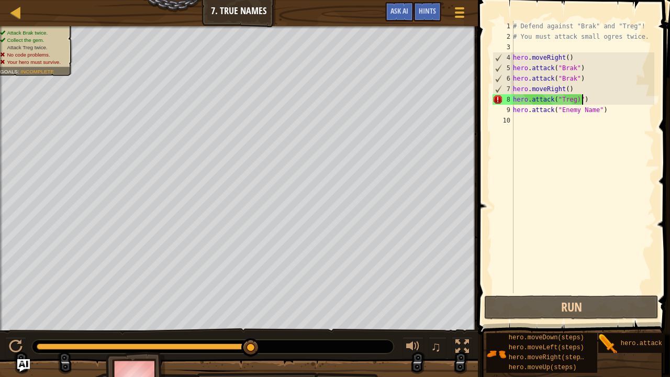
click at [589, 100] on div "# Defend against "Brak" and "Treg"! # You must attack small ogres twice. hero .…" at bounding box center [582, 167] width 143 height 293
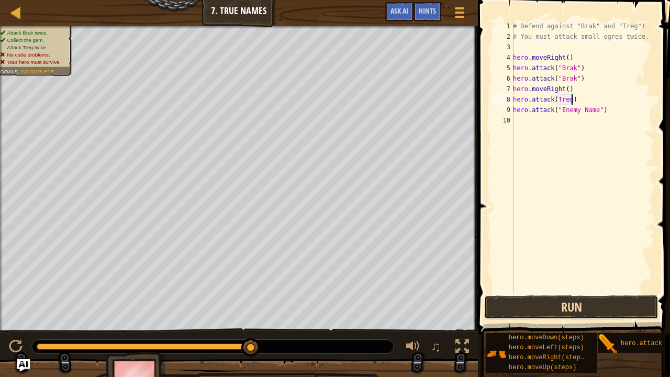
click at [570, 304] on button "Run" at bounding box center [571, 307] width 174 height 24
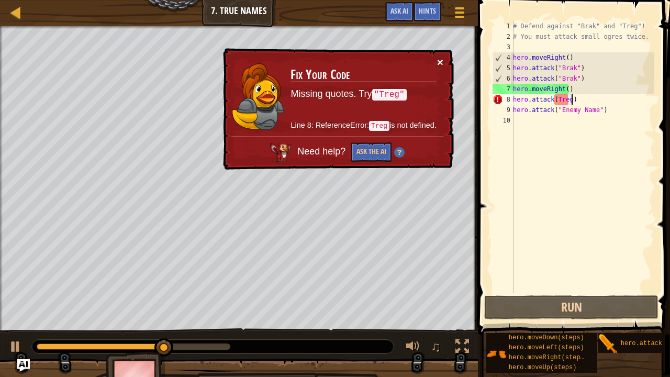
click at [439, 62] on button "×" at bounding box center [440, 62] width 6 height 11
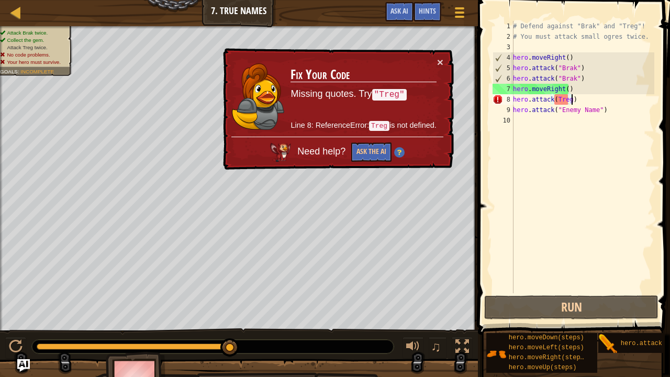
click at [592, 112] on div "# Defend against "Brak" and "Treg"! # You must attack small ogres twice. hero .…" at bounding box center [582, 167] width 143 height 293
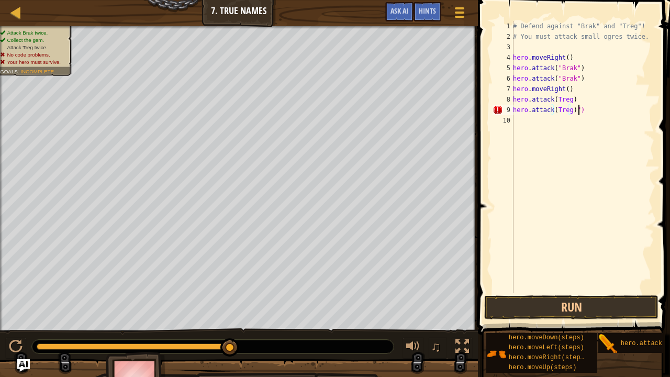
drag, startPoint x: 584, startPoint y: 112, endPoint x: 592, endPoint y: 112, distance: 7.4
click at [592, 112] on div "# Defend against "Brak" and "Treg"! # You must attack small ogres twice. hero .…" at bounding box center [582, 167] width 143 height 293
click at [558, 305] on button "Run" at bounding box center [571, 307] width 174 height 24
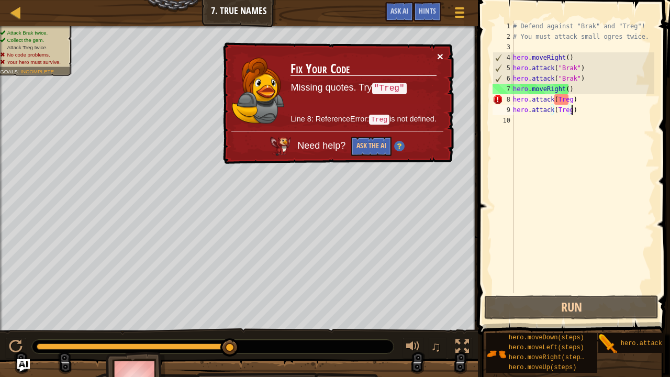
click at [442, 56] on button "×" at bounding box center [440, 56] width 6 height 11
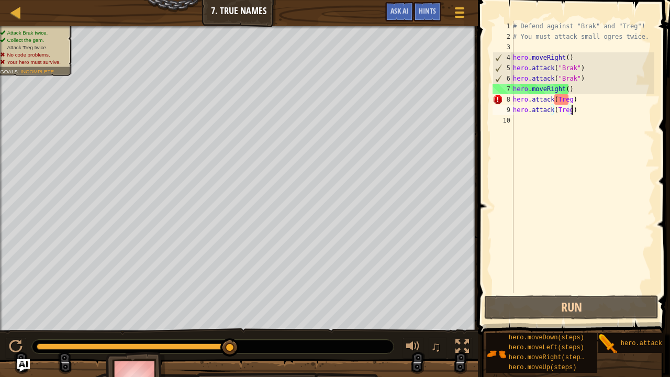
click at [579, 104] on div "# Defend against "Brak" and "Treg"! # You must attack small ogres twice. hero .…" at bounding box center [582, 167] width 143 height 293
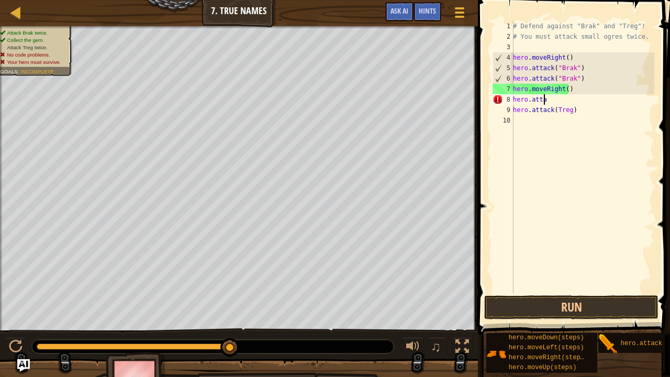
scroll to position [5, 2]
type textarea "h"
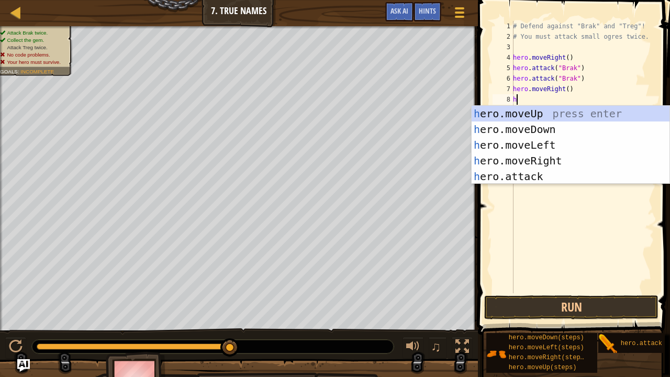
scroll to position [5, 0]
click at [545, 172] on div "hero .moveUp press enter hero .moveDown press enter hero .moveLeft press enter …" at bounding box center [571, 161] width 198 height 110
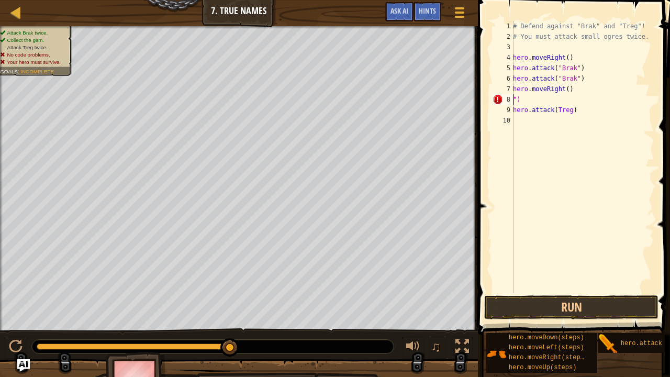
click at [541, 100] on div "# Defend against "Brak" and "Treg"! # You must attack small ogres twice. hero .…" at bounding box center [582, 167] width 143 height 293
type textarea """
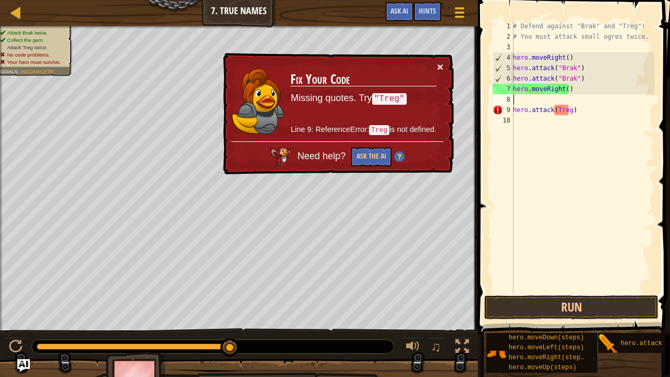
click at [440, 63] on button "×" at bounding box center [440, 66] width 6 height 11
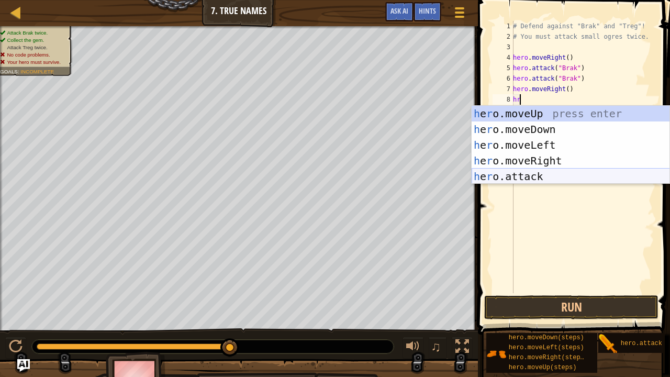
click at [494, 177] on div "h e r o.moveUp press enter h e r o.moveDown press enter h e r o.moveLeft press …" at bounding box center [571, 161] width 198 height 110
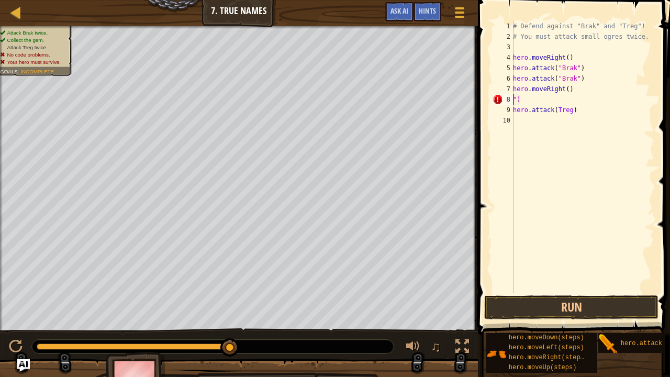
click at [526, 104] on div "# Defend against "Brak" and "Treg"! # You must attack small ogres twice. hero .…" at bounding box center [582, 167] width 143 height 293
type textarea """
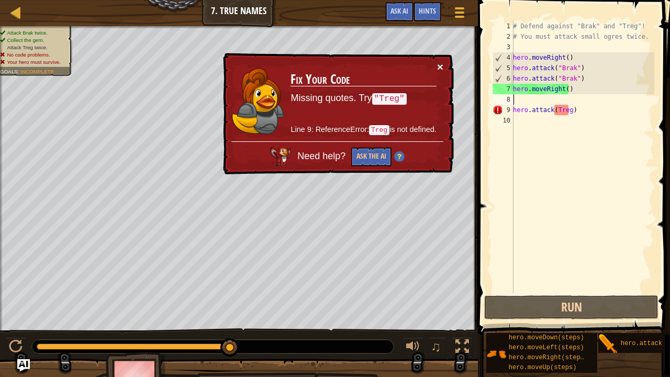
click at [439, 63] on button "×" at bounding box center [440, 66] width 6 height 11
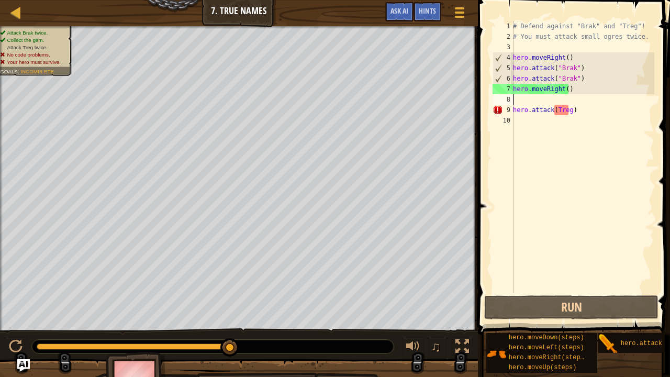
click at [521, 97] on div "# Defend against "Brak" and "Treg"! # You must attack small ogres twice. hero .…" at bounding box center [582, 167] width 143 height 293
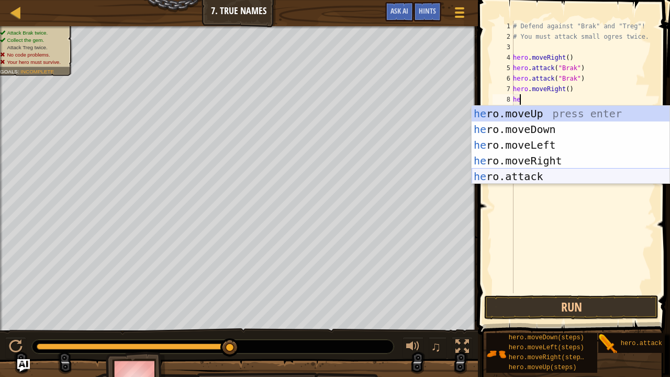
click at [502, 180] on div "he ro.moveUp press enter he ro.moveDown press enter he ro.moveLeft press enter …" at bounding box center [571, 161] width 198 height 110
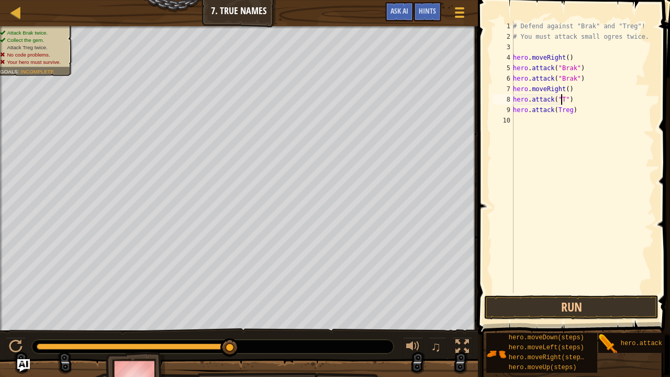
scroll to position [5, 4]
click at [574, 111] on div "# Defend against "Brak" and "Treg"! # You must attack small ogres twice. hero .…" at bounding box center [582, 167] width 143 height 293
type textarea "h"
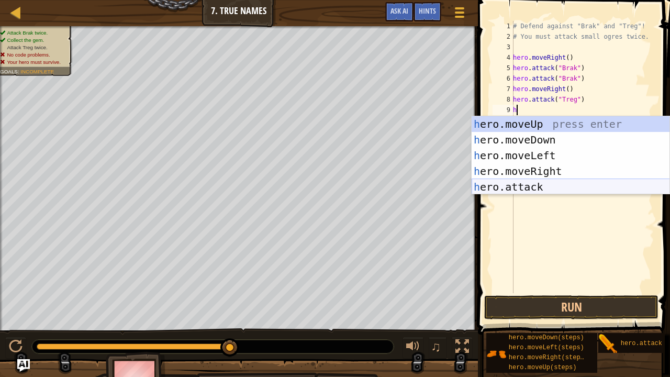
click at [525, 184] on div "h ero.moveUp press enter h ero.moveDown press enter h ero.moveLeft press enter …" at bounding box center [571, 171] width 198 height 110
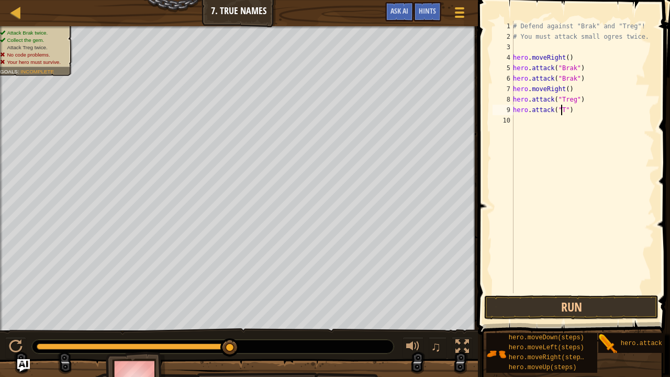
scroll to position [5, 4]
type textarea "hero.attack("Treg")"
click at [577, 307] on button "Run" at bounding box center [571, 307] width 174 height 24
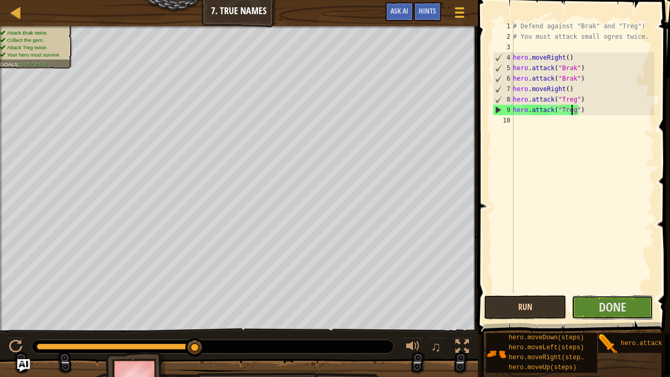
click at [577, 307] on button "Done" at bounding box center [613, 307] width 82 height 24
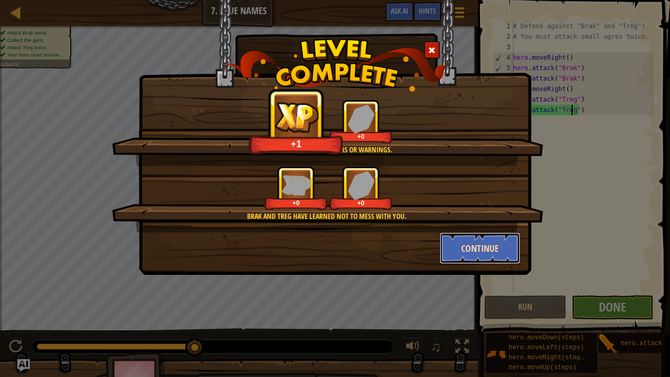
click at [462, 246] on button "Continue" at bounding box center [480, 248] width 81 height 31
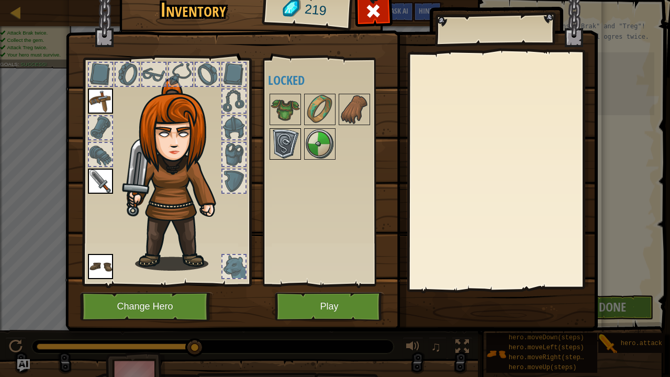
click at [294, 147] on img at bounding box center [285, 143] width 29 height 29
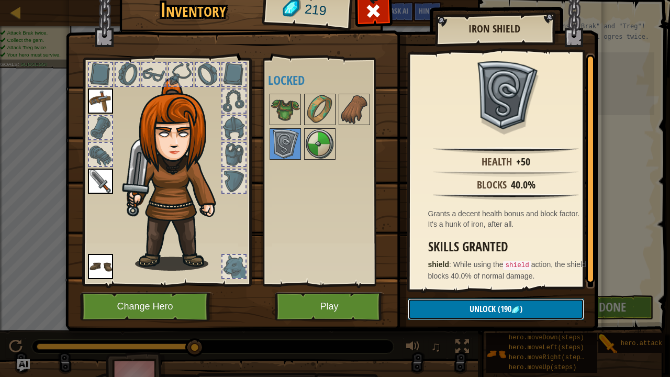
click at [451, 303] on button "Unlock (190 )" at bounding box center [496, 309] width 176 height 21
click at [451, 303] on button "Confirm" at bounding box center [496, 309] width 176 height 21
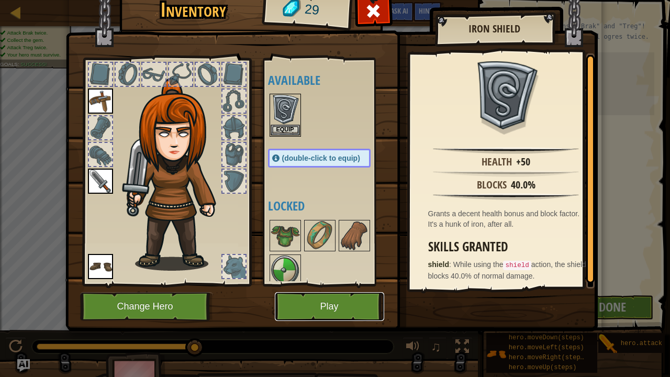
click at [340, 310] on button "Play" at bounding box center [329, 306] width 109 height 29
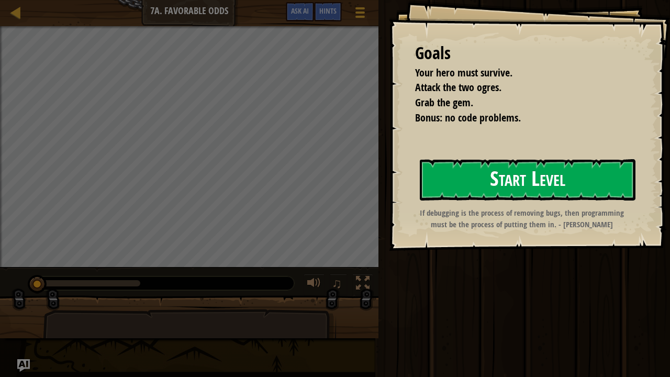
click at [495, 185] on button "Start Level" at bounding box center [528, 179] width 216 height 41
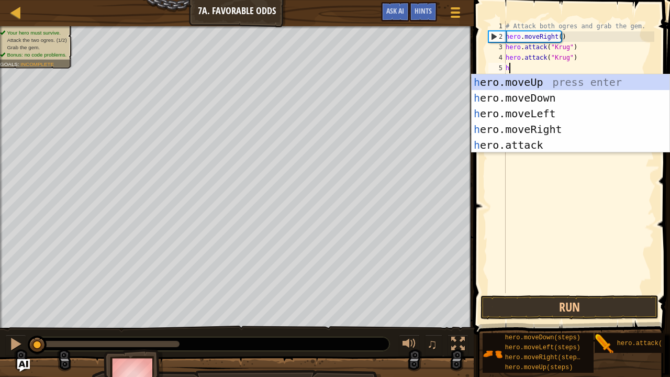
scroll to position [5, 0]
type textarea "her"
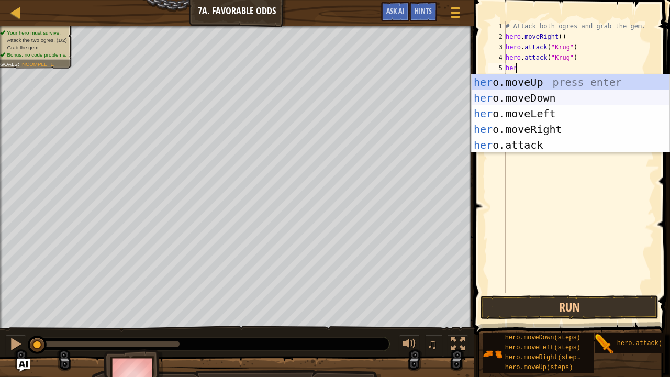
click at [551, 104] on div "her o.moveUp press enter her o.moveDown press enter her o.moveLeft press enter …" at bounding box center [571, 129] width 198 height 110
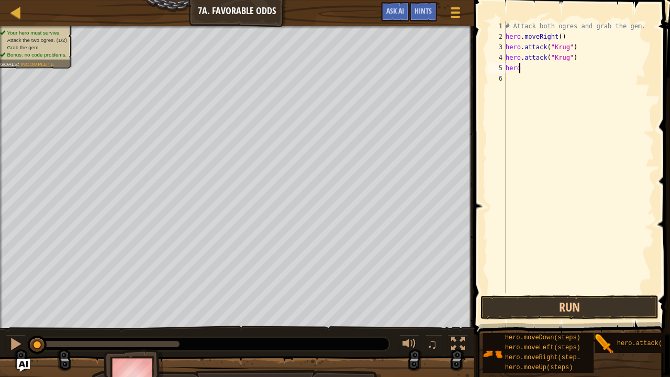
type textarea "h"
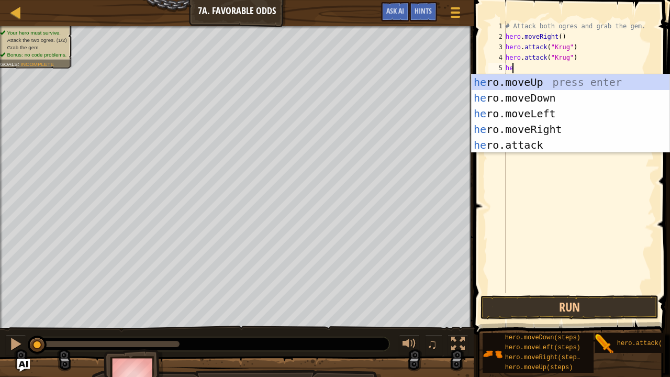
type textarea "her"
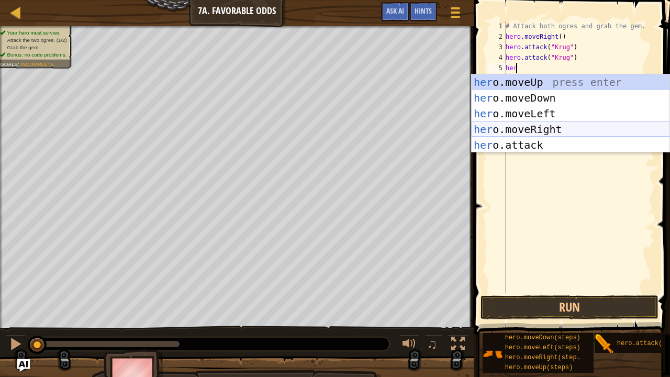
click at [551, 130] on div "her o.moveUp press enter her o.moveDown press enter her o.moveLeft press enter …" at bounding box center [571, 129] width 198 height 110
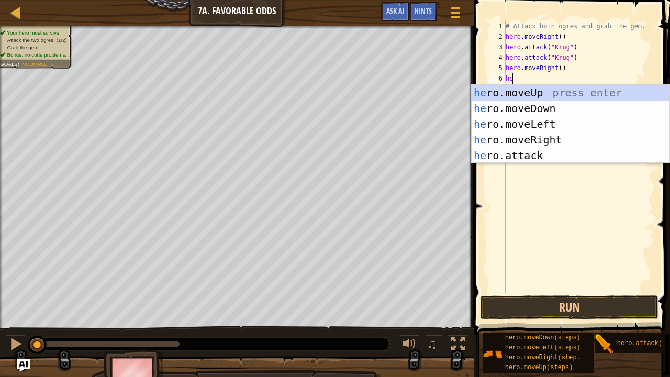
type textarea "her"
click at [535, 108] on div "her o.moveUp press enter her o.moveDown press enter her o.moveLeft press enter …" at bounding box center [571, 140] width 198 height 110
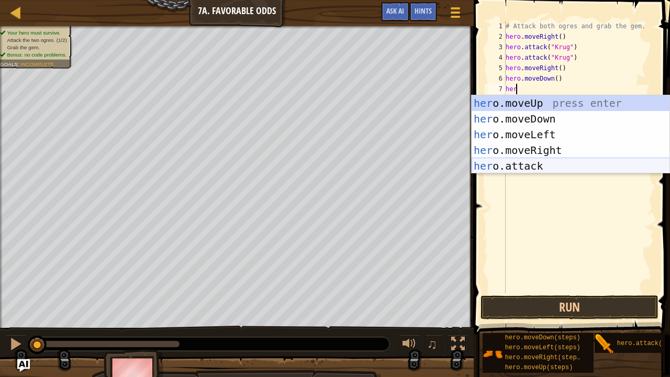
click at [513, 170] on div "her o.moveUp press enter her o.moveDown press enter her o.moveLeft press enter …" at bounding box center [571, 150] width 198 height 110
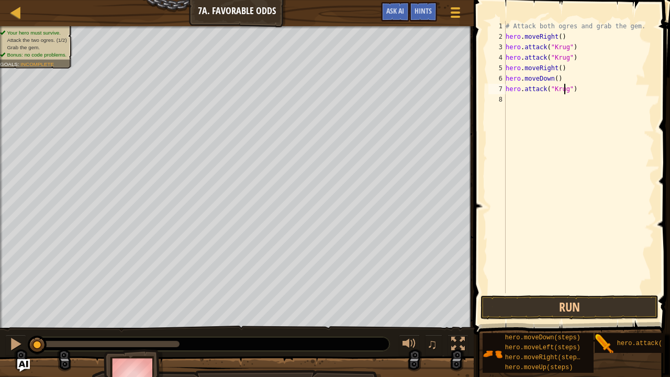
scroll to position [5, 5]
click at [520, 305] on button "Run" at bounding box center [570, 307] width 178 height 24
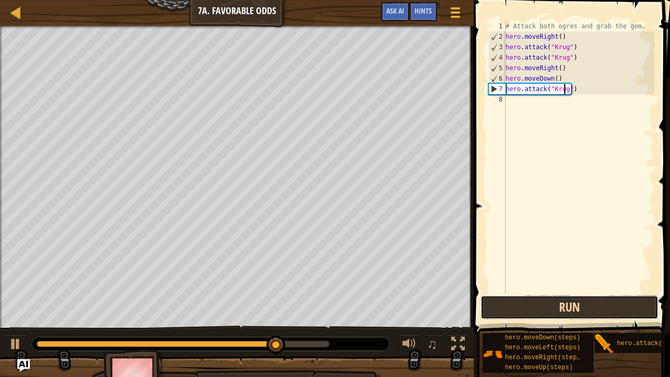
click at [520, 305] on button "Run" at bounding box center [570, 307] width 178 height 24
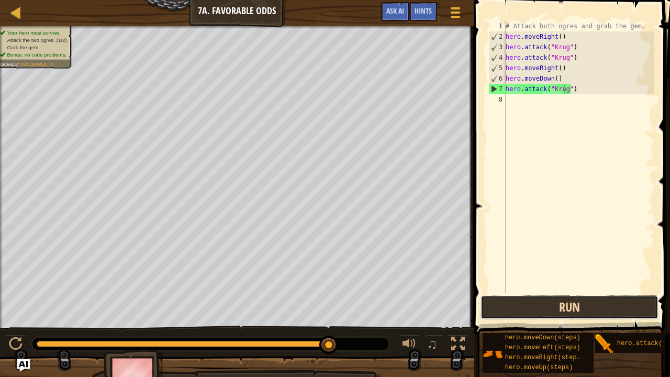
click at [505, 310] on button "Run" at bounding box center [570, 307] width 178 height 24
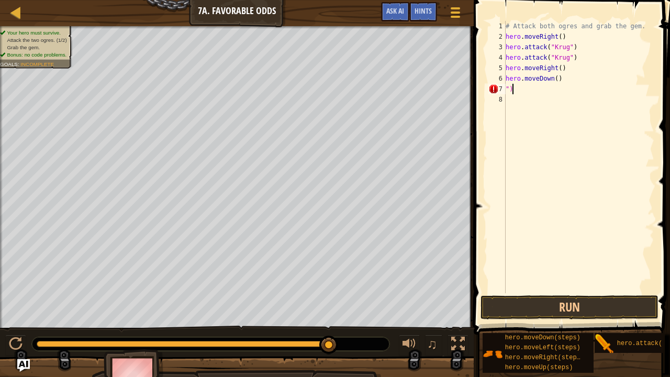
click at [519, 90] on div "# Attack both ogres and grab the gem. hero . moveRight ( ) hero . attack ( "[PE…" at bounding box center [579, 167] width 151 height 293
type textarea """
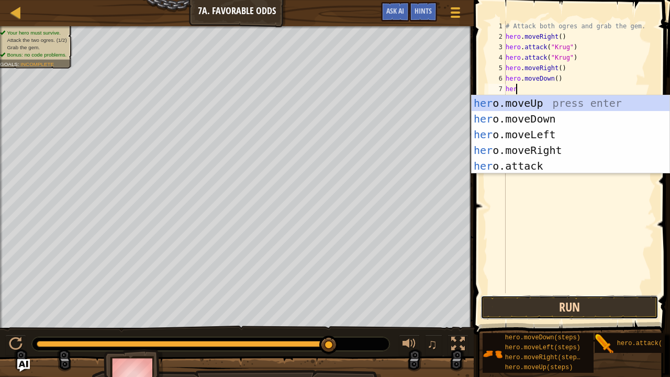
click at [529, 307] on button "Run" at bounding box center [570, 307] width 178 height 24
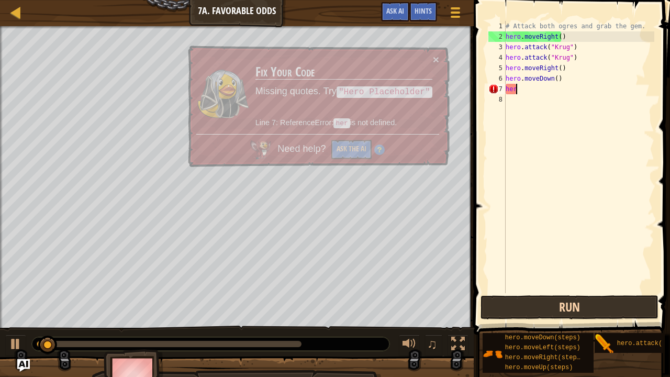
type textarea "h"
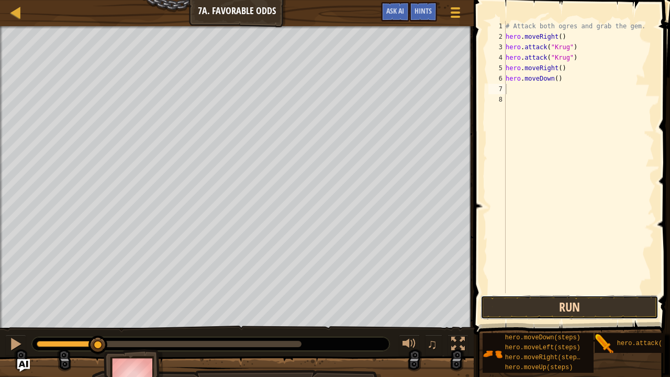
click at [529, 307] on button "Run" at bounding box center [570, 307] width 178 height 24
click at [556, 81] on div "# Attack both ogres and grab the gem. hero . moveRight ( ) hero . attack ( "[PE…" at bounding box center [579, 167] width 151 height 293
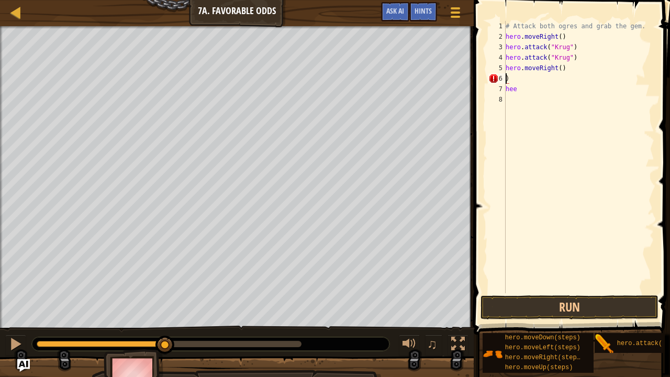
click at [523, 93] on div "# Attack both ogres and grab the gem. hero . moveRight ( ) hero . attack ( "[PE…" at bounding box center [579, 167] width 151 height 293
type textarea "h"
click at [519, 74] on div "# Attack both ogres and grab the gem. hero . moveRight ( ) hero . attack ( "[PE…" at bounding box center [579, 167] width 151 height 293
type textarea ")"
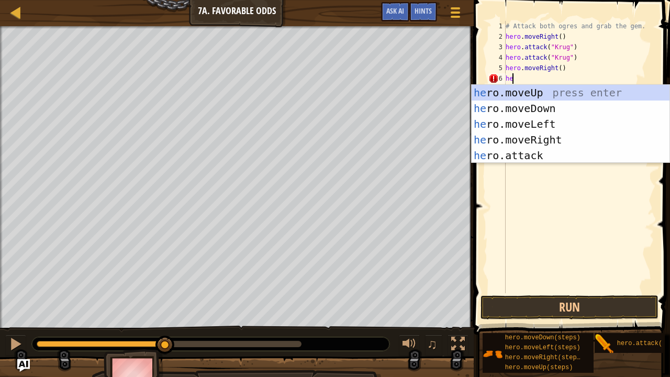
type textarea "her"
click at [511, 89] on div "her o.moveUp press enter her o.moveDown press enter her o.moveLeft press enter …" at bounding box center [571, 140] width 198 height 110
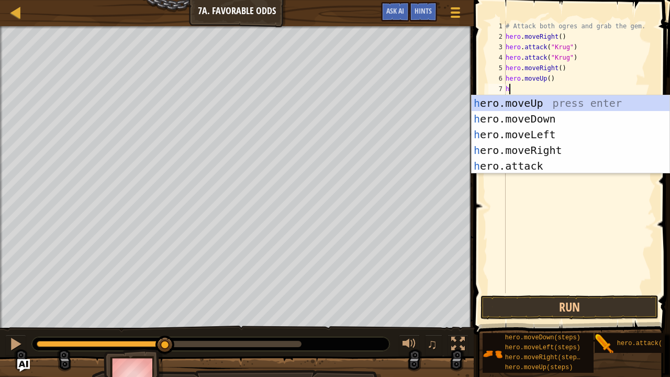
type textarea "her"
click at [524, 98] on div "her o.moveUp press enter her o.moveDown press enter her o.moveLeft press enter …" at bounding box center [571, 150] width 198 height 110
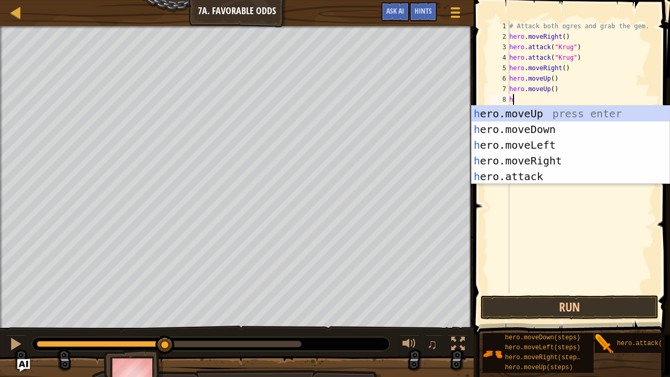
type textarea "her"
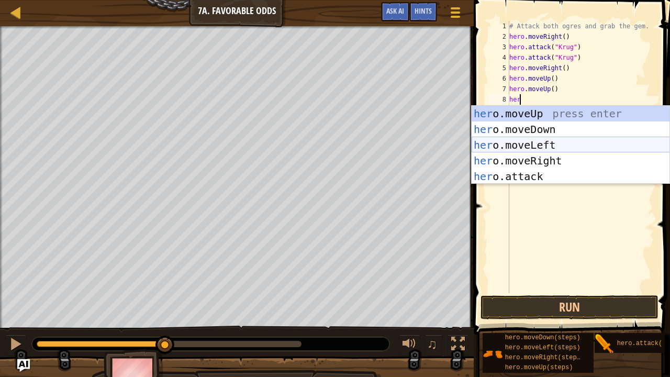
click at [549, 139] on div "her o.moveUp press enter her o.moveDown press enter her o.moveLeft press enter …" at bounding box center [571, 161] width 198 height 110
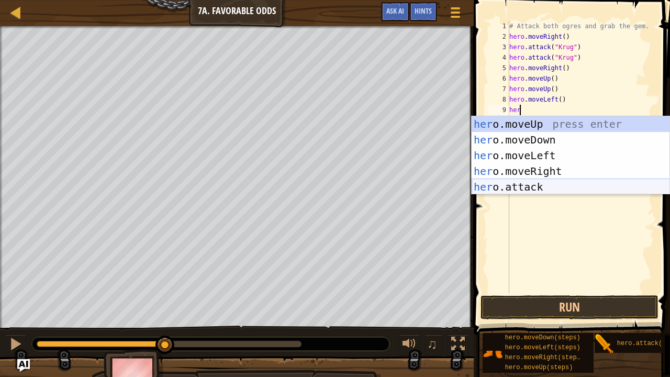
click at [517, 190] on div "her o.moveUp press enter her o.moveDown press enter her o.moveLeft press enter …" at bounding box center [571, 171] width 198 height 110
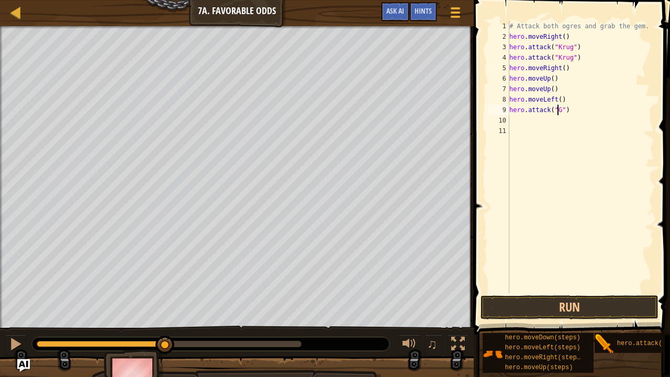
scroll to position [5, 4]
type textarea "hero.attack("Grump")"
click at [557, 306] on button "Run" at bounding box center [570, 307] width 178 height 24
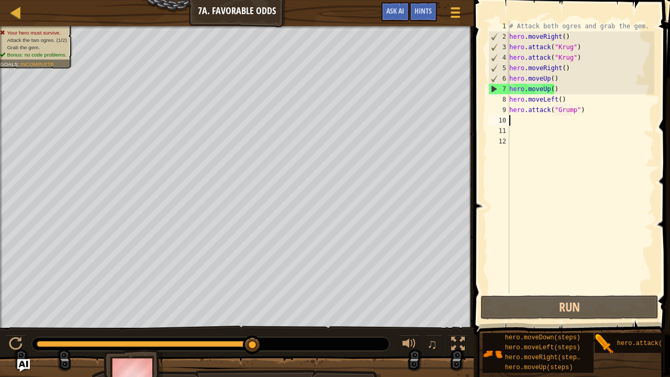
click at [554, 90] on div "# Attack both ogres and grab the gem. hero . moveRight ( ) hero . attack ( "[PE…" at bounding box center [581, 167] width 148 height 293
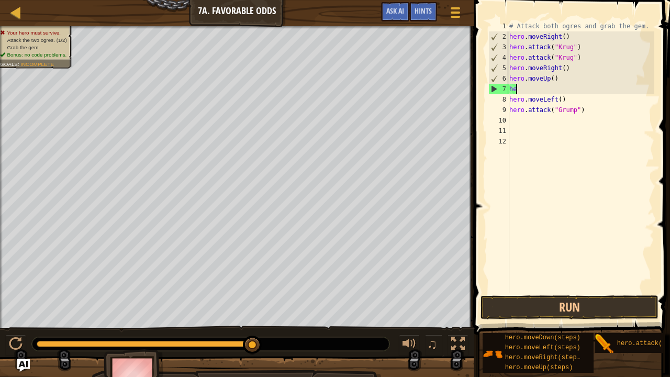
type textarea "h"
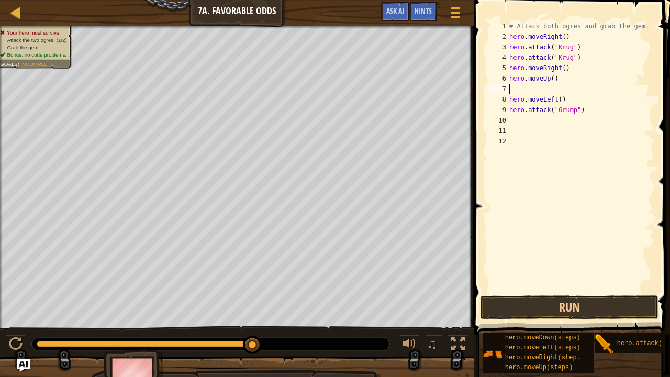
click at [562, 98] on div "# Attack both ogres and grab the gem. hero . moveRight ( ) hero . attack ( "[PE…" at bounding box center [581, 167] width 148 height 293
type textarea "h"
click at [536, 310] on button "Run" at bounding box center [570, 307] width 178 height 24
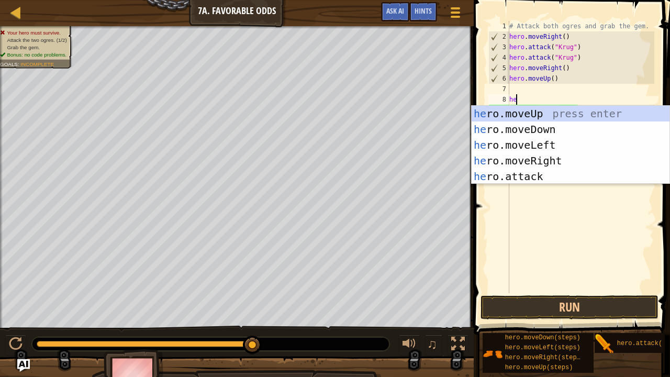
type textarea "h"
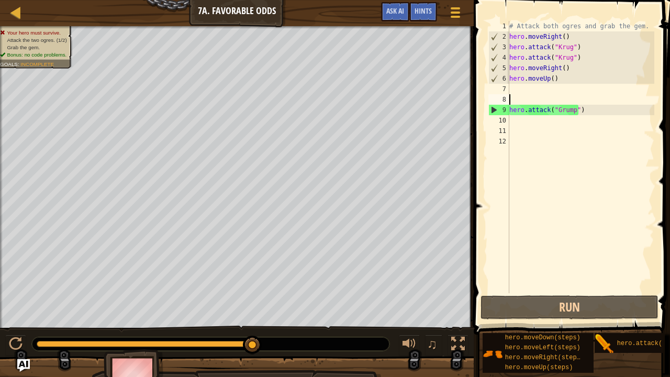
click at [520, 89] on div "# Attack both ogres and grab the gem. hero . moveRight ( ) hero . attack ( "[PE…" at bounding box center [581, 167] width 148 height 293
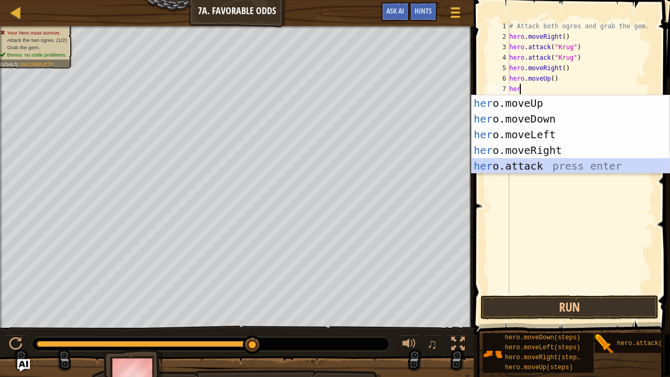
click at [522, 162] on div "her o.moveUp press enter her o.moveDown press enter her o.moveLeft press enter …" at bounding box center [571, 150] width 198 height 110
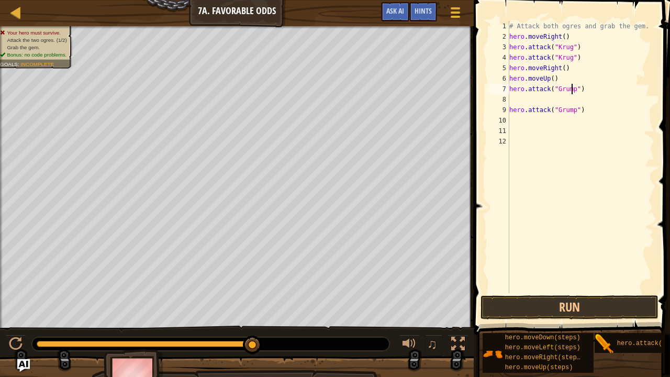
scroll to position [5, 5]
click at [581, 106] on div "# Attack both ogres and grab the gem. hero . moveRight ( ) hero . attack ( "[PE…" at bounding box center [581, 167] width 148 height 293
type textarea "h"
click at [587, 307] on button "Run" at bounding box center [570, 307] width 178 height 24
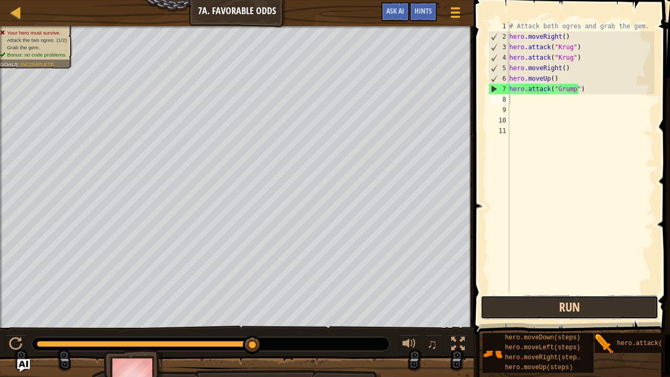
click at [567, 308] on button "Run" at bounding box center [570, 307] width 178 height 24
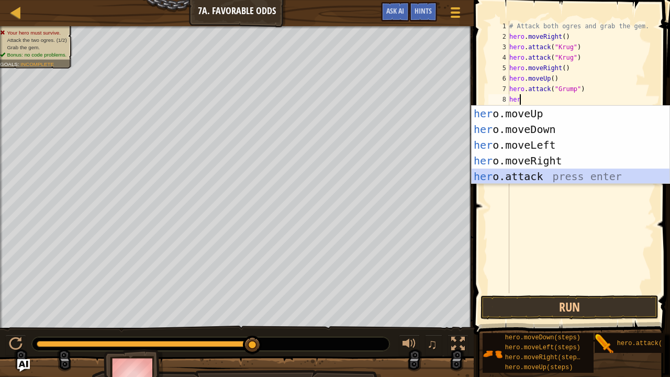
click at [528, 175] on div "her o.moveUp press enter her o.moveDown press enter her o.moveLeft press enter …" at bounding box center [571, 161] width 198 height 110
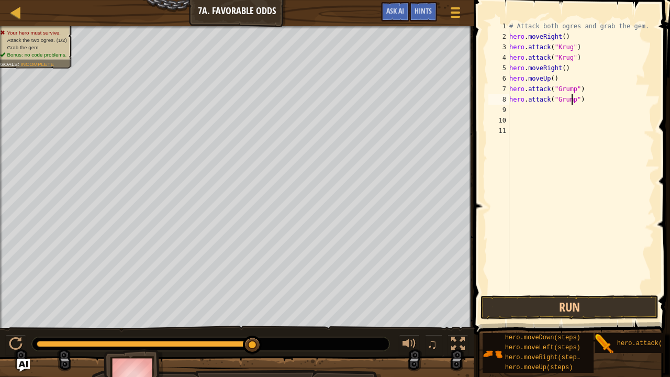
scroll to position [5, 5]
click at [579, 86] on div "# Attack both ogres and grab the gem. hero . moveRight ( ) hero . attack ( "[PE…" at bounding box center [581, 167] width 148 height 293
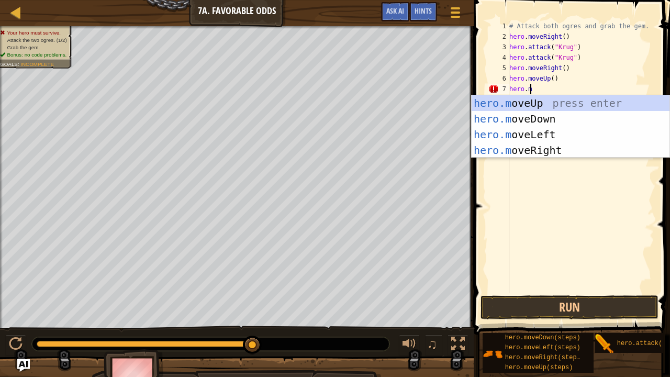
type textarea "[DOMAIN_NAME]"
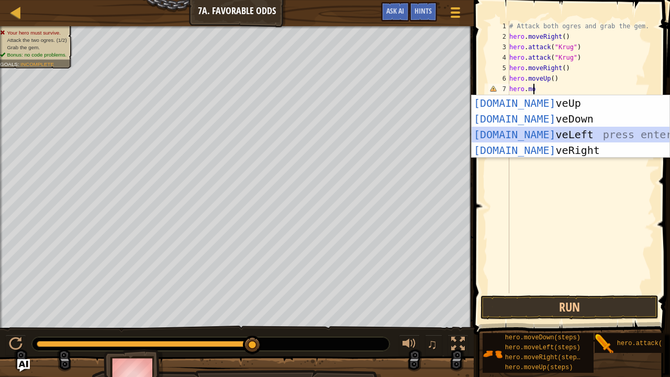
click at [556, 131] on div "[DOMAIN_NAME] veUp press enter [DOMAIN_NAME] veDown press enter [DOMAIN_NAME] v…" at bounding box center [571, 142] width 198 height 94
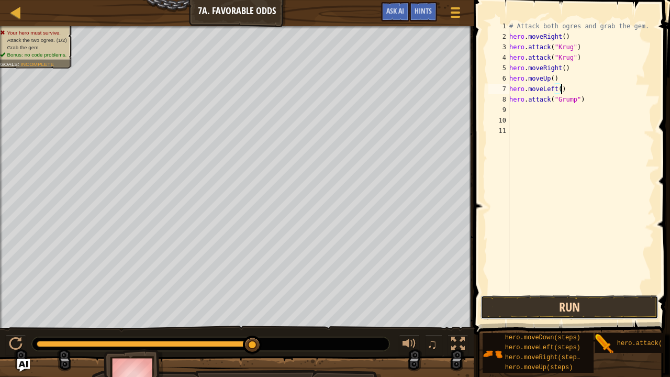
click at [565, 309] on button "Run" at bounding box center [570, 307] width 178 height 24
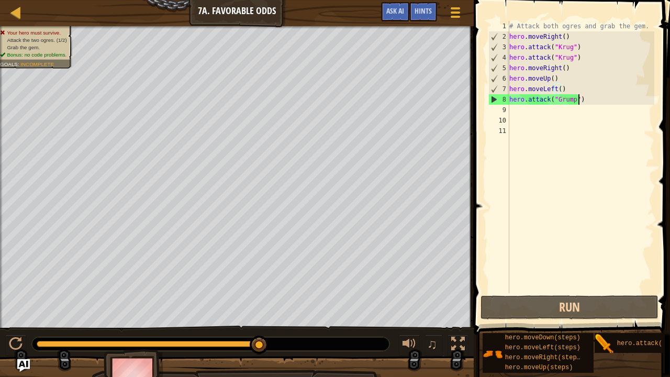
click at [577, 103] on div "# Attack both ogres and grab the gem. hero . moveRight ( ) hero . attack ( "[PE…" at bounding box center [581, 167] width 148 height 293
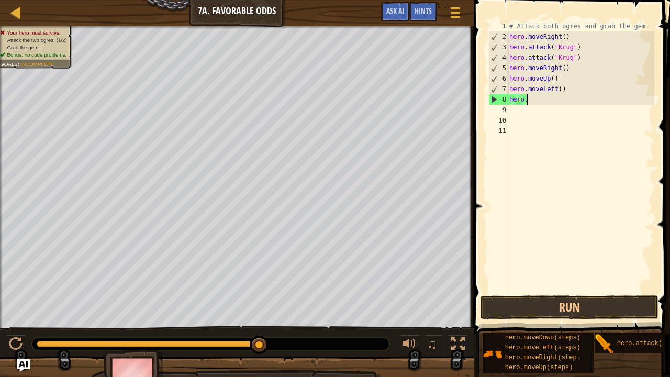
type textarea "h"
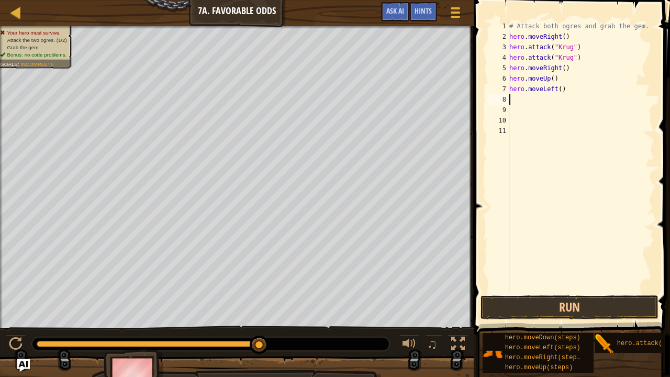
click at [560, 91] on div "# Attack both ogres and grab the gem. hero . moveRight ( ) hero . attack ( "[PE…" at bounding box center [581, 167] width 148 height 293
type textarea "hero.moveLeft(2)"
click at [513, 101] on div "# Attack both ogres and grab the gem. hero . moveRight ( ) hero . attack ( "[PE…" at bounding box center [581, 167] width 148 height 293
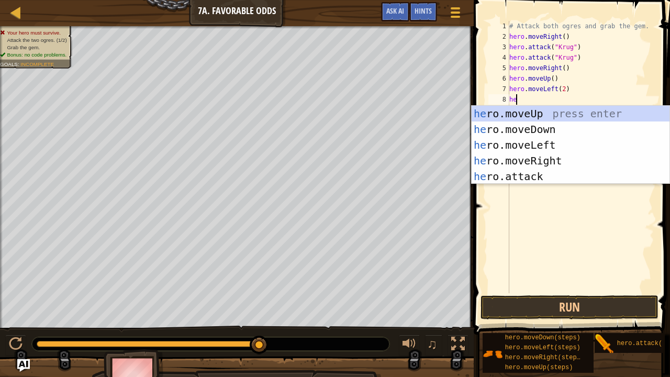
type textarea "her"
click at [541, 155] on div "her o.moveUp press enter her o.moveDown press enter her o.moveLeft press enter …" at bounding box center [571, 161] width 198 height 110
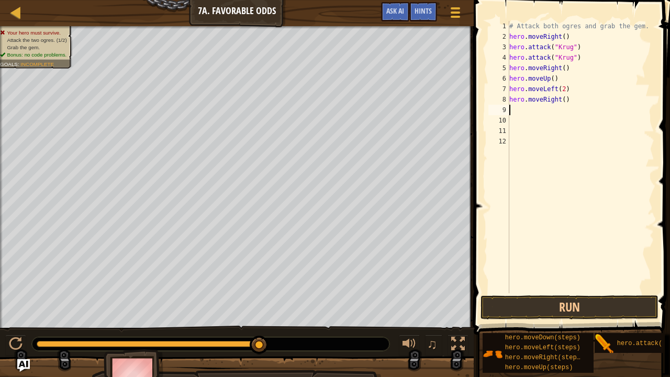
click at [566, 103] on div "# Attack both ogres and grab the gem. hero . moveRight ( ) hero . attack ( "[PE…" at bounding box center [581, 167] width 148 height 293
type textarea "h"
click at [538, 303] on button "Run" at bounding box center [570, 307] width 178 height 24
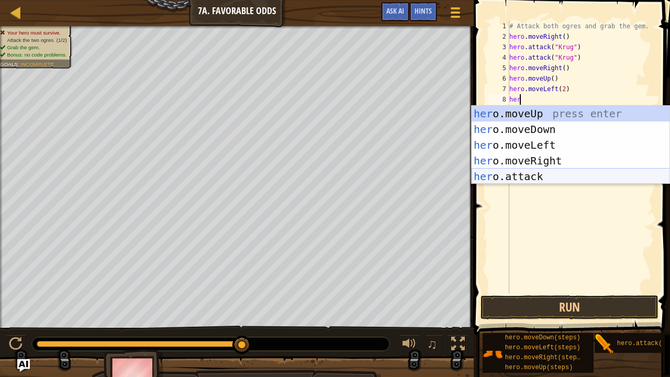
click at [506, 174] on div "her o.moveUp press enter her o.moveDown press enter her o.moveLeft press enter …" at bounding box center [571, 161] width 198 height 110
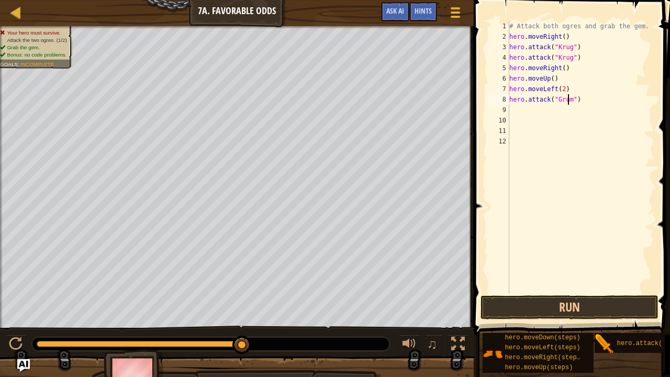
scroll to position [5, 5]
click at [533, 310] on button "Run" at bounding box center [570, 307] width 178 height 24
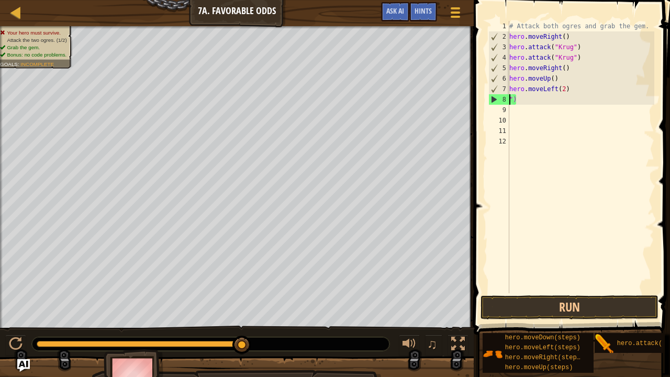
scroll to position [5, 0]
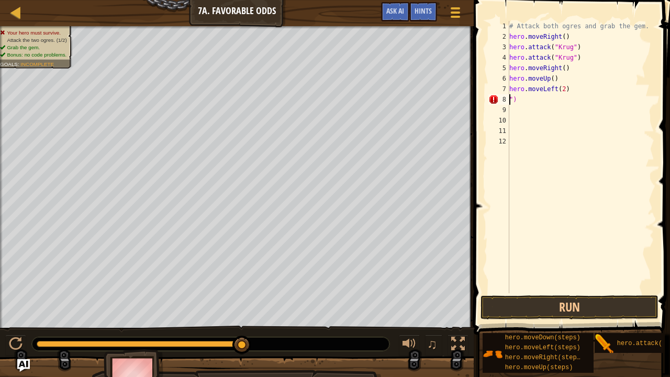
click at [518, 99] on div "# Attack both ogres and grab the gem. hero . moveRight ( ) hero . attack ( "[PE…" at bounding box center [581, 167] width 148 height 293
type textarea """
click at [567, 90] on div "# Attack both ogres and grab the gem. hero . moveRight ( ) hero . attack ( "[PE…" at bounding box center [581, 167] width 148 height 293
type textarea "h"
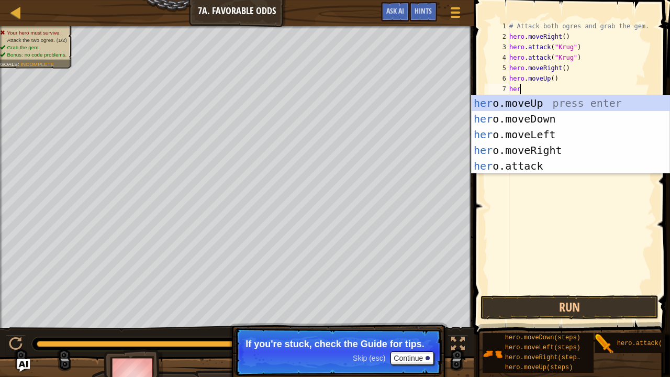
click at [509, 66] on div "5" at bounding box center [499, 68] width 21 height 10
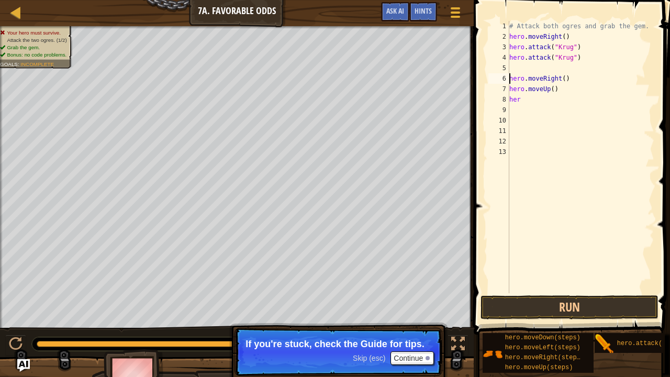
click at [509, 66] on div "5" at bounding box center [499, 68] width 21 height 10
type textarea "hero.moveRight()"
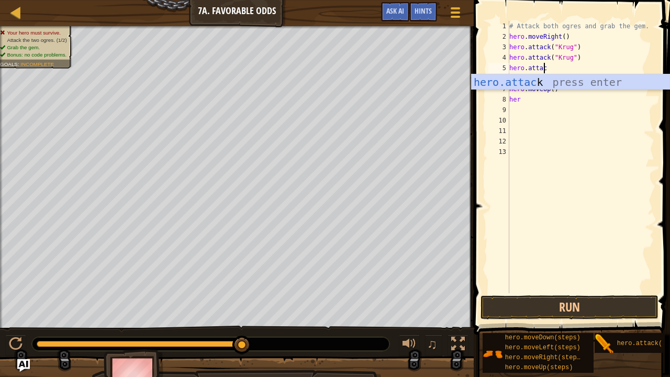
scroll to position [5, 3]
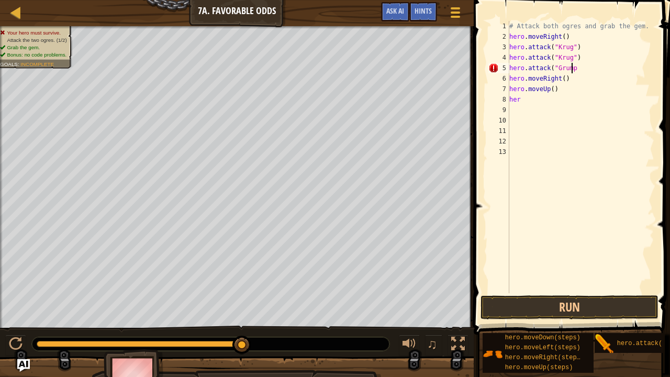
type textarea "hero.attack("Grump)"
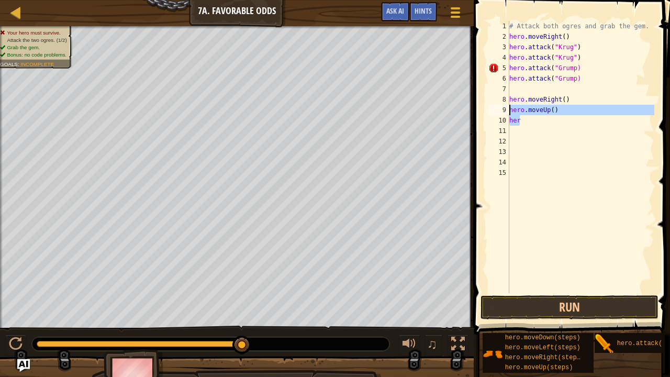
drag, startPoint x: 520, startPoint y: 124, endPoint x: 508, endPoint y: 110, distance: 17.8
click at [508, 110] on div "1 2 3 4 5 6 7 8 9 10 11 12 13 14 15 # Attack both [PERSON_NAME] and grab the ge…" at bounding box center [571, 157] width 168 height 272
type textarea "hero.moveUp() her"
drag, startPoint x: 557, startPoint y: 100, endPoint x: 542, endPoint y: 100, distance: 15.2
click at [542, 100] on div "# Attack both ogres and grab the gem. hero . moveRight ( ) hero . attack ( "[PE…" at bounding box center [581, 167] width 148 height 293
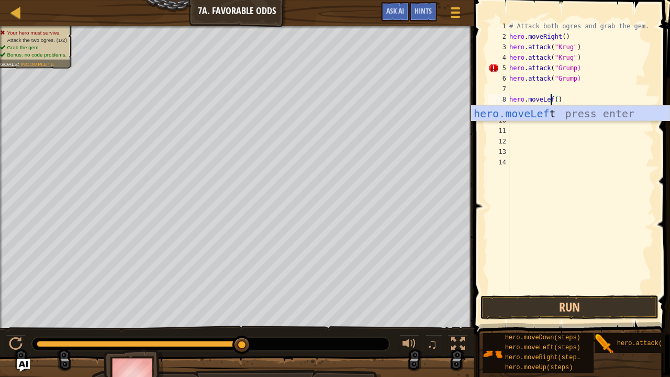
scroll to position [5, 3]
click at [556, 97] on div "# Attack both ogres and grab the gem. hero . moveRight ( ) hero . attack ( "[PE…" at bounding box center [581, 167] width 148 height 293
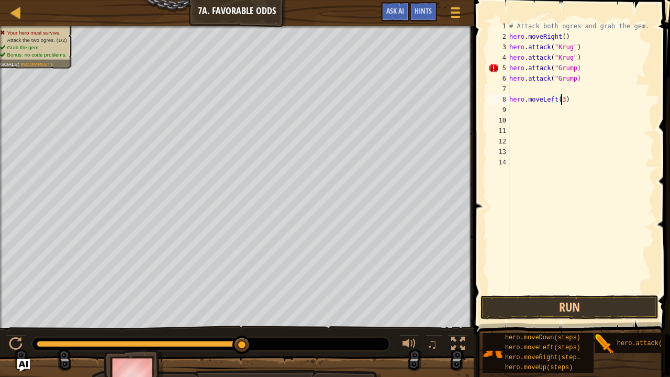
scroll to position [5, 4]
click at [556, 296] on button "Run" at bounding box center [570, 307] width 178 height 24
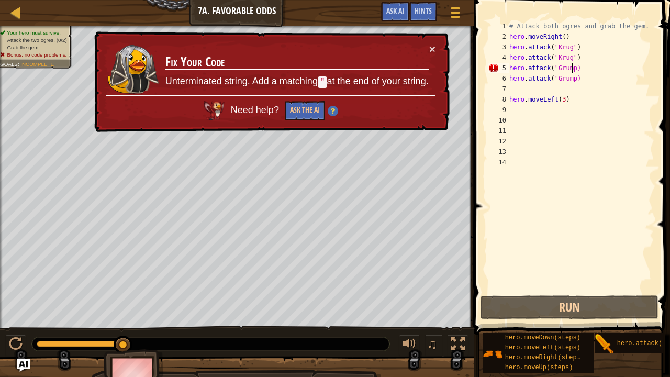
click at [572, 68] on div "# Attack both ogres and grab the gem. hero . moveRight ( ) hero . attack ( "[PE…" at bounding box center [581, 167] width 148 height 293
type textarea "hero.attack("Grump")"
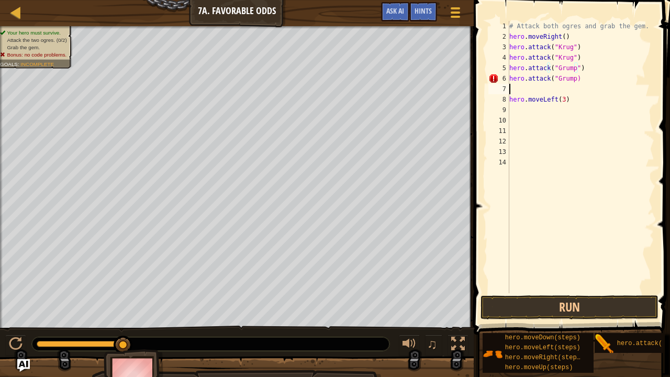
click at [572, 84] on div "# Attack both ogres and grab the gem. hero . moveRight ( ) hero . attack ( "[PE…" at bounding box center [581, 167] width 148 height 293
click at [571, 82] on div "# Attack both ogres and grab the gem. hero . moveRight ( ) hero . attack ( "[PE…" at bounding box center [581, 167] width 148 height 293
type textarea "hero.attack("Grump")"
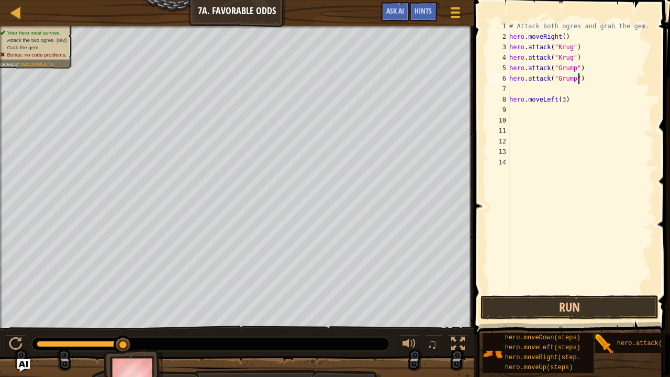
click at [573, 86] on div "# Attack both ogres and grab the gem. hero . moveRight ( ) hero . attack ( "[PE…" at bounding box center [581, 167] width 148 height 293
click at [563, 308] on button "Run" at bounding box center [570, 307] width 178 height 24
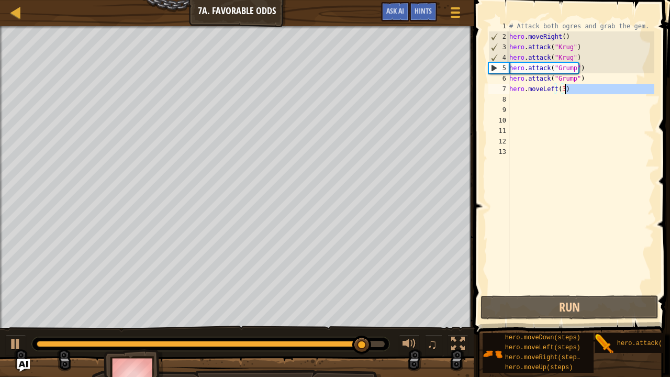
drag, startPoint x: 565, startPoint y: 92, endPoint x: 576, endPoint y: 85, distance: 12.8
click at [576, 85] on div "# Attack both ogres and grab the gem. hero . moveRight ( ) hero . attack ( "[PE…" at bounding box center [581, 167] width 148 height 293
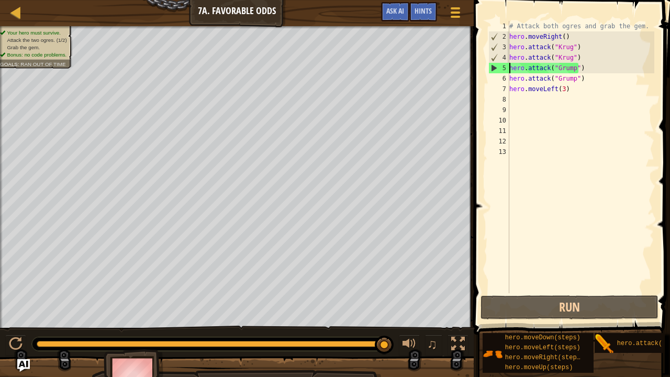
click at [511, 65] on div "# Attack both ogres and grab the gem. hero . moveRight ( ) hero . attack ( "[PE…" at bounding box center [581, 167] width 148 height 293
type textarea "hero.attack("Grump")"
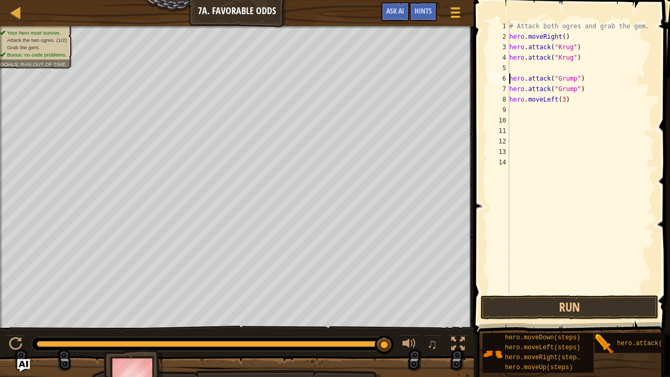
click at [511, 66] on div "# Attack both ogres and grab the gem. hero . moveRight ( ) hero . attack ( "[PE…" at bounding box center [581, 167] width 148 height 293
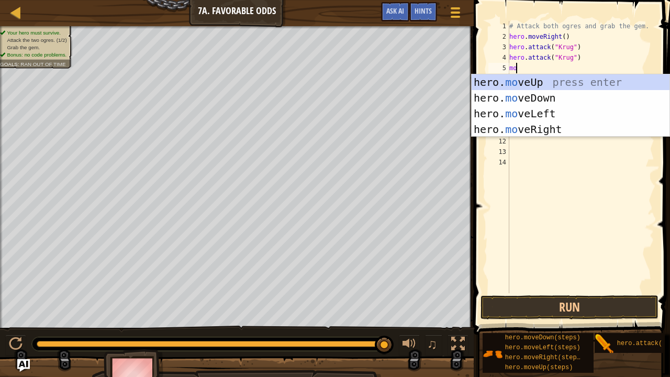
type textarea "m"
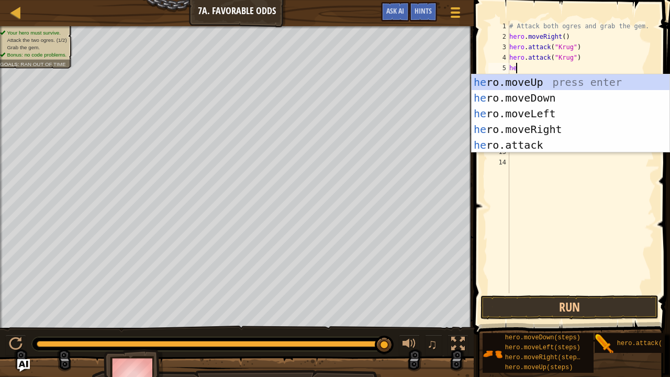
type textarea "her"
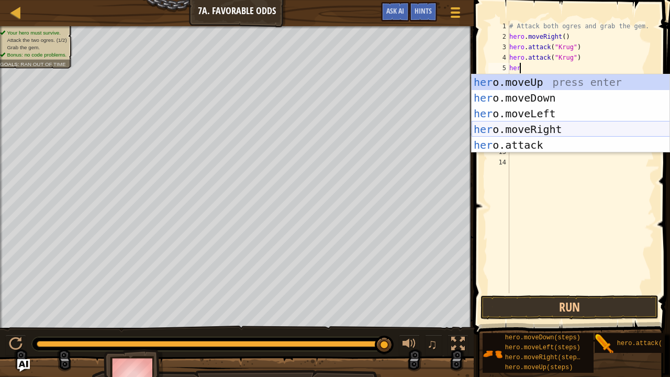
click at [537, 121] on div "her o.moveUp press enter her o.moveDown press enter her o.moveLeft press enter …" at bounding box center [571, 129] width 198 height 110
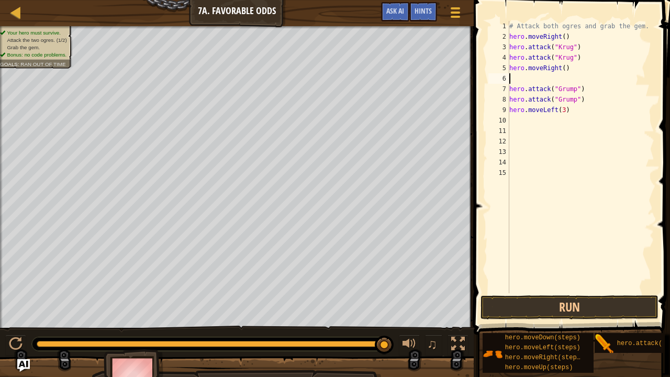
type textarea "h"
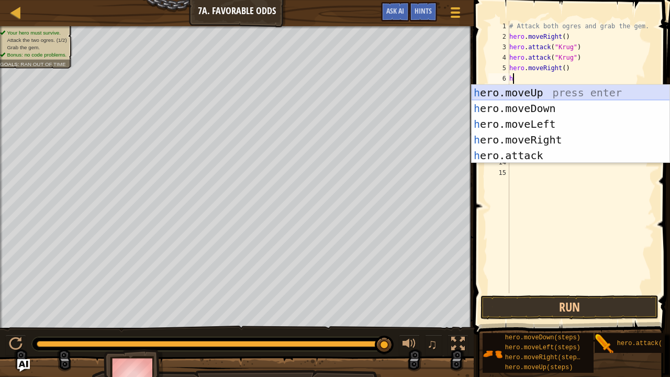
click at [536, 86] on div "h ero.moveUp press enter h ero.moveDown press enter h ero.moveLeft press enter …" at bounding box center [571, 140] width 198 height 110
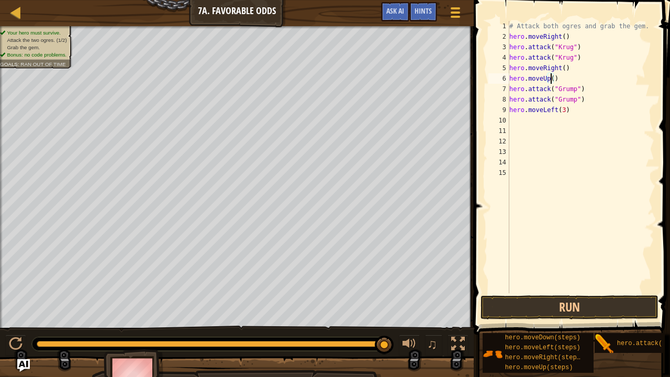
click at [551, 79] on div "# Attack both ogres and grab the gem. hero . moveRight ( ) hero . attack ( "[PE…" at bounding box center [581, 167] width 148 height 293
click at [559, 70] on div "# Attack both ogres and grab the gem. hero . moveRight ( ) hero . attack ( "[PE…" at bounding box center [581, 167] width 148 height 293
click at [562, 69] on div "# Attack both ogres and grab the gem. hero . moveRight ( ) hero . attack ( "[PE…" at bounding box center [581, 167] width 148 height 293
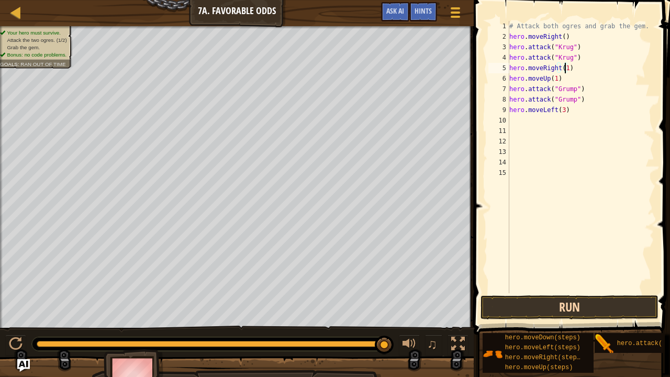
type textarea "hero.moveRight(1)"
click at [578, 305] on button "Run" at bounding box center [570, 307] width 178 height 24
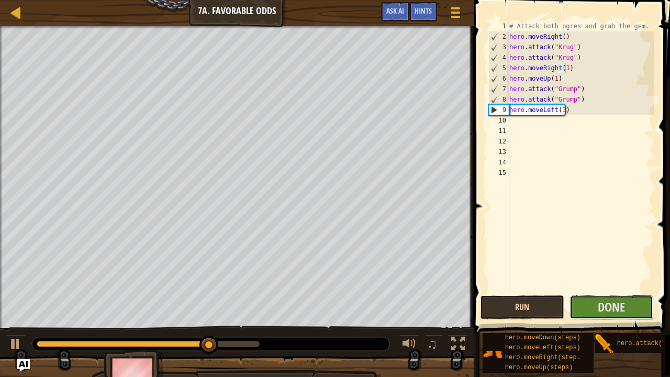
click at [578, 305] on button "Done" at bounding box center [612, 307] width 84 height 24
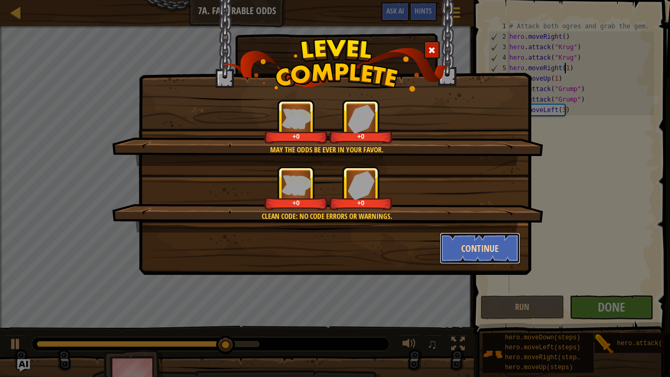
click at [472, 241] on button "Continue" at bounding box center [480, 248] width 81 height 31
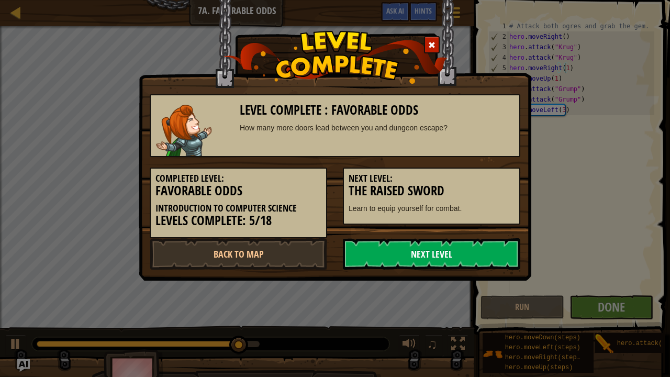
click at [461, 261] on link "Next Level" at bounding box center [432, 253] width 178 height 31
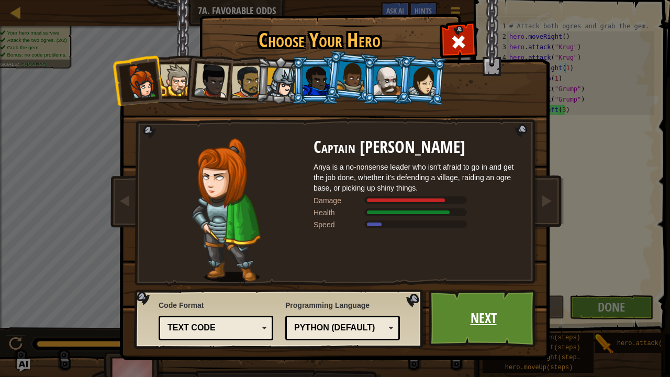
click at [479, 304] on link "Next" at bounding box center [483, 319] width 109 height 58
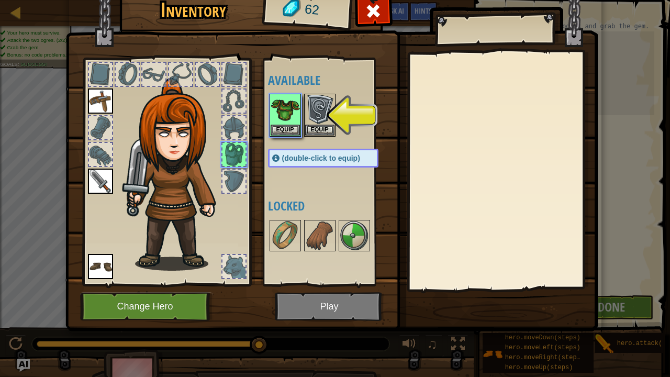
click at [323, 308] on img at bounding box center [331, 141] width 533 height 380
click at [331, 104] on img at bounding box center [319, 109] width 29 height 29
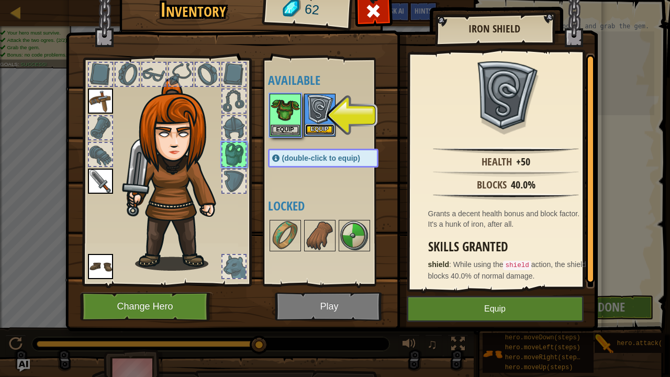
click at [323, 127] on button "Equip" at bounding box center [319, 129] width 29 height 11
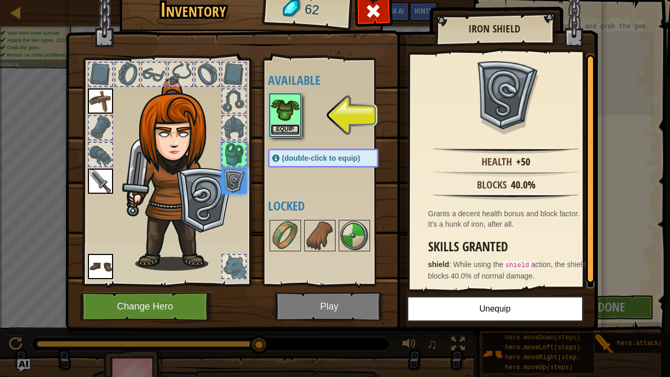
click at [284, 130] on button "Equip" at bounding box center [285, 129] width 29 height 11
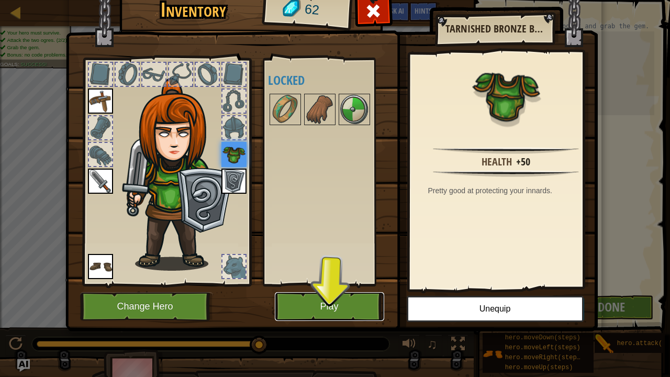
click at [333, 305] on button "Play" at bounding box center [329, 306] width 109 height 29
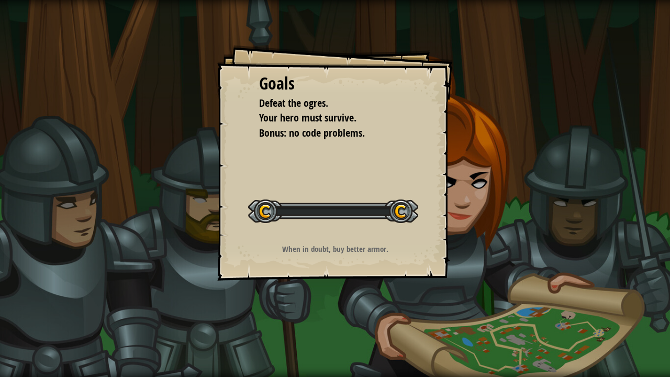
click at [464, 224] on div "Goals Defeat the ogres. Your hero must survive. Bonus: no code problems. Start …" at bounding box center [335, 188] width 670 height 377
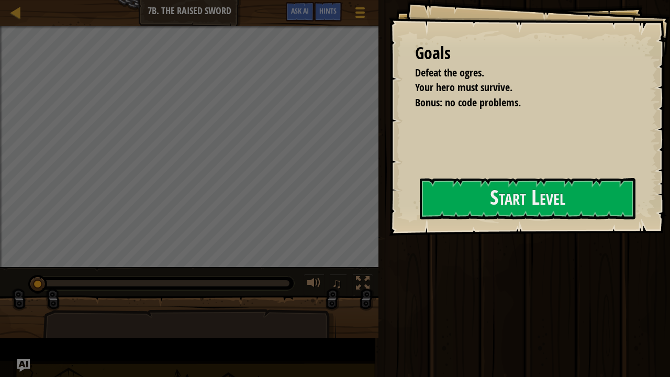
click at [464, 224] on div "Goals Defeat the ogres. Your hero must survive. Bonus: no code problems. Start …" at bounding box center [335, 188] width 670 height 377
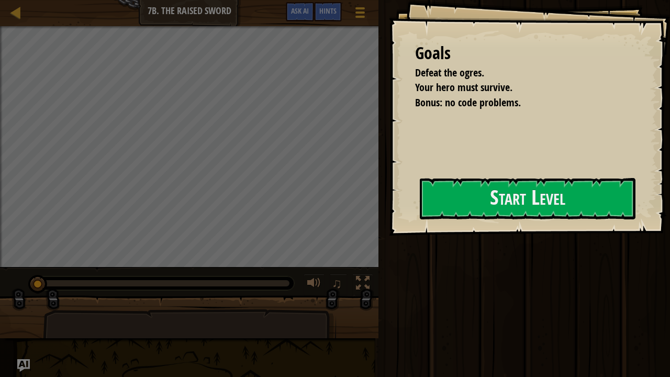
click at [464, 224] on div "Goals Defeat the ogres. Your hero must survive. Bonus: no code problems. Start …" at bounding box center [529, 118] width 281 height 236
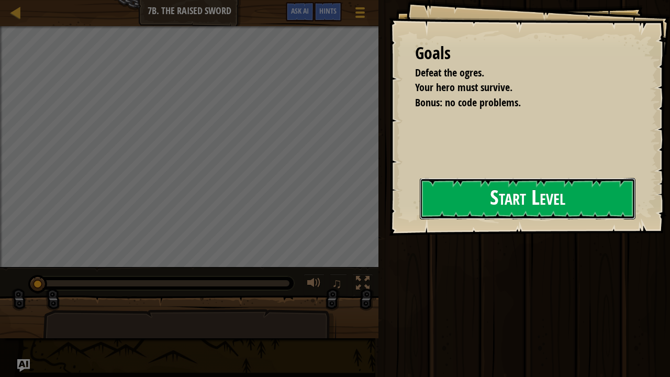
click at [476, 198] on button "Start Level" at bounding box center [528, 198] width 216 height 41
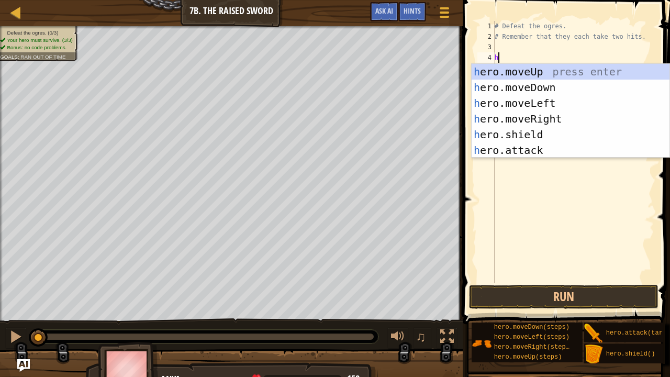
scroll to position [5, 0]
click at [496, 146] on div "her o.moveUp press enter her o.moveDown press enter her o.moveLeft press enter …" at bounding box center [571, 127] width 198 height 126
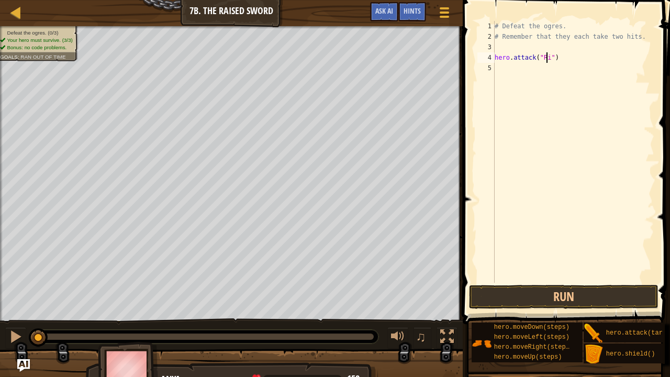
type textarea "hero.attack("Rig")"
click at [500, 71] on div "# Defeat the ogres. # Remember that they each take two hits. hero . attack ( "R…" at bounding box center [574, 162] width 162 height 283
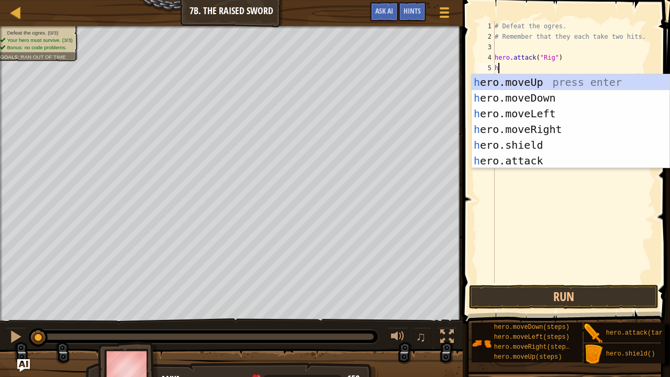
type textarea "her"
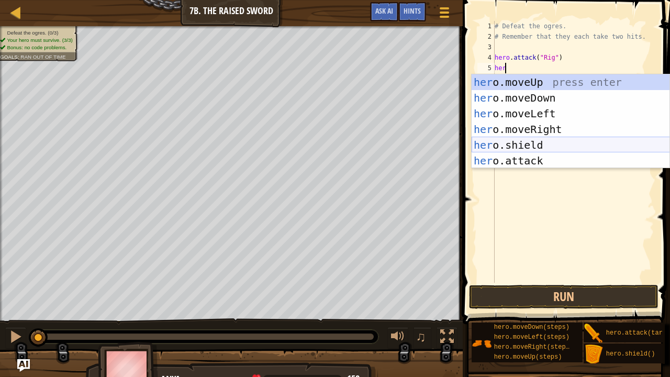
click at [510, 141] on div "her o.moveUp press enter her o.moveDown press enter her o.moveLeft press enter …" at bounding box center [571, 137] width 198 height 126
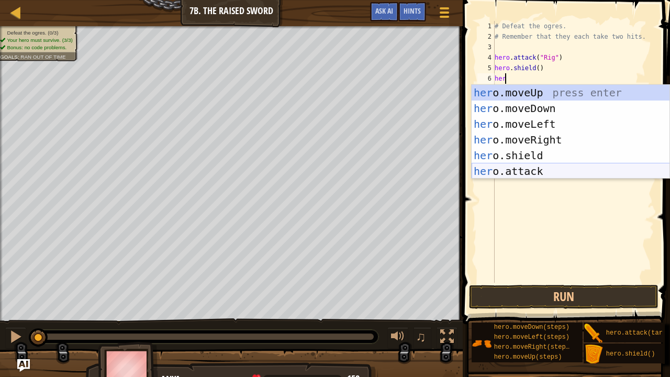
click at [516, 173] on div "her o.moveUp press enter her o.moveDown press enter her o.moveLeft press enter …" at bounding box center [571, 148] width 198 height 126
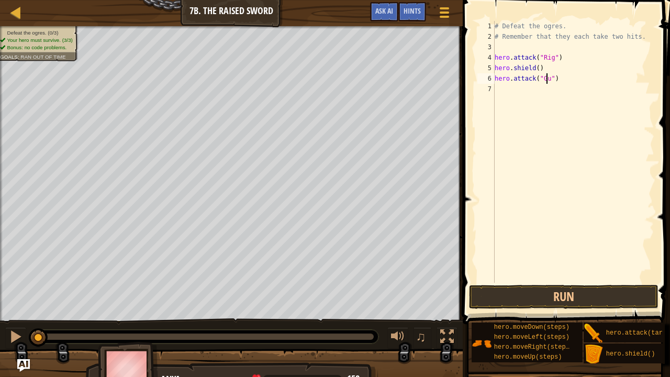
scroll to position [5, 4]
type textarea "hero.attack("Gurt")"
click at [501, 91] on div "# Defeat the ogres. # Remember that they each take two hits. hero . attack ( "R…" at bounding box center [574, 162] width 162 height 283
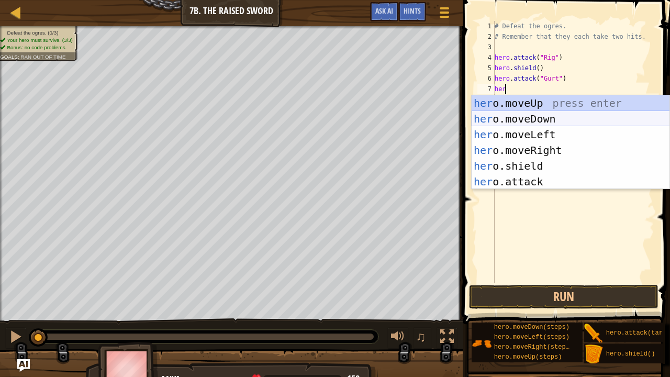
scroll to position [5, 0]
type textarea "h"
type textarea "hero"
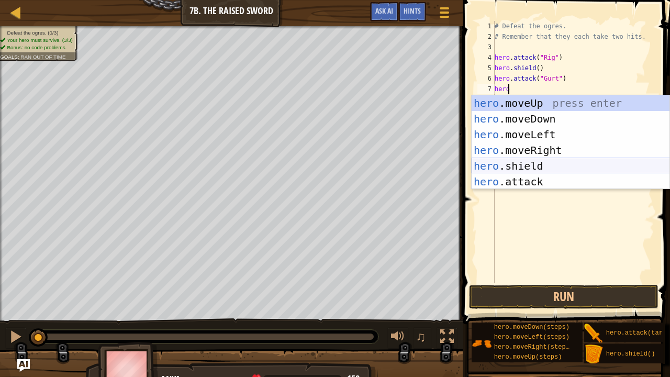
click at [524, 163] on div "hero .moveUp press enter hero .moveDown press enter hero .moveLeft press enter …" at bounding box center [571, 158] width 198 height 126
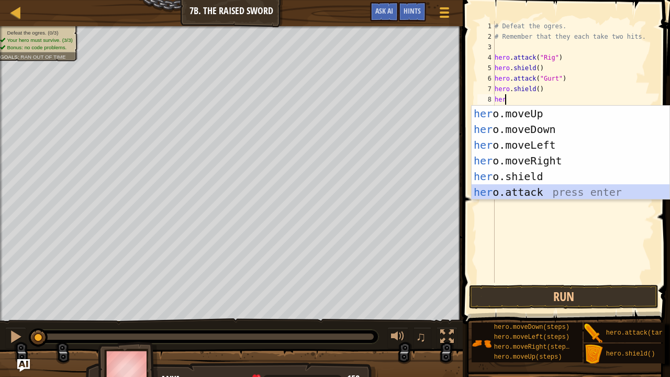
click at [523, 186] on div "her o.moveUp press enter her o.moveDown press enter her o.moveLeft press enter …" at bounding box center [571, 169] width 198 height 126
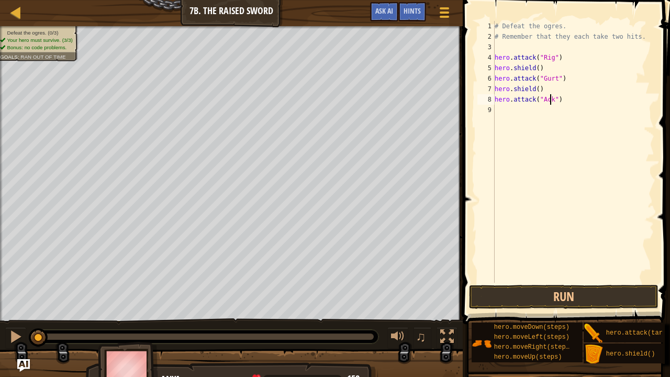
scroll to position [5, 4]
click at [528, 289] on button "Run" at bounding box center [563, 297] width 189 height 24
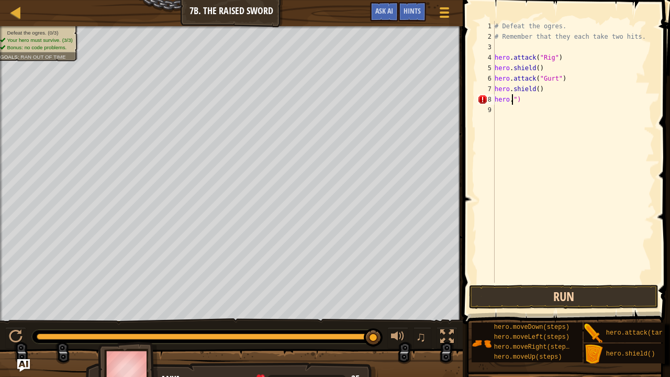
scroll to position [5, 1]
click at [528, 100] on div "# Defeat the ogres. # Remember that they each take two hits. hero . attack ( "R…" at bounding box center [574, 162] width 162 height 283
type textarea "h"
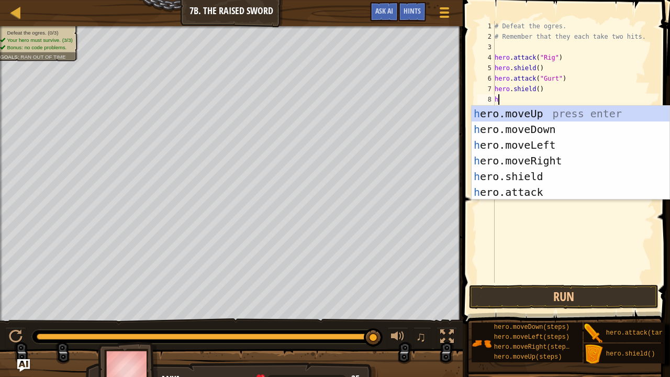
type textarea "her"
click at [512, 172] on div "her o.moveUp press enter her o.moveDown press enter her o.moveLeft press enter …" at bounding box center [571, 169] width 198 height 126
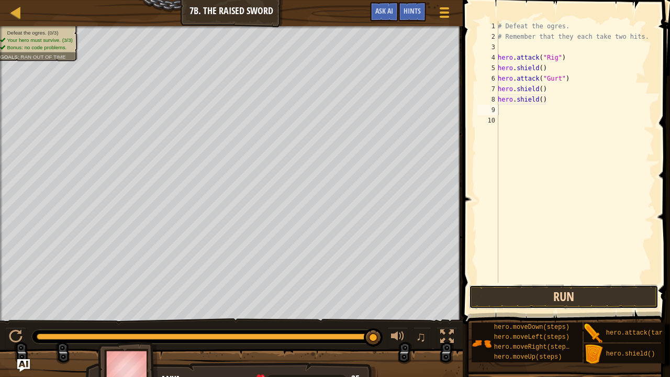
click at [520, 293] on button "Run" at bounding box center [563, 297] width 189 height 24
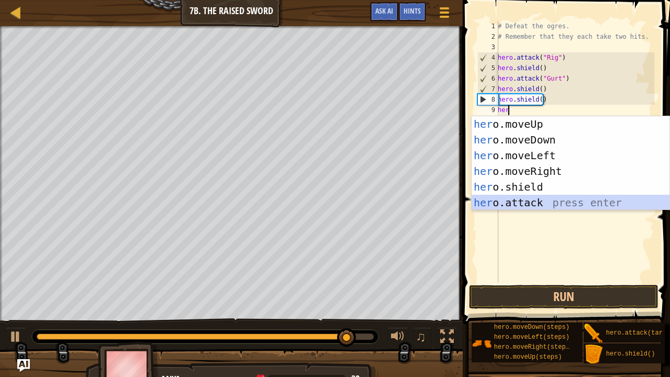
click at [534, 200] on div "her o.moveUp press enter her o.moveDown press enter her o.moveLeft press enter …" at bounding box center [571, 179] width 198 height 126
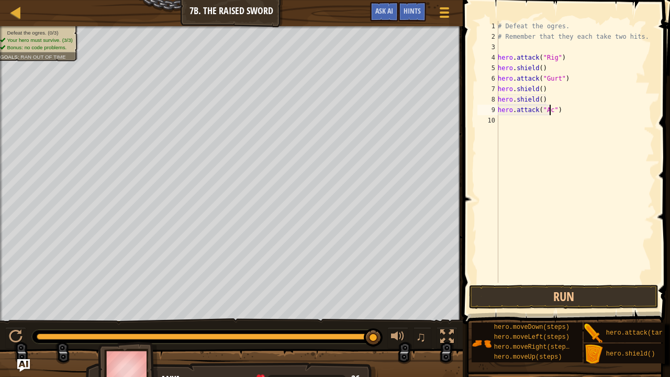
scroll to position [5, 4]
type textarea "hero.attack("Ack")"
click at [506, 118] on div "# Defeat the ogres. # Remember that they each take two hits. hero . attack ( "R…" at bounding box center [575, 162] width 159 height 283
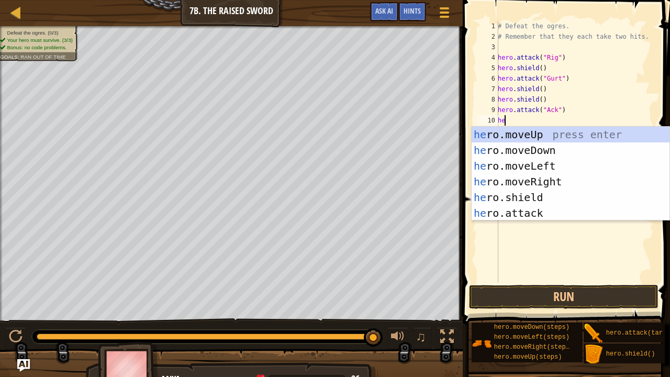
scroll to position [5, 0]
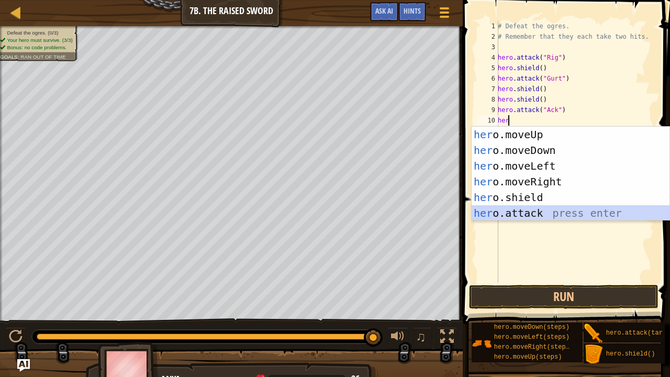
click at [535, 218] on div "her o.moveUp press enter her o.moveDown press enter her o.moveLeft press enter …" at bounding box center [571, 190] width 198 height 126
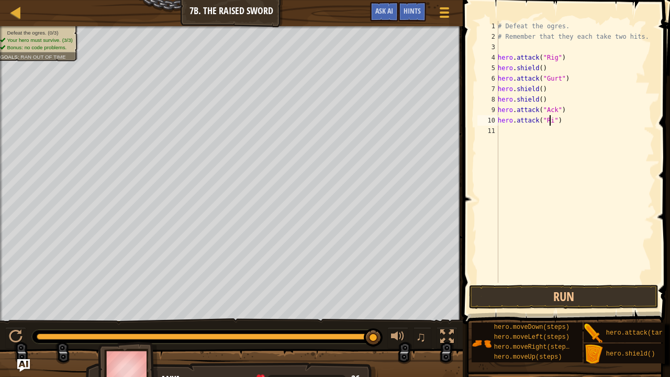
scroll to position [5, 4]
type textarea "hero.attack("Rig")"
click at [499, 132] on div "# Defeat the ogres. # Remember that they each take two hits. hero . attack ( "R…" at bounding box center [575, 162] width 159 height 283
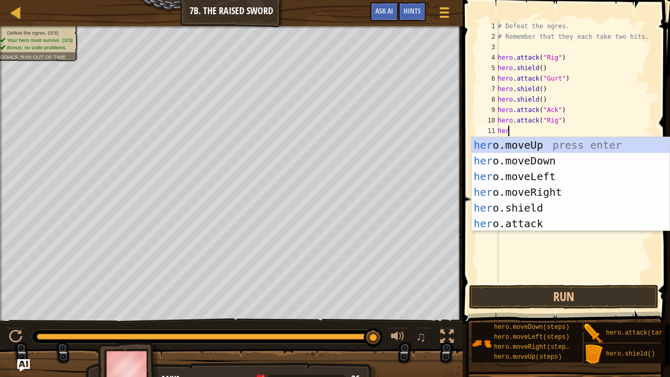
scroll to position [5, 0]
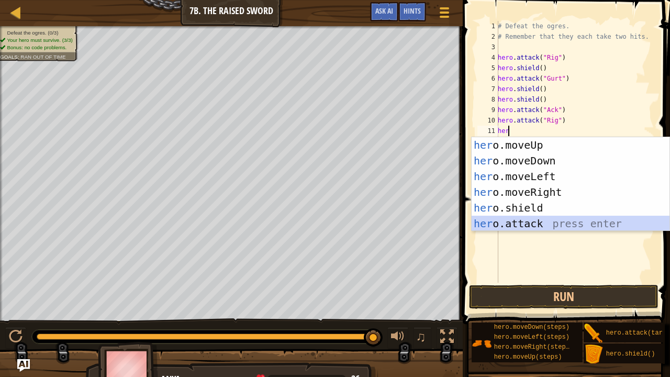
click at [488, 220] on div "her o.moveUp press enter her o.moveDown press enter her o.moveLeft press enter …" at bounding box center [571, 200] width 198 height 126
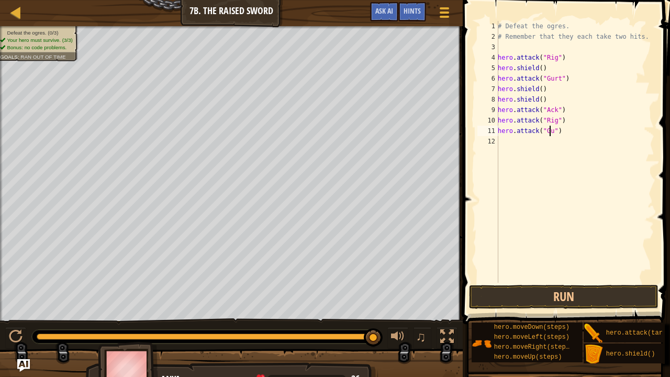
scroll to position [5, 4]
type textarea "hero.attack("Gurt")"
click at [538, 292] on button "Run" at bounding box center [563, 297] width 189 height 24
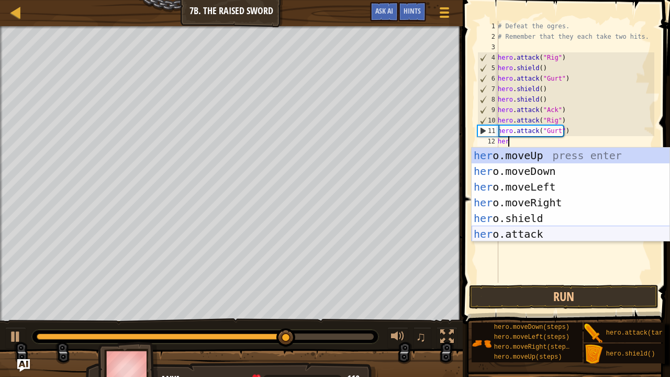
click at [520, 228] on div "her o.moveUp press enter her o.moveDown press enter her o.moveLeft press enter …" at bounding box center [571, 211] width 198 height 126
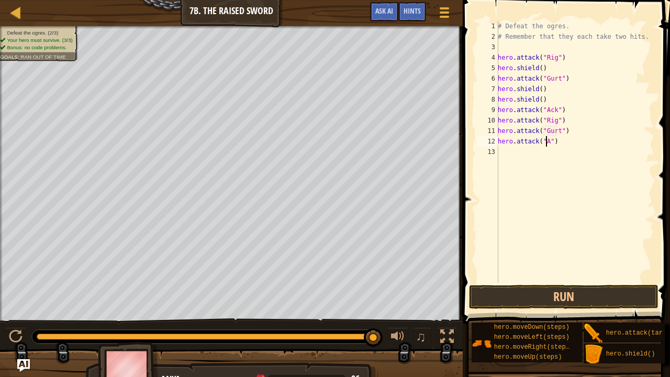
scroll to position [5, 4]
type textarea "hero.attack("Ack")"
click at [517, 300] on button "Run" at bounding box center [563, 297] width 189 height 24
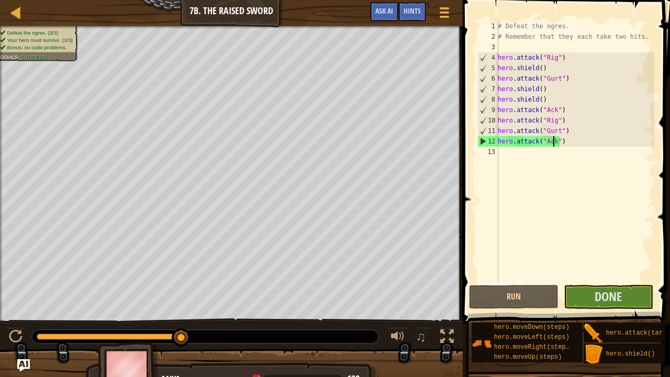
click at [510, 152] on div "# Defeat the ogres. # Remember that they each take two hits. hero . attack ( "R…" at bounding box center [575, 162] width 159 height 283
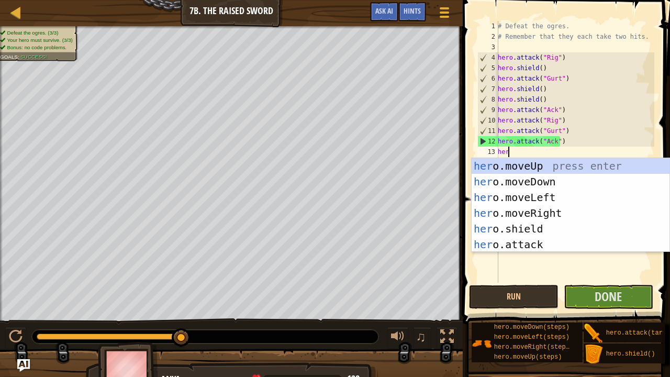
scroll to position [5, 0]
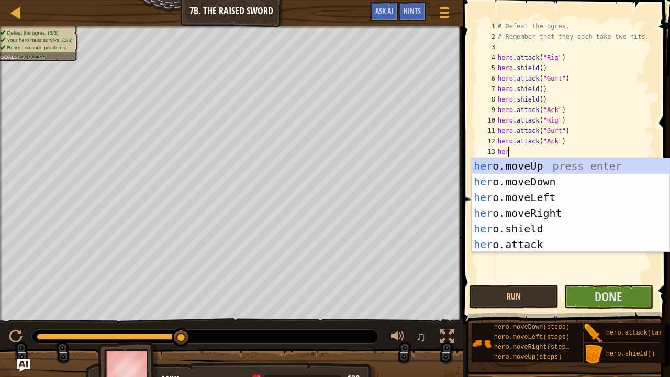
type textarea "hero"
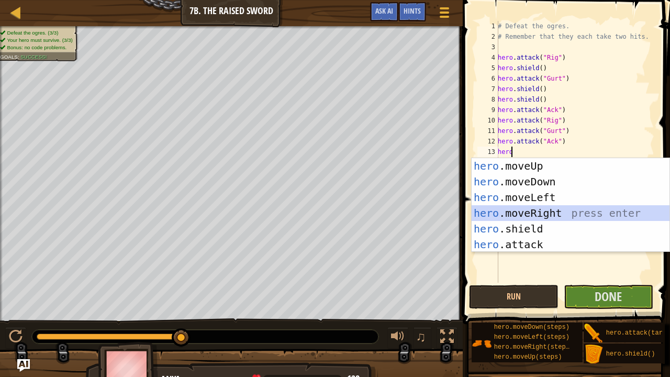
click at [533, 211] on div "hero .moveUp press enter hero .moveDown press enter hero .moveLeft press enter …" at bounding box center [571, 221] width 198 height 126
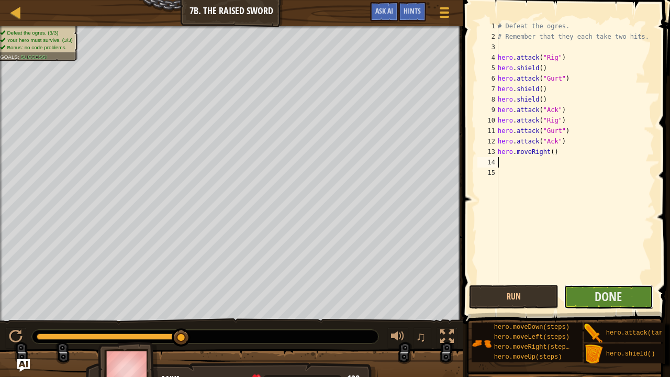
click at [586, 295] on button "Done" at bounding box center [609, 297] width 90 height 24
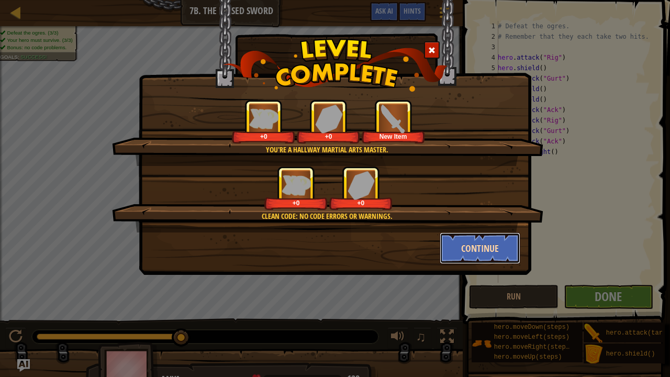
click at [490, 244] on button "Continue" at bounding box center [480, 248] width 81 height 31
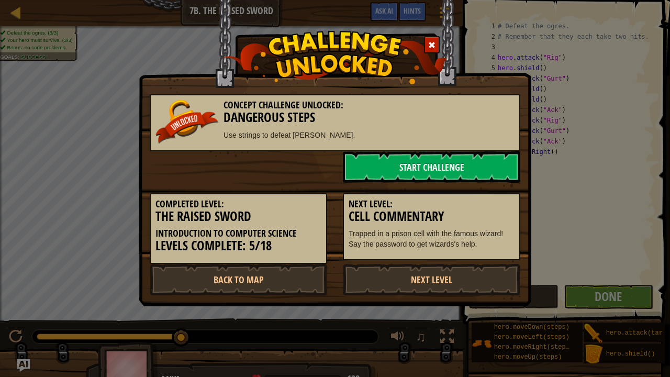
click at [454, 150] on div "Concept Challenge Unlocked: Dangerous Steps Use strings to defeat [PERSON_NAME]." at bounding box center [335, 122] width 371 height 57
click at [455, 159] on link "Start Challenge" at bounding box center [432, 166] width 178 height 31
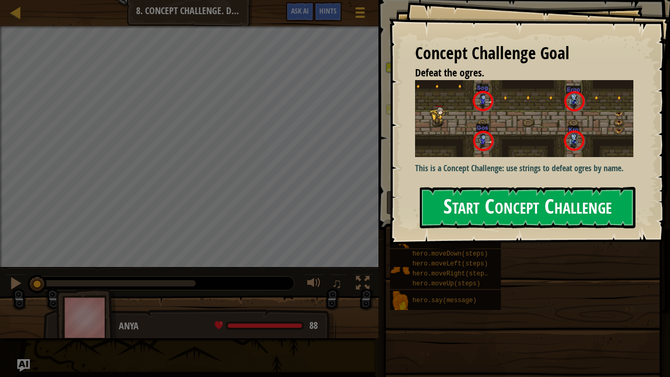
click at [484, 187] on button "Start Concept Challenge" at bounding box center [528, 207] width 216 height 41
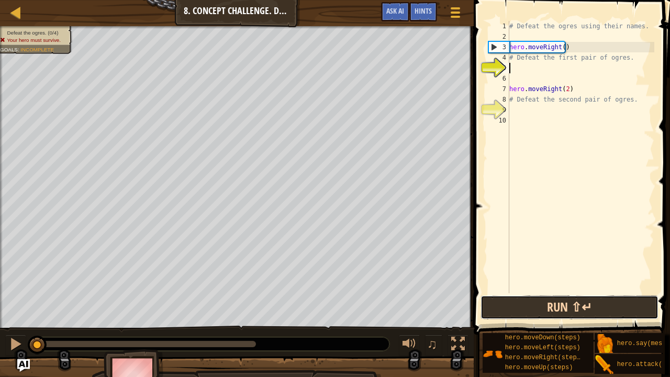
click at [538, 309] on button "Run ⇧↵" at bounding box center [570, 307] width 178 height 24
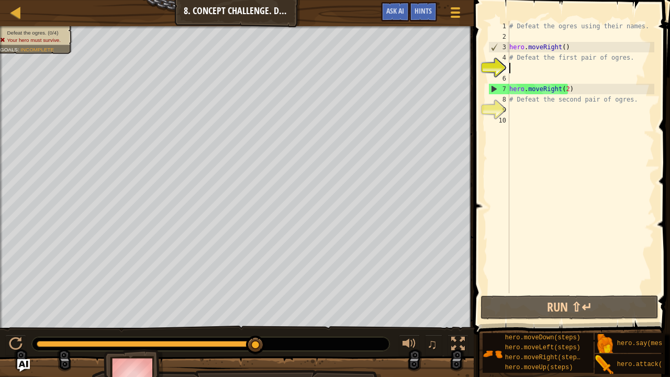
click at [512, 112] on div "# Defeat the ogres using their names. hero . moveRight ( ) # Defeat the first p…" at bounding box center [580, 167] width 147 height 293
click at [513, 60] on div "# Defeat the ogres using their names. hero . moveRight ( ) # Defeat the first p…" at bounding box center [580, 167] width 147 height 293
click at [636, 23] on div "# Defeat the ogres using their names. hero . moveRight ( ) # Defeat the first p…" at bounding box center [580, 167] width 147 height 293
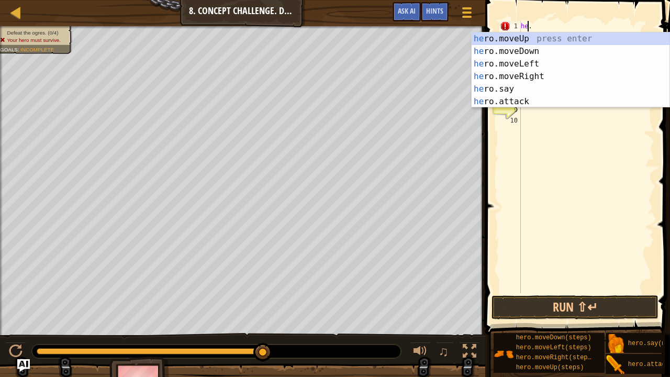
scroll to position [5, 1]
click at [513, 104] on div "her o.moveUp press enter her o.moveDown press enter her o.moveLeft press enter …" at bounding box center [571, 82] width 198 height 101
type textarea "")."
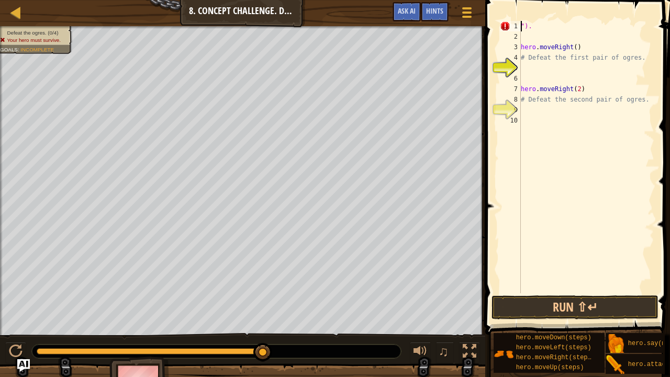
click at [558, 147] on div ""). hero . moveRight ( ) # Defeat the first pair of ogres. hero . moveRight ( 2…" at bounding box center [587, 167] width 136 height 293
click at [539, 303] on button "Run ⇧↵" at bounding box center [575, 307] width 167 height 24
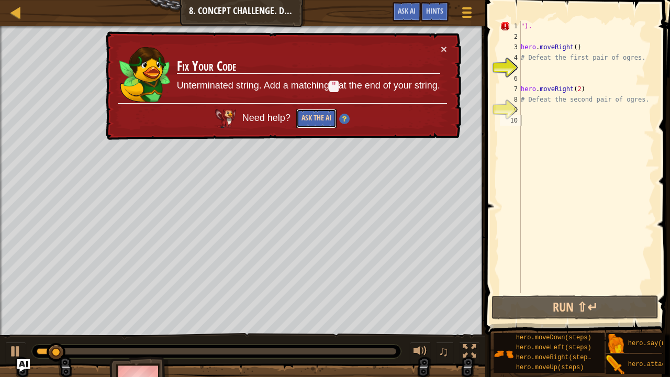
click at [318, 127] on button "Ask the AI" at bounding box center [316, 118] width 40 height 19
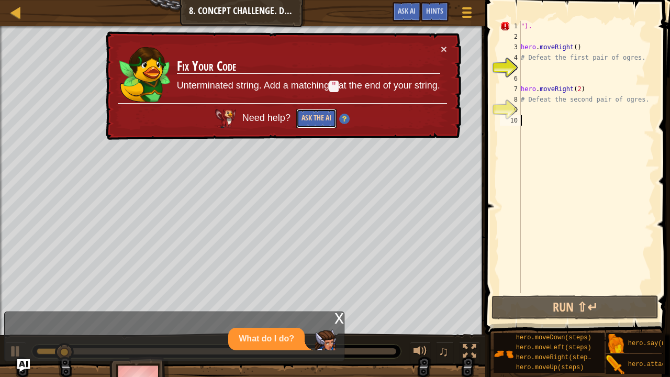
click at [319, 118] on button "Ask the AI" at bounding box center [316, 118] width 40 height 19
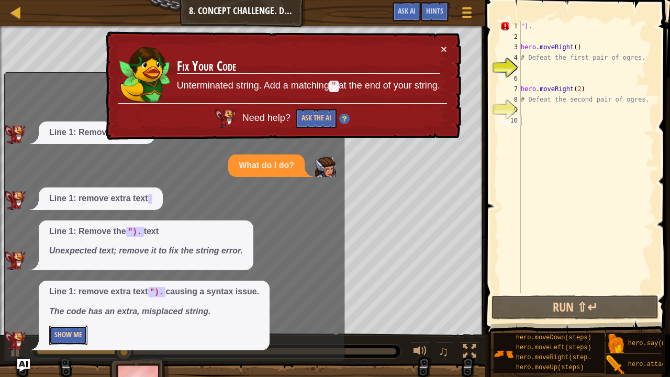
click at [67, 310] on button "Show Me" at bounding box center [68, 335] width 38 height 19
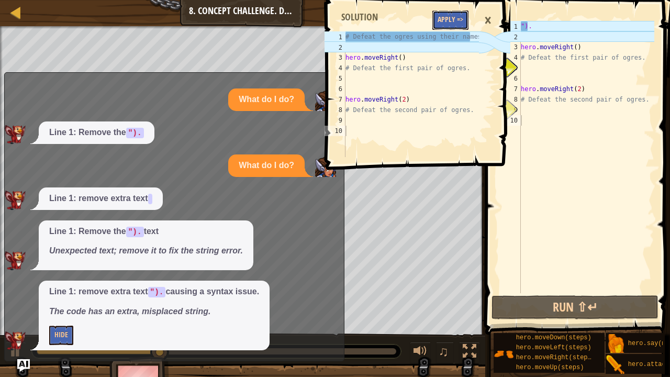
click at [460, 17] on button "Apply =>" at bounding box center [451, 19] width 36 height 19
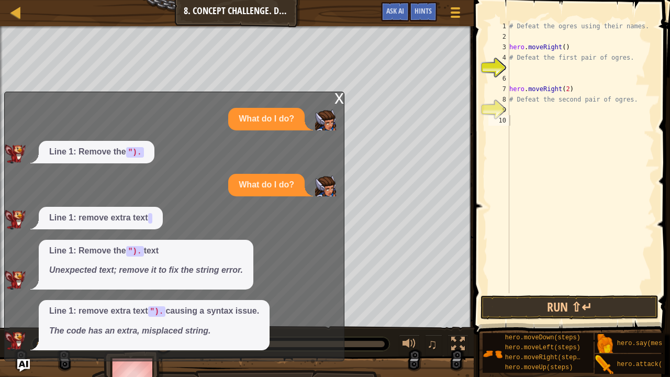
click at [338, 99] on div "x" at bounding box center [339, 97] width 9 height 10
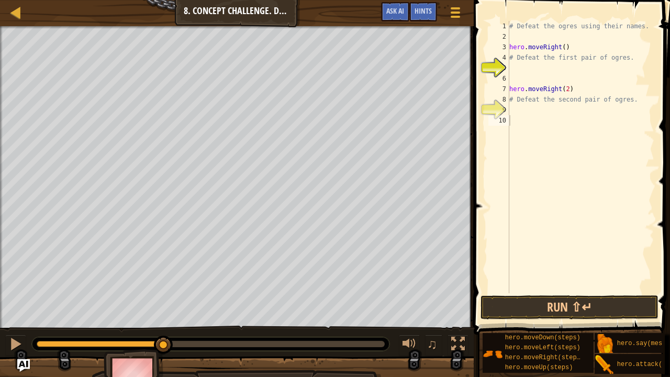
type textarea "hero.moveRight()"
click at [514, 42] on div "# Defeat the ogres using their names. hero . moveRight ( ) # Defeat the first p…" at bounding box center [580, 167] width 147 height 293
click at [514, 38] on div "# Defeat the ogres using their names. hero . moveRight ( ) # Defeat the first p…" at bounding box center [580, 167] width 147 height 293
click at [516, 106] on div "# Defeat the ogres using their names. hero . moveRight ( ) # Defeat the first p…" at bounding box center [580, 167] width 147 height 293
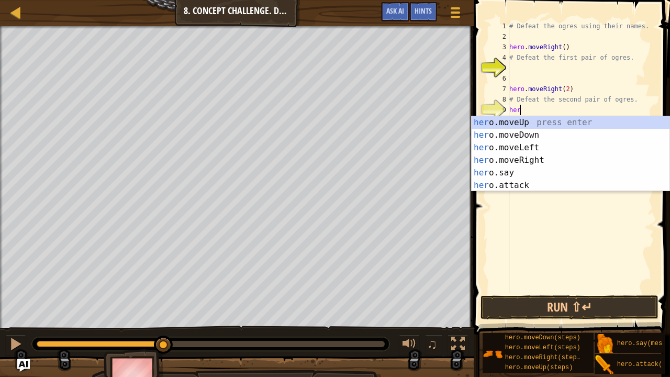
type textarea "hero"
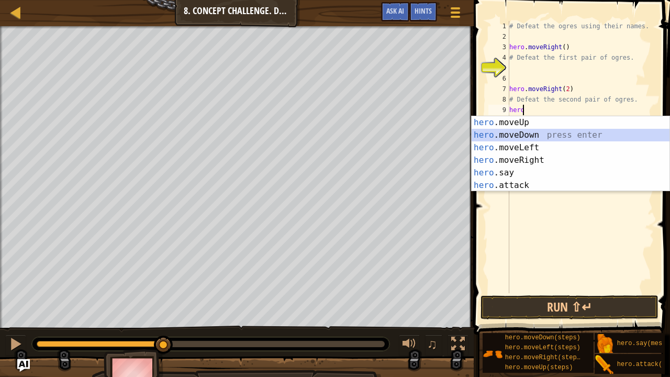
click at [529, 134] on div "hero .moveUp press enter hero .moveDown press enter hero .moveLeft press enter …" at bounding box center [571, 166] width 198 height 101
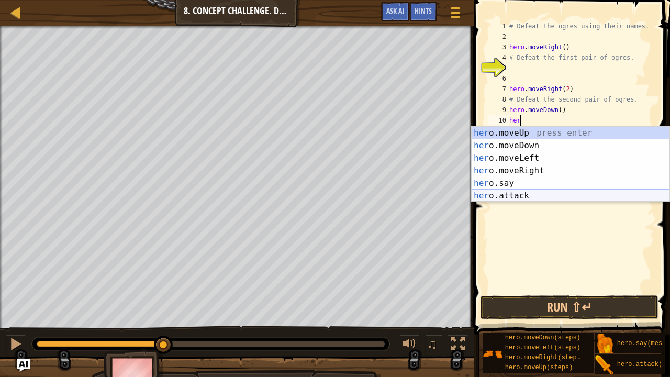
click at [509, 195] on div "her o.moveUp press enter her o.moveDown press enter her o.moveLeft press enter …" at bounding box center [571, 177] width 198 height 101
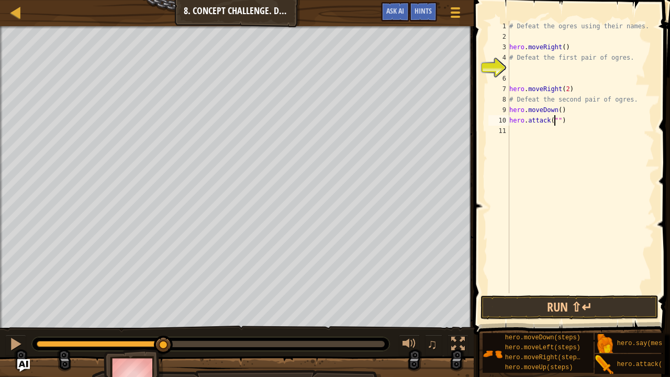
scroll to position [5, 4]
type textarea "hero.attack("Gos")"
click at [540, 310] on button "Run ⇧↵" at bounding box center [570, 307] width 178 height 24
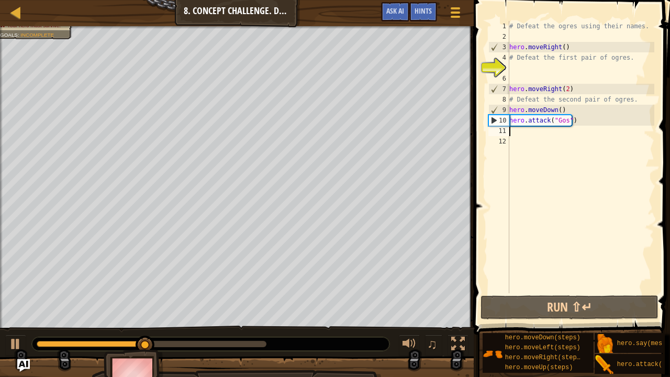
click at [508, 69] on div "5" at bounding box center [499, 68] width 21 height 10
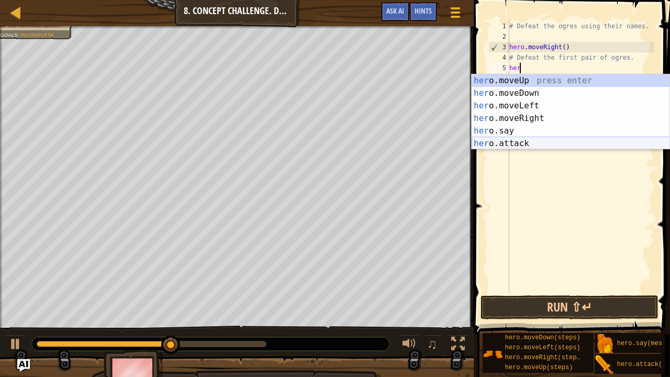
click at [498, 142] on div "her o.moveUp press enter her o.moveDown press enter her o.moveLeft press enter …" at bounding box center [571, 124] width 198 height 101
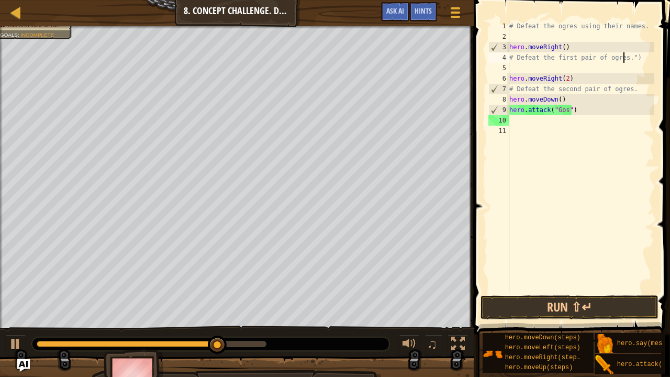
type textarea "# Defeat the first pair of ogr")"
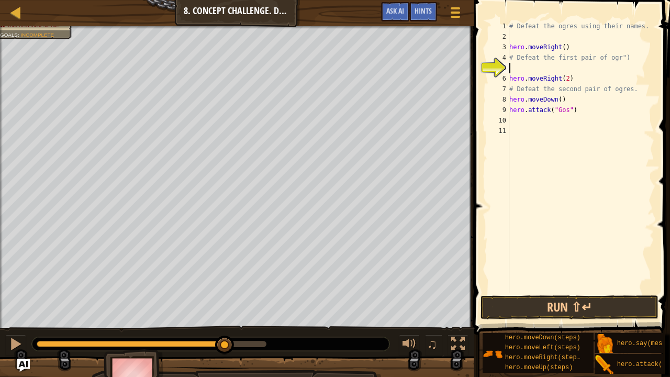
click at [518, 68] on div "# Defeat the ogres using their names. hero . moveRight ( ) # Defeat the first p…" at bounding box center [580, 167] width 147 height 293
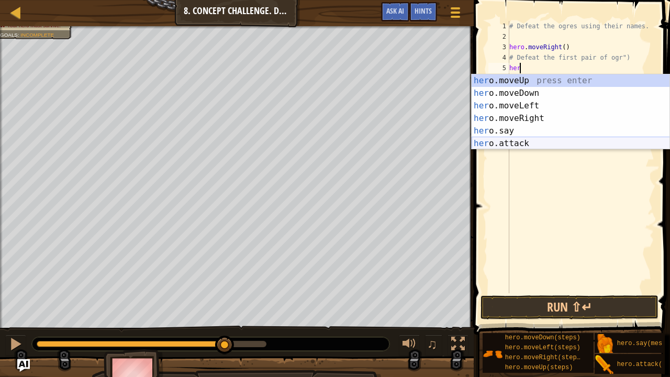
click at [501, 142] on div "her o.moveUp press enter her o.moveDown press enter her o.moveLeft press enter …" at bounding box center [571, 124] width 198 height 101
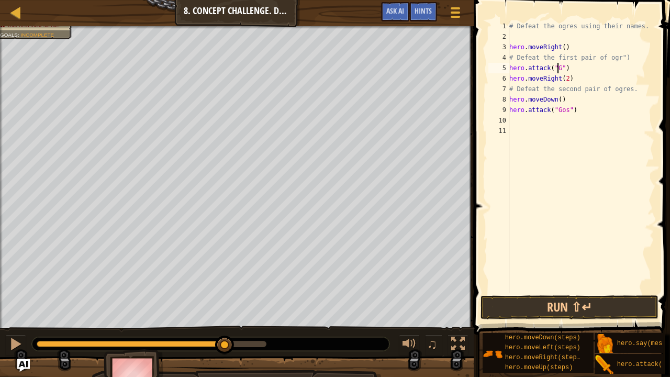
scroll to position [5, 4]
click at [526, 302] on button "Run ⇧↵" at bounding box center [570, 307] width 178 height 24
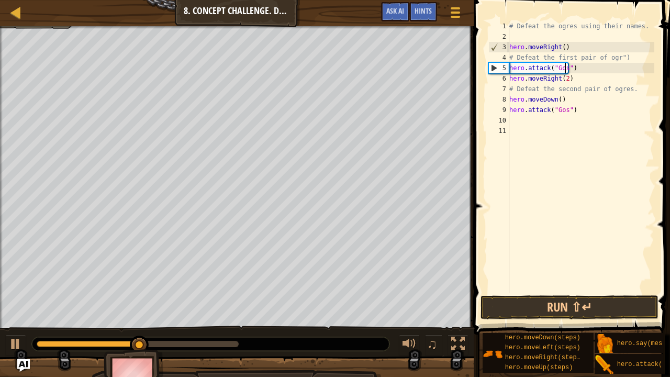
click at [619, 60] on div "# Defeat the ogres using their names. hero . moveRight ( ) # Defeat the first p…" at bounding box center [580, 167] width 147 height 293
type textarea "#"
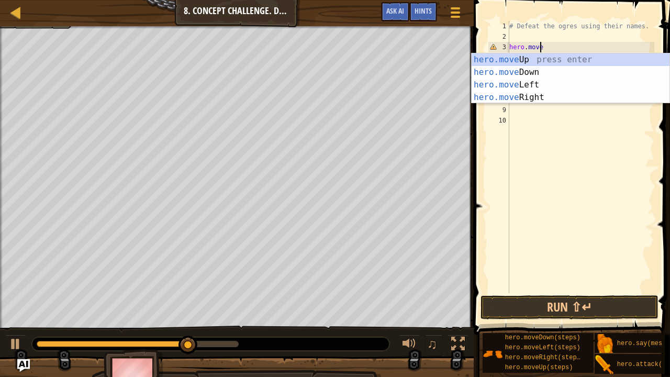
type textarea "h"
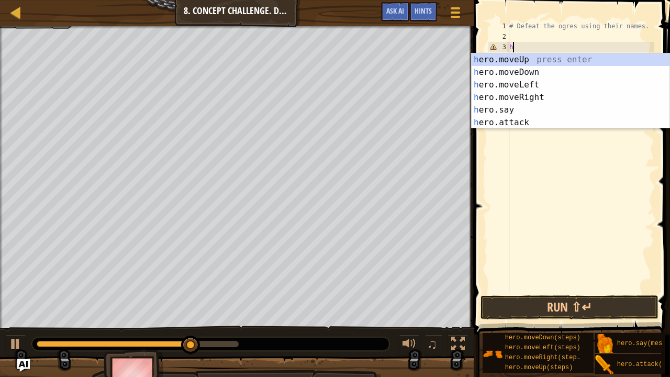
scroll to position [5, 0]
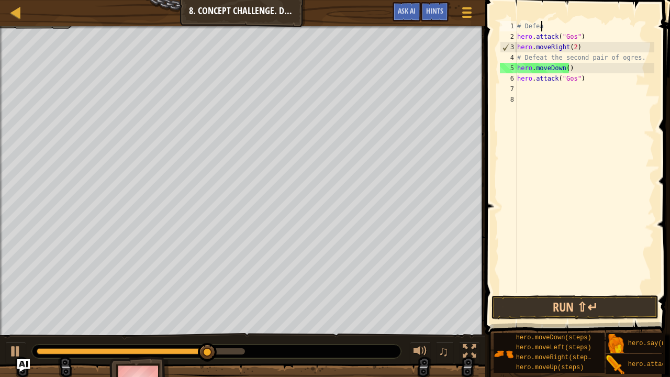
type textarea "#"
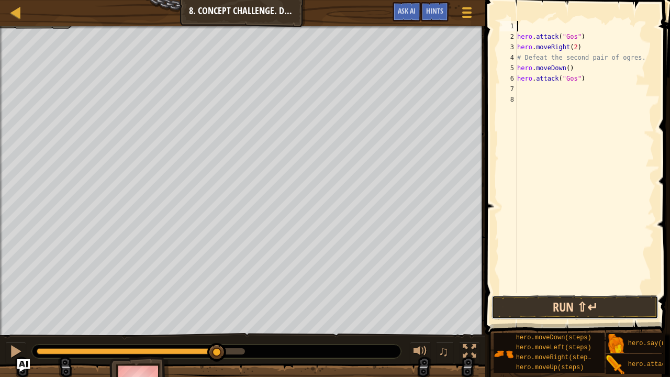
click at [559, 302] on button "Run ⇧↵" at bounding box center [575, 307] width 167 height 24
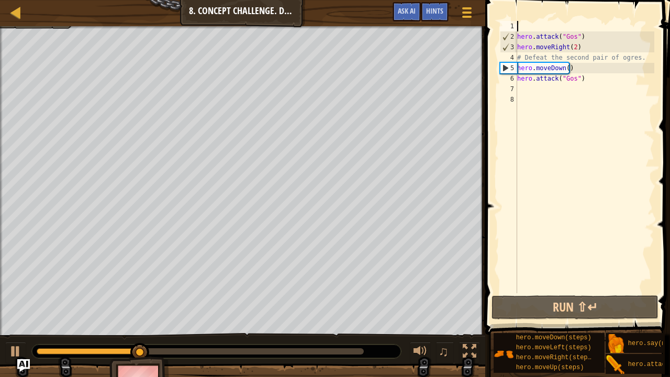
click at [575, 46] on div "hero . attack ( "Gos" ) hero . moveRight ( 2 ) # Defeat the second pair of ogre…" at bounding box center [584, 167] width 139 height 293
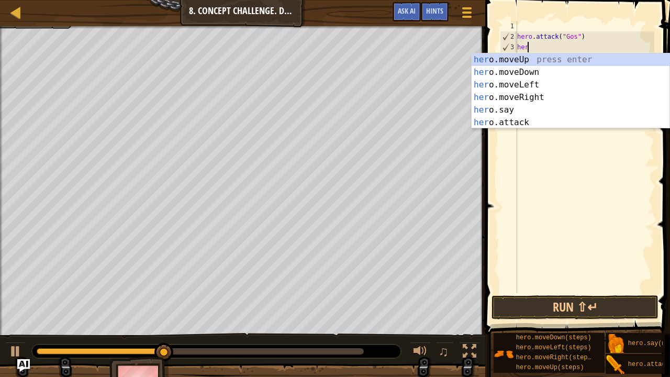
type textarea "h"
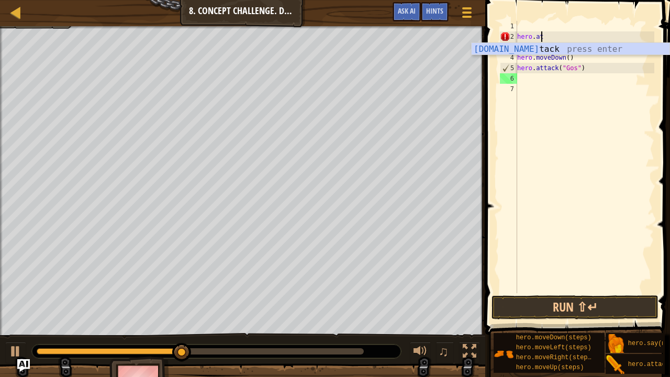
type textarea "h"
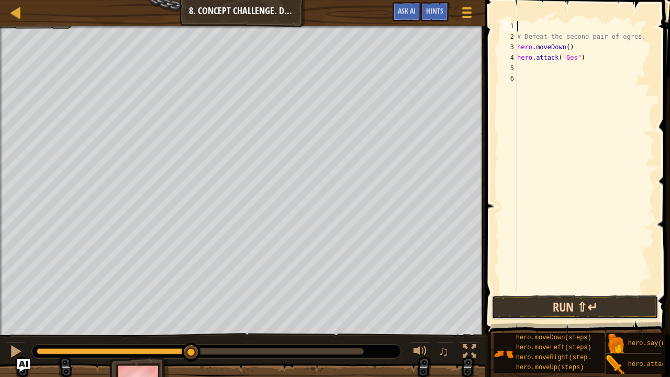
click at [532, 302] on button "Run ⇧↵" at bounding box center [575, 307] width 167 height 24
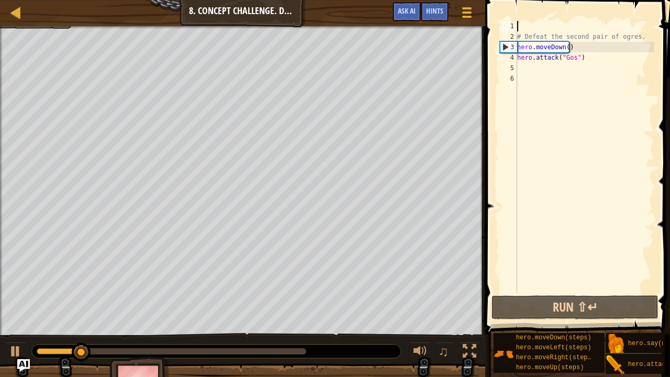
click at [634, 36] on div "# Defeat the second pair of ogres. hero . moveDown ( ) hero . attack ( "Gos" )" at bounding box center [584, 167] width 139 height 293
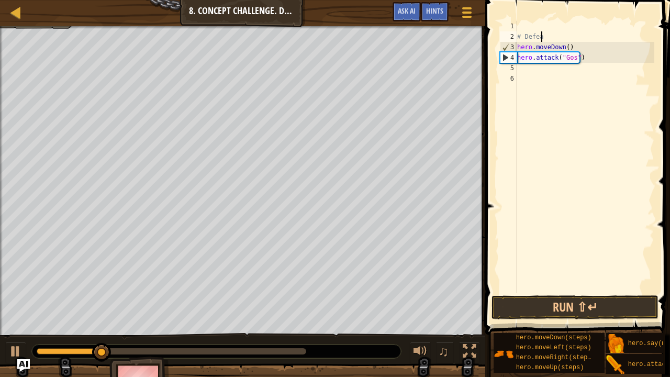
type textarea "#"
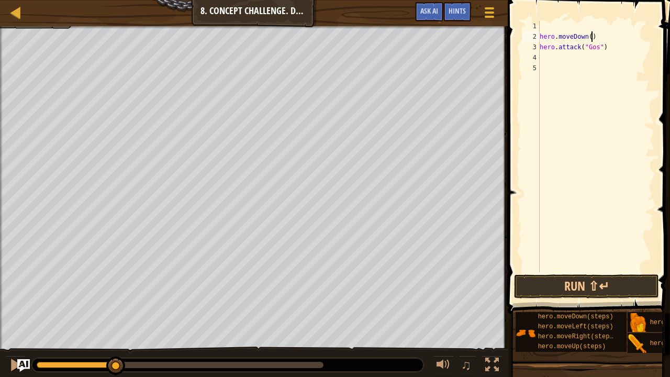
click at [595, 34] on div "hero . moveDown ( ) hero . attack ( "Gos" )" at bounding box center [596, 157] width 117 height 272
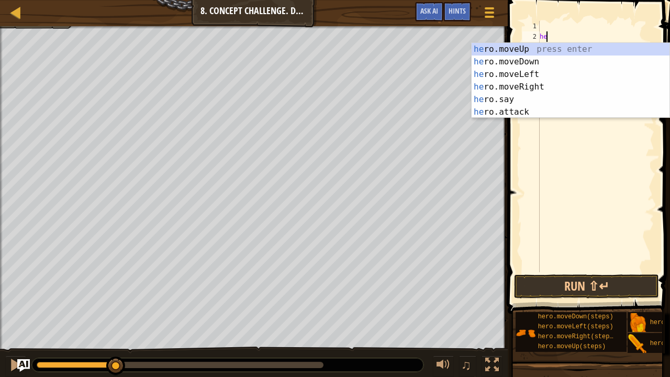
type textarea "h"
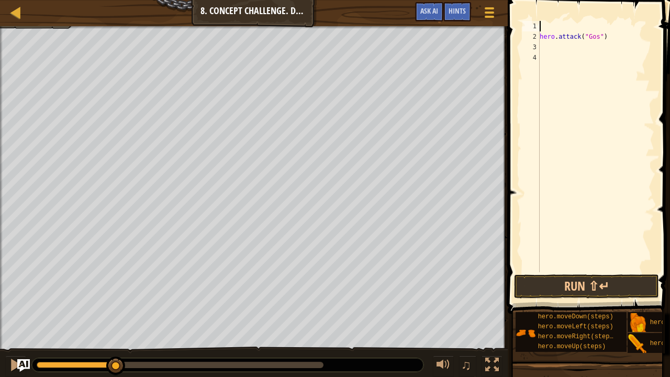
click at [608, 34] on div "hero . attack ( "Gos" )" at bounding box center [596, 157] width 117 height 272
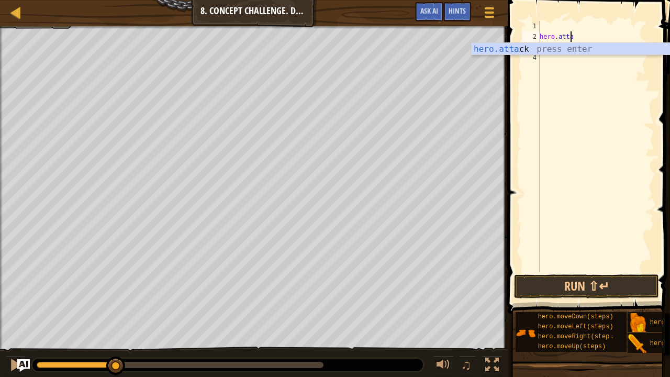
type textarea "h"
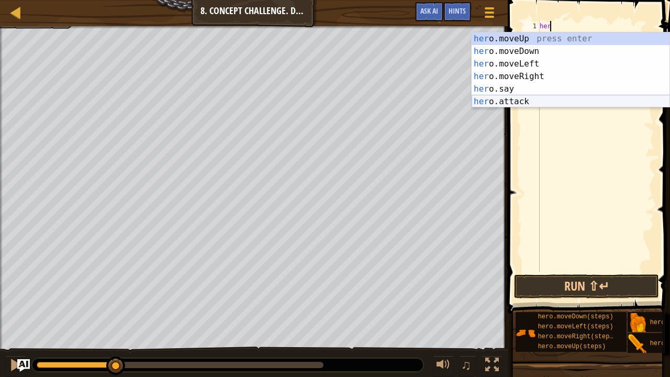
click at [520, 98] on div "her o.moveUp press enter her o.moveDown press enter her o.moveLeft press enter …" at bounding box center [571, 82] width 198 height 101
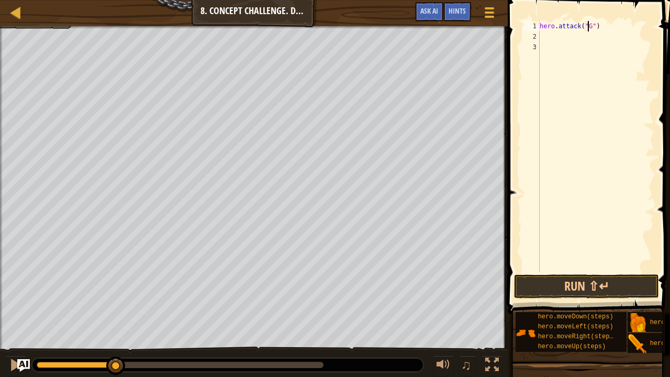
scroll to position [5, 4]
type textarea "hero.attack("Gos")"
click at [551, 37] on div "hero . attack ( "Gos" )" at bounding box center [596, 157] width 117 height 272
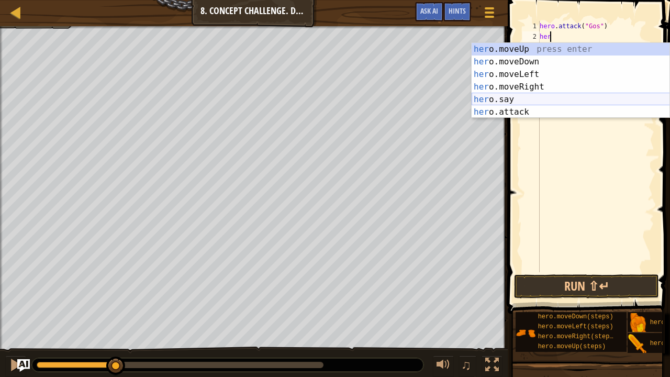
click at [535, 113] on div "her o.moveUp press enter her o.moveDown press enter her o.moveLeft press enter …" at bounding box center [571, 93] width 198 height 101
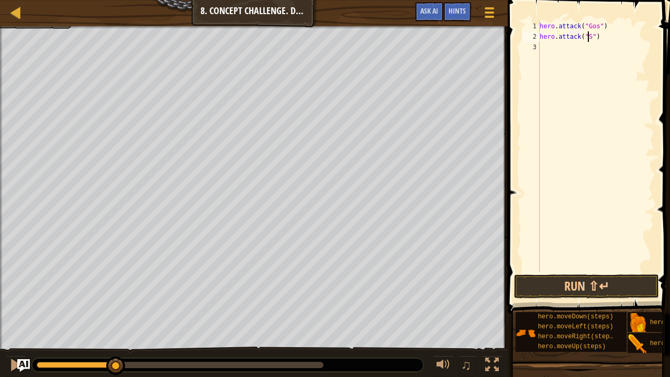
scroll to position [5, 4]
click at [553, 288] on button "Run ⇧↵" at bounding box center [586, 286] width 145 height 24
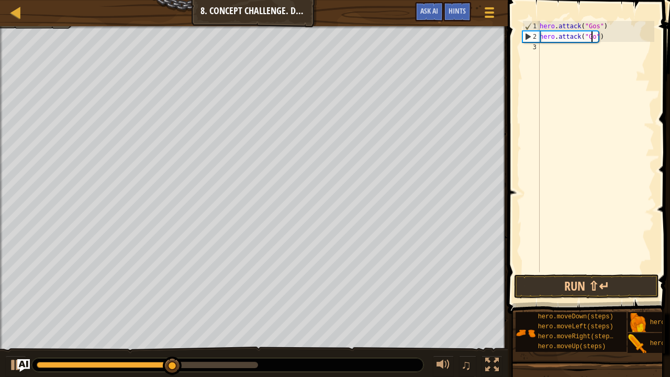
type textarea "hero.attack("Gos")"
click at [542, 47] on div "hero . attack ( "Gos" ) hero . attack ( "Gos" )" at bounding box center [596, 157] width 117 height 272
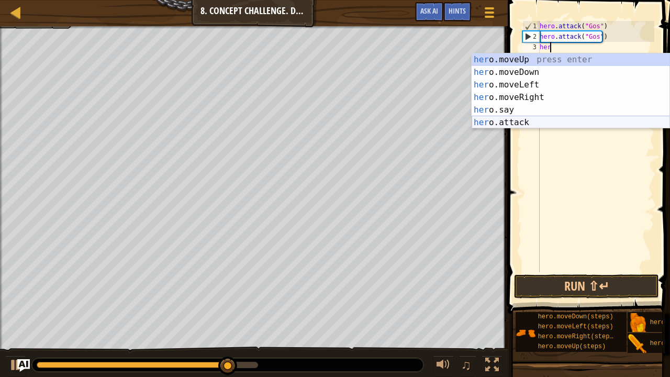
click at [517, 123] on div "her o.moveUp press enter her o.moveDown press enter her o.moveLeft press enter …" at bounding box center [571, 103] width 198 height 101
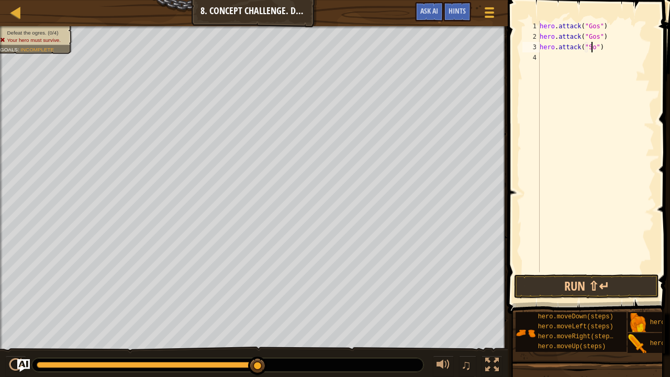
scroll to position [5, 4]
type textarea "hero.attack("Sog")"
click at [556, 57] on div "hero . attack ( "Gos" ) hero . attack ( "Gos" ) hero . attack ( "Sog" )" at bounding box center [596, 157] width 117 height 272
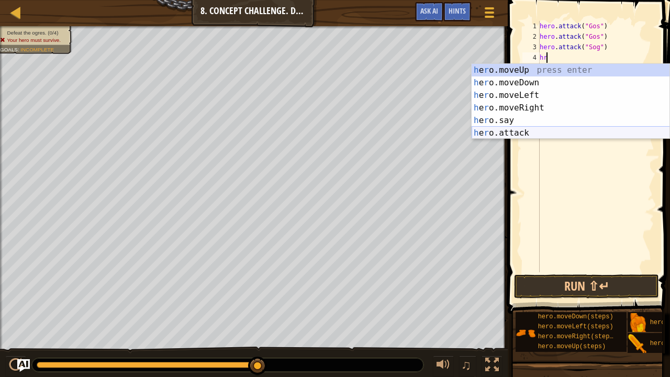
click at [525, 130] on div "h e r o.moveUp press enter h e r o.moveDown press enter h e r o.moveLeft press …" at bounding box center [571, 114] width 198 height 101
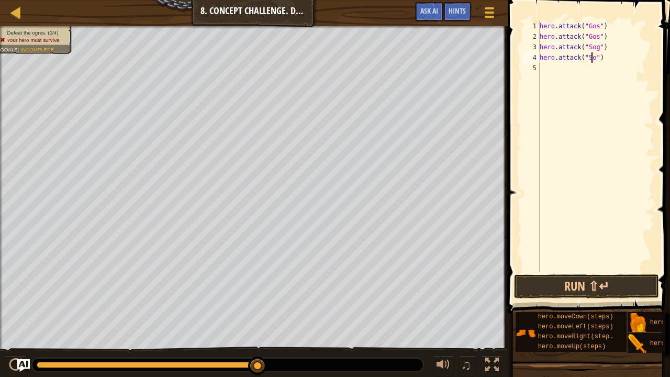
scroll to position [5, 4]
type textarea "hero.attack("Sog")"
click at [565, 284] on button "Run ⇧↵" at bounding box center [586, 286] width 145 height 24
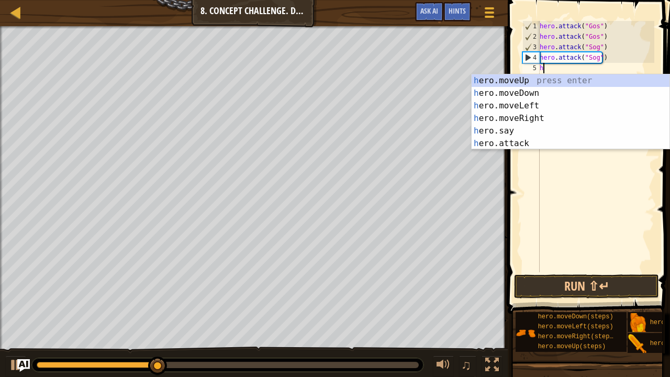
type textarea "her"
click at [537, 90] on div "her o.moveUp press enter her o.moveDown press enter her o.moveLeft press enter …" at bounding box center [571, 124] width 198 height 101
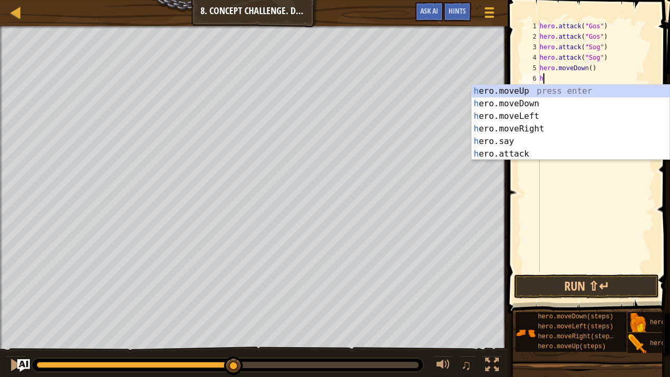
type textarea "her"
click at [521, 92] on div "her o.moveUp press enter her o.moveDown press enter her o.moveLeft press enter …" at bounding box center [571, 135] width 198 height 101
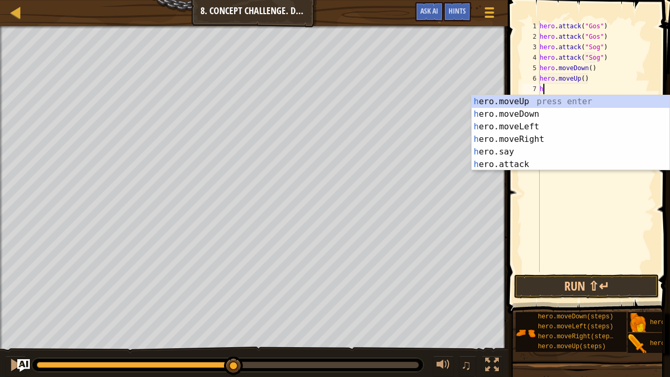
type textarea "her"
click at [527, 143] on div "her o.moveUp press enter her o.moveDown press enter her o.moveLeft press enter …" at bounding box center [571, 145] width 198 height 101
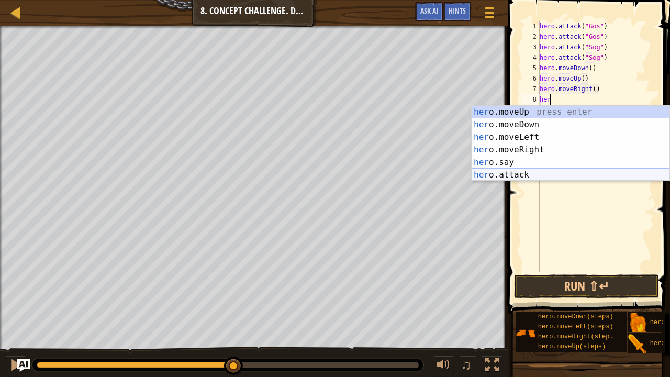
click at [527, 173] on div "her o.moveUp press enter her o.moveDown press enter her o.moveLeft press enter …" at bounding box center [571, 156] width 198 height 101
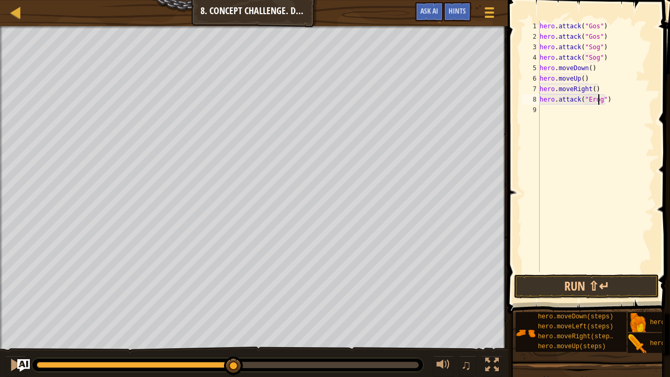
scroll to position [5, 4]
type textarea "hero.attack("Ergo")"
click at [548, 110] on div "hero . attack ( "Gos" ) hero . attack ( "Gos" ) hero . attack ( "Sog" ) hero . …" at bounding box center [596, 157] width 117 height 272
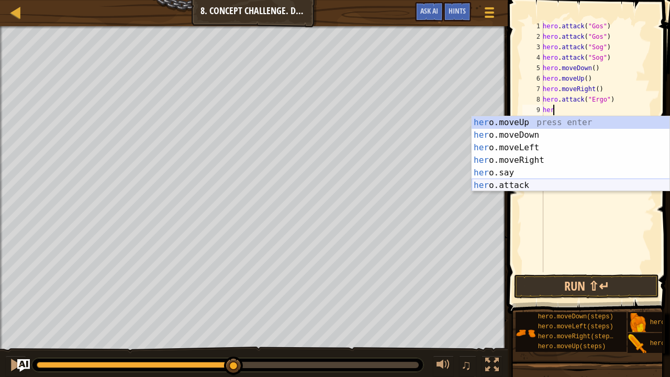
click at [521, 184] on div "her o.moveUp press enter her o.moveDown press enter her o.moveLeft press enter …" at bounding box center [571, 166] width 198 height 101
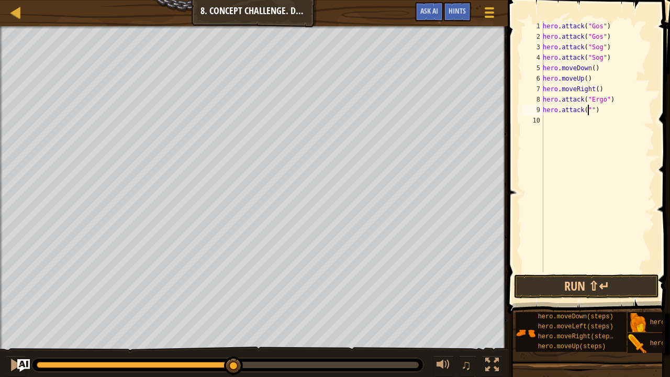
scroll to position [5, 4]
type textarea "hero.attack("Ergo")"
click at [555, 121] on div "hero . attack ( "Gos" ) hero . attack ( "Gos" ) hero . attack ( "Sog" ) hero . …" at bounding box center [598, 157] width 114 height 272
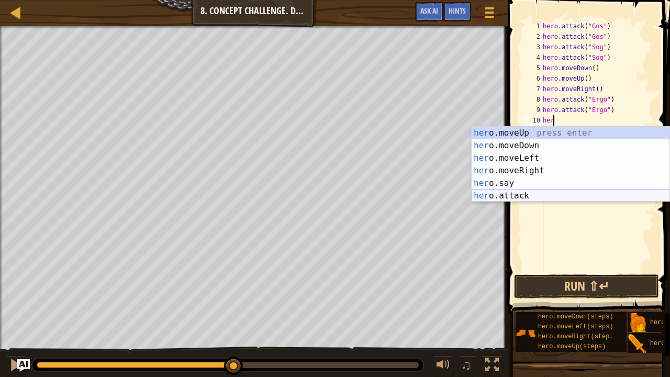
click at [527, 193] on div "her o.moveUp press enter her o.moveDown press enter her o.moveLeft press enter …" at bounding box center [571, 177] width 198 height 101
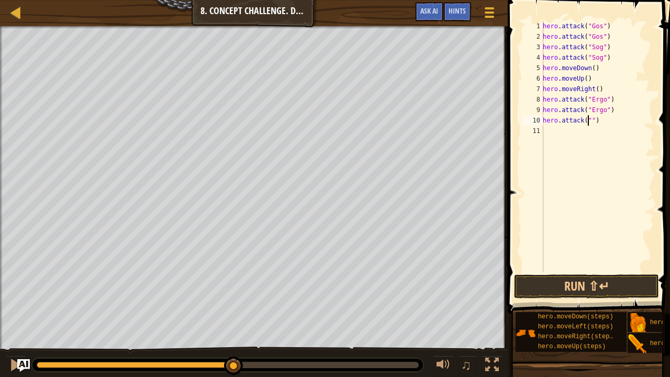
scroll to position [5, 4]
type textarea "hero.attack("Kro")"
click at [554, 130] on div "hero . attack ( "Gos" ) hero . attack ( "Gos" ) hero . attack ( "Sog" ) hero . …" at bounding box center [598, 157] width 114 height 272
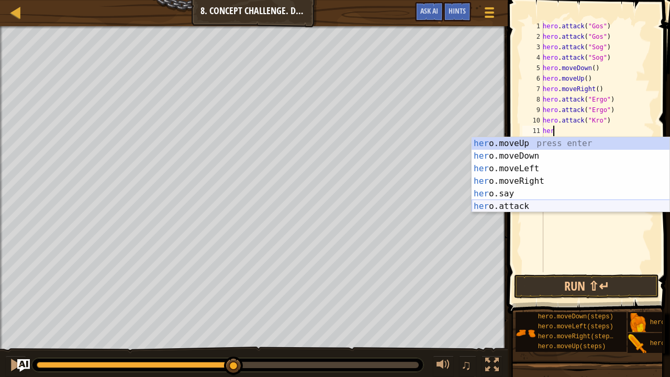
click at [525, 208] on div "her o.moveUp press enter her o.moveDown press enter her o.moveLeft press enter …" at bounding box center [571, 187] width 198 height 101
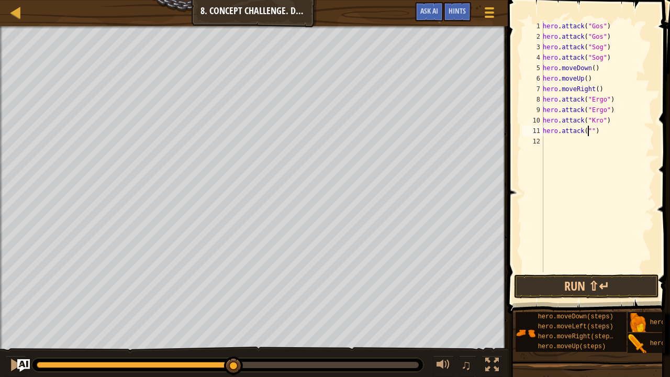
scroll to position [5, 4]
type textarea "hero.attack("Kro")"
click at [616, 279] on button "Run ⇧↵" at bounding box center [586, 286] width 145 height 24
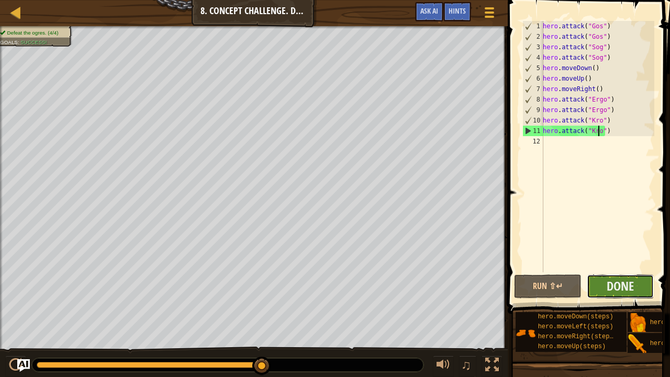
click at [602, 282] on button "Done" at bounding box center [621, 286] width 68 height 24
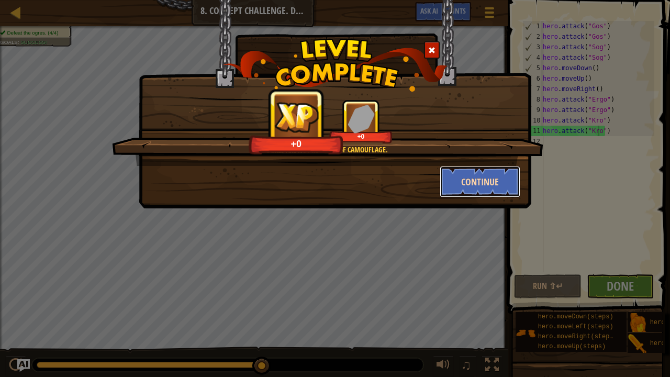
click at [504, 176] on button "Continue" at bounding box center [480, 181] width 81 height 31
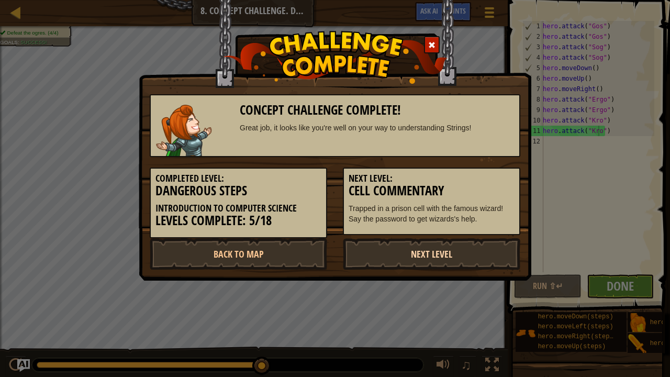
click at [455, 253] on link "Next Level" at bounding box center [432, 253] width 178 height 31
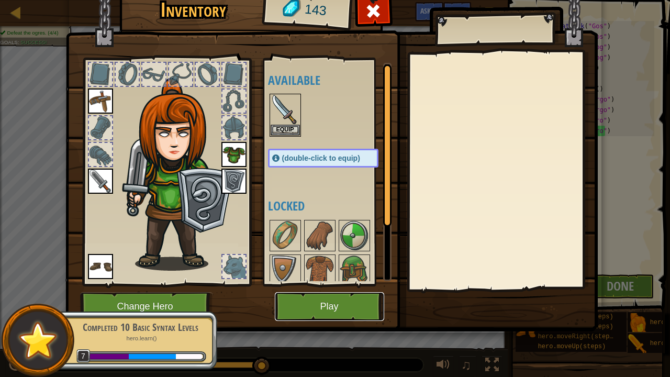
click at [343, 302] on button "Play" at bounding box center [329, 306] width 109 height 29
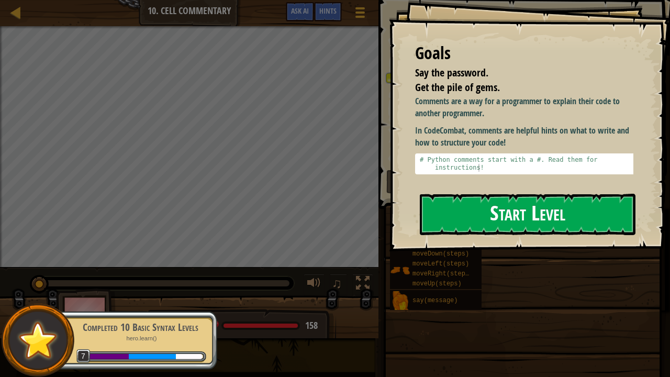
click at [473, 223] on button "Start Level" at bounding box center [528, 214] width 216 height 41
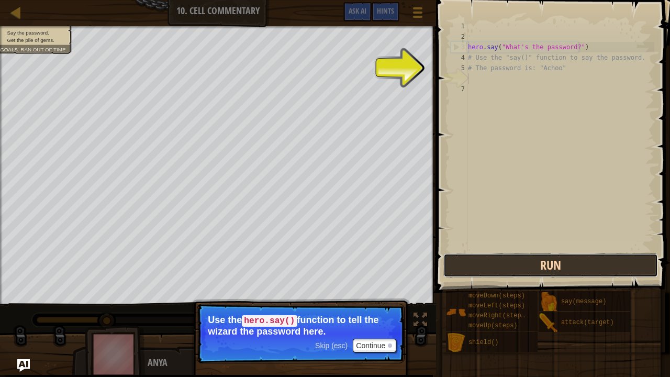
click at [465, 267] on button "Run" at bounding box center [551, 265] width 215 height 24
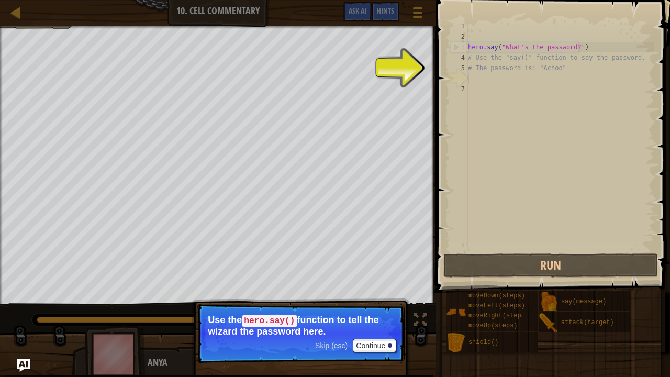
type textarea "hero.say("What's the password?")"
click at [571, 48] on div "hero . say ( "What's the password?" ) # Use the "say()" function to say the pas…" at bounding box center [560, 146] width 189 height 251
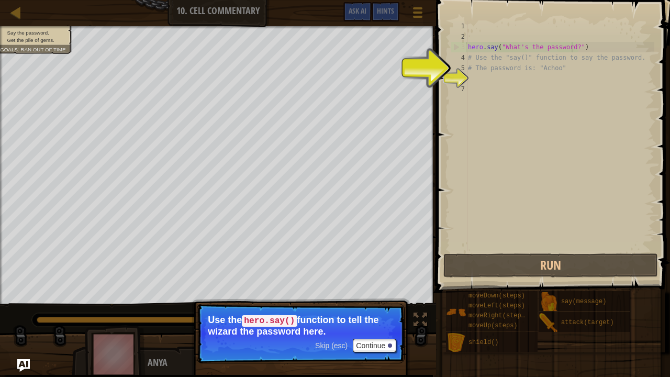
click at [468, 81] on div "6" at bounding box center [459, 78] width 17 height 10
click at [574, 47] on div "hero . say ( "What's the password?" ) # Use the "say()" function to say the pas…" at bounding box center [560, 146] width 189 height 251
type textarea "hero.say("What's the password?")"
